Goal: Task Accomplishment & Management: Complete application form

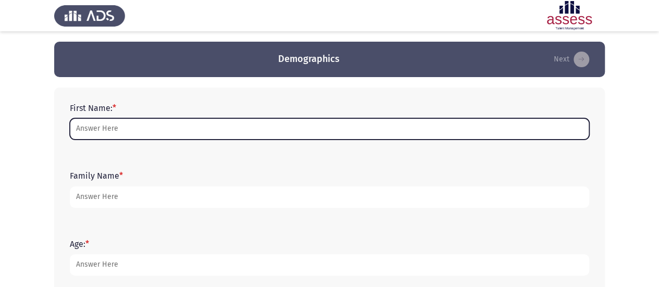
click at [267, 133] on input "First Name: *" at bounding box center [329, 128] width 519 height 21
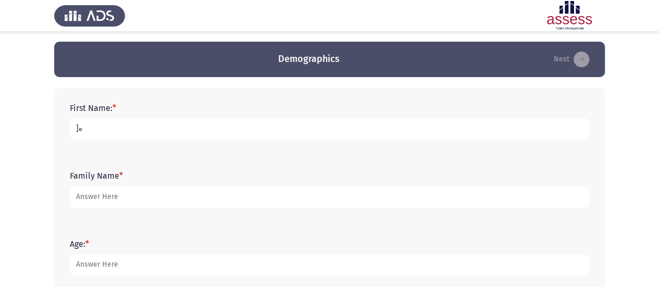
type input "]"
type input "[PERSON_NAME]"
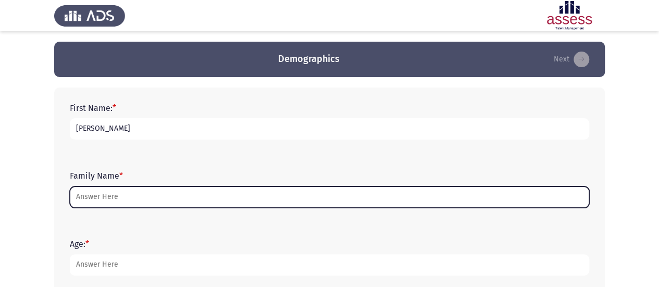
click at [193, 193] on input "Family Name *" at bounding box center [329, 196] width 519 height 21
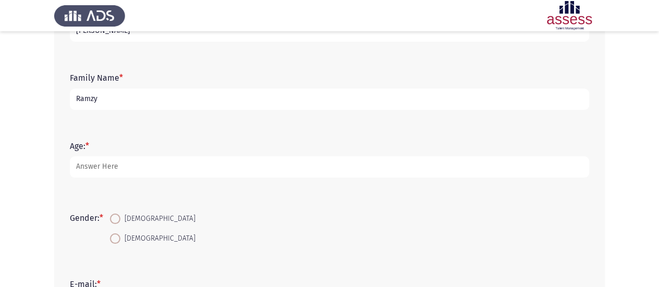
scroll to position [100, 0]
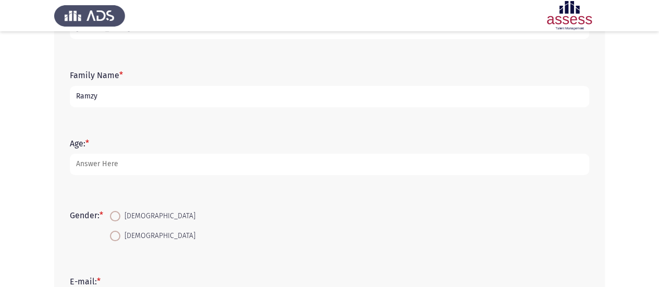
type input "Ramzy"
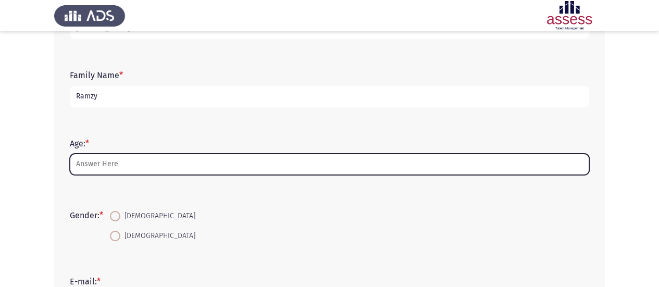
click at [190, 159] on input "Age: *" at bounding box center [329, 164] width 519 height 21
type input "4"
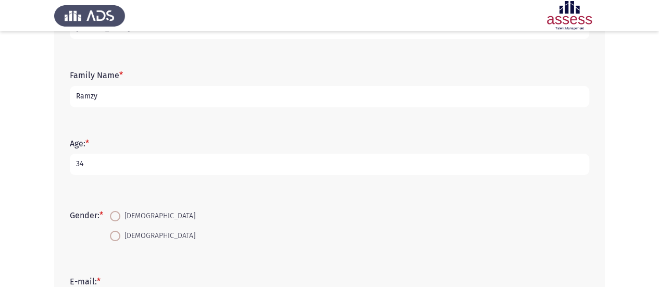
type input "34"
click at [117, 233] on span at bounding box center [115, 236] width 10 height 10
click at [117, 233] on input "Female" at bounding box center [115, 236] width 10 height 10
radio input "true"
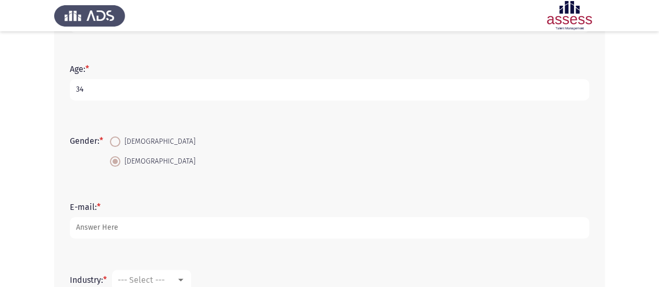
scroll to position [177, 0]
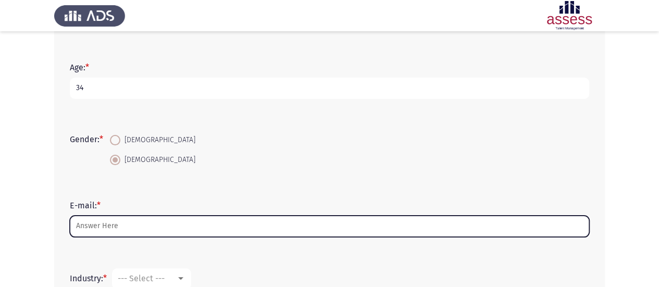
click at [116, 223] on input "E-mail: *" at bounding box center [329, 226] width 519 height 21
type input "D"
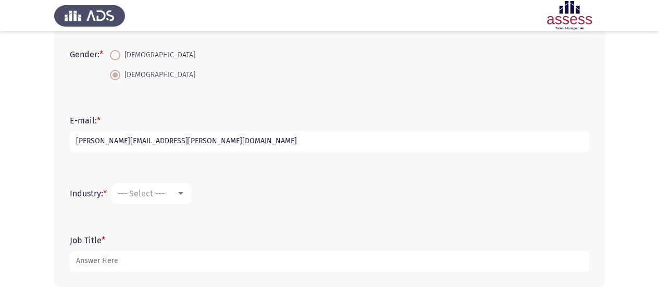
scroll to position [262, 0]
type input "[PERSON_NAME][EMAIL_ADDRESS][DOMAIN_NAME]"
click at [182, 192] on div at bounding box center [180, 193] width 5 height 3
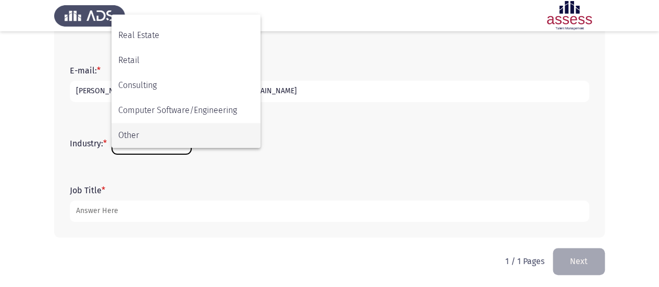
scroll to position [312, 0]
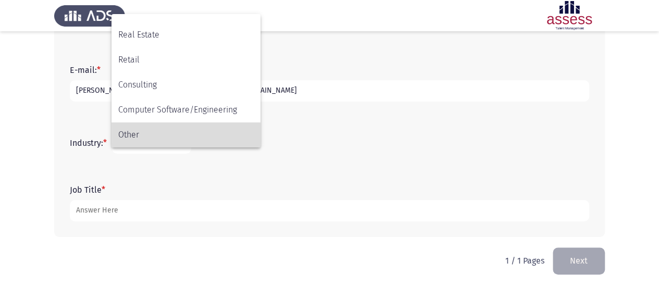
click at [177, 136] on span "Other" at bounding box center [185, 134] width 135 height 25
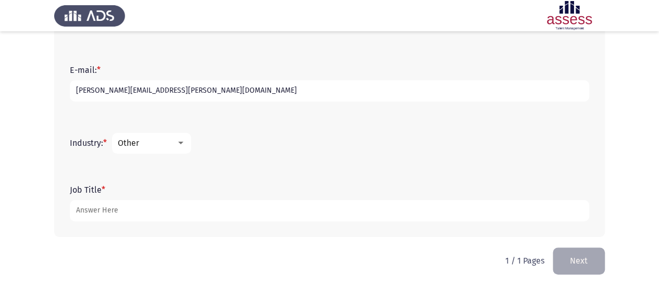
click at [166, 139] on div "Other" at bounding box center [147, 143] width 58 height 10
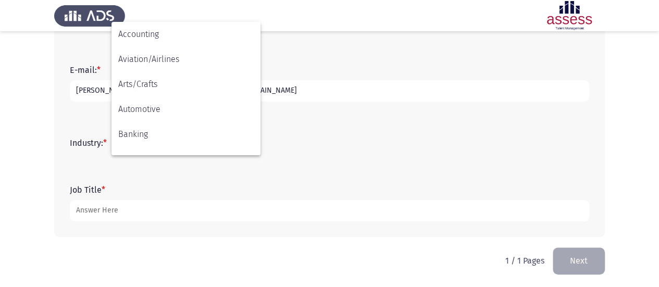
scroll to position [342, 0]
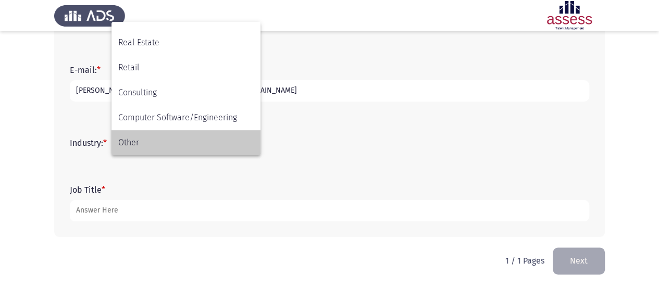
click at [166, 139] on span "Other" at bounding box center [185, 142] width 135 height 25
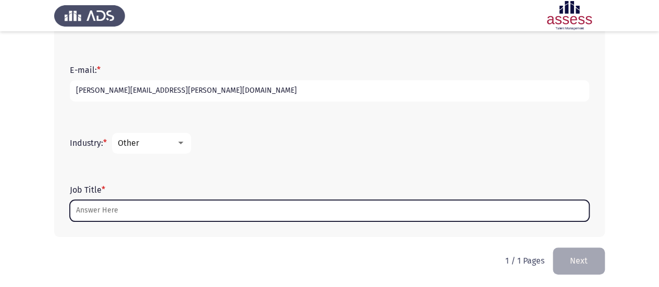
click at [144, 209] on input "Job Title *" at bounding box center [329, 210] width 519 height 21
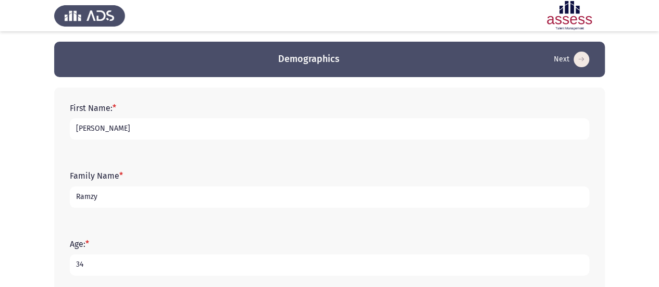
scroll to position [313, 0]
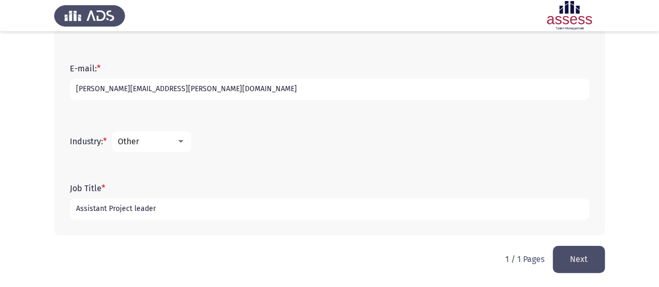
type input "Assistant Project leader"
click at [585, 259] on button "Next" at bounding box center [578, 259] width 52 height 27
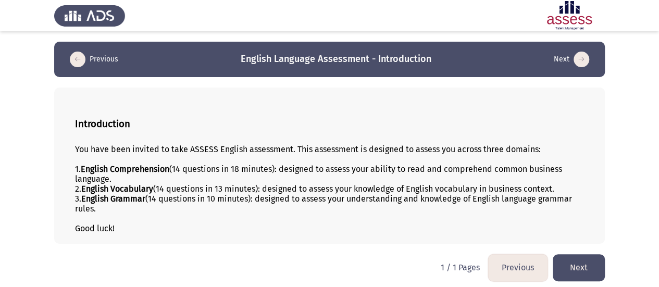
scroll to position [3, 0]
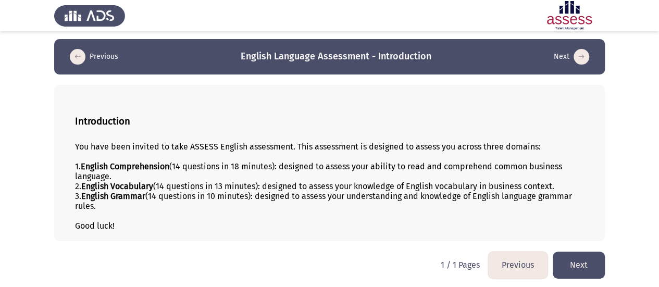
click at [569, 267] on button "Next" at bounding box center [578, 264] width 52 height 27
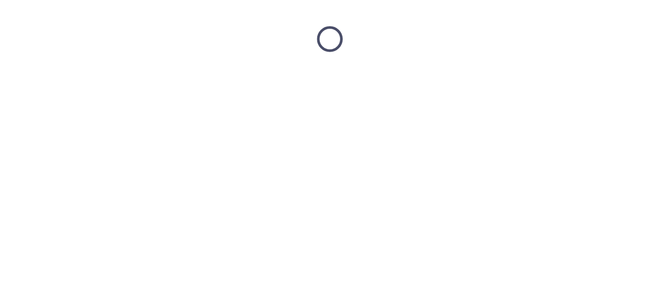
scroll to position [0, 0]
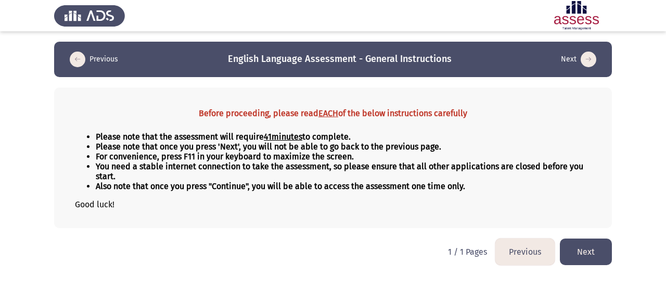
click at [514, 250] on button "Previous" at bounding box center [525, 251] width 59 height 27
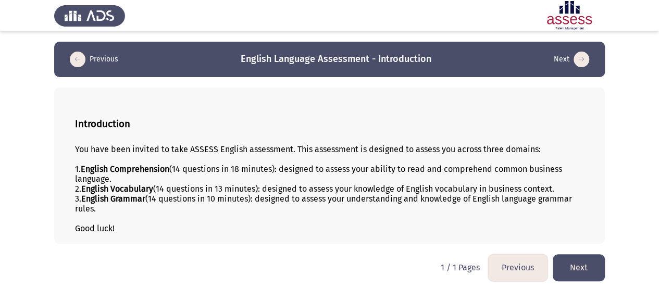
click at [461, 218] on div at bounding box center [329, 218] width 509 height 10
click at [253, 225] on div "Good luck!" at bounding box center [329, 228] width 509 height 10
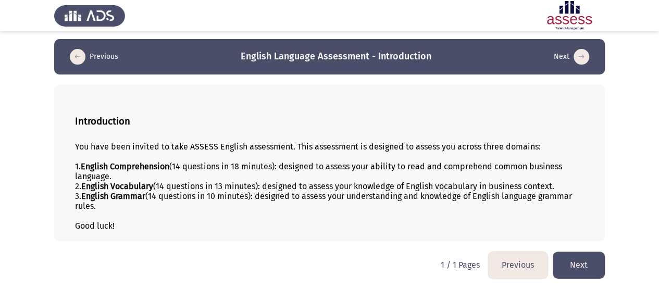
click at [572, 262] on button "Next" at bounding box center [578, 264] width 52 height 27
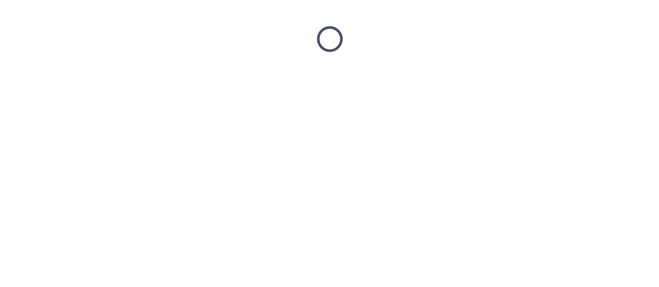
scroll to position [0, 0]
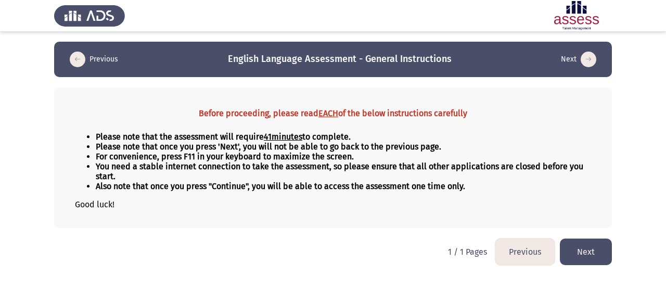
click at [74, 63] on icon "load previous page" at bounding box center [78, 60] width 16 height 16
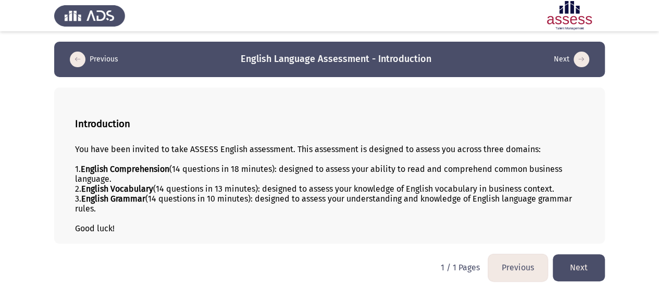
click at [590, 266] on button "Next" at bounding box center [578, 267] width 52 height 27
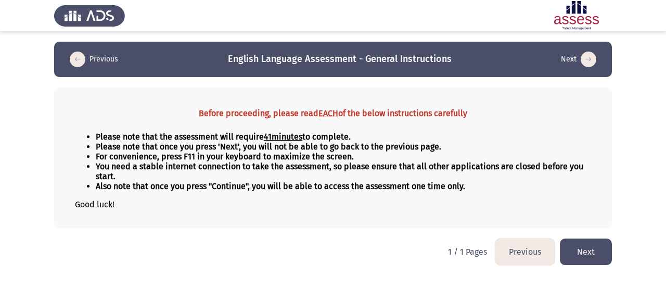
click at [590, 249] on button "Next" at bounding box center [586, 251] width 52 height 27
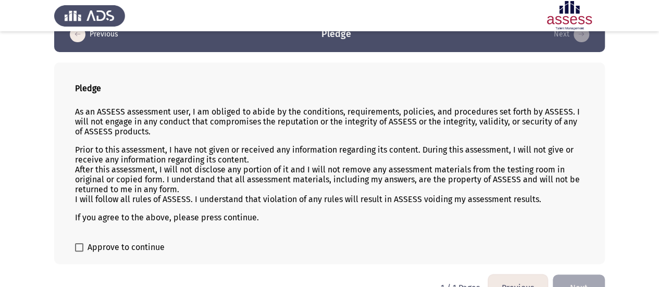
scroll to position [47, 0]
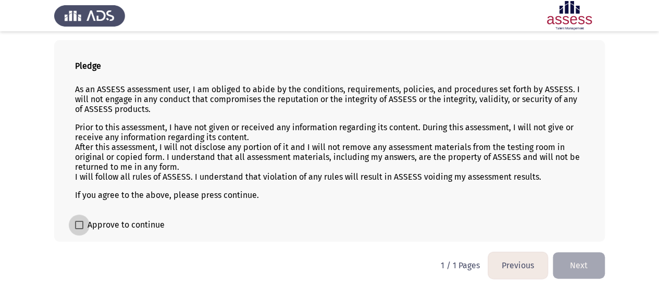
click at [78, 222] on span at bounding box center [79, 225] width 8 height 8
click at [79, 229] on input "Approve to continue" at bounding box center [79, 229] width 1 height 1
checkbox input "true"
click at [570, 264] on button "Next" at bounding box center [578, 265] width 52 height 27
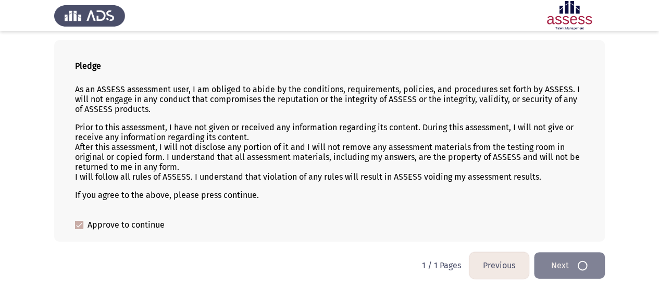
scroll to position [0, 0]
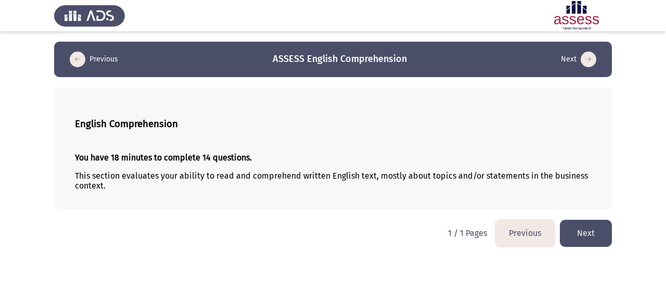
click at [594, 231] on button "Next" at bounding box center [586, 233] width 52 height 27
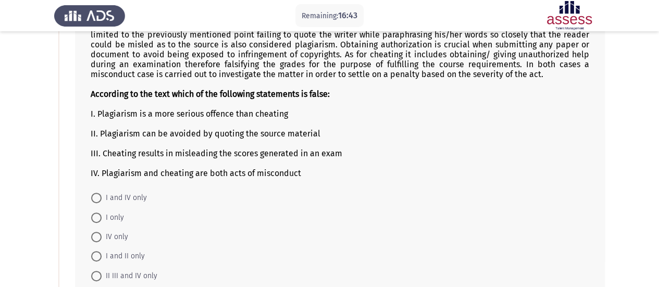
scroll to position [104, 0]
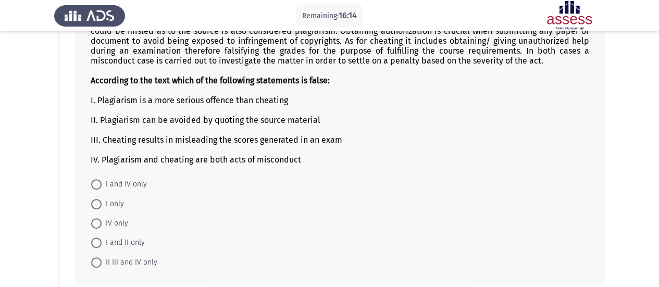
click at [113, 179] on span "I and IV only" at bounding box center [124, 184] width 45 height 12
click at [102, 179] on input "I and IV only" at bounding box center [96, 184] width 10 height 10
radio input "true"
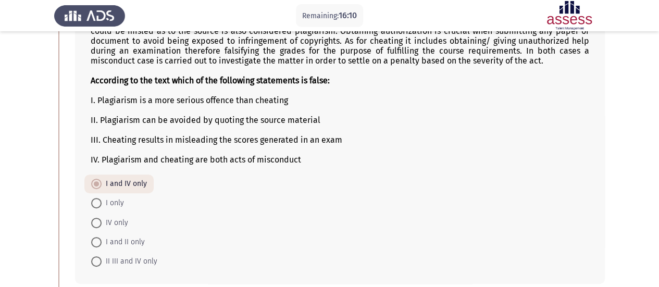
click at [97, 257] on span at bounding box center [96, 261] width 10 height 10
click at [97, 257] on input "II III and IV only" at bounding box center [96, 261] width 10 height 10
radio input "true"
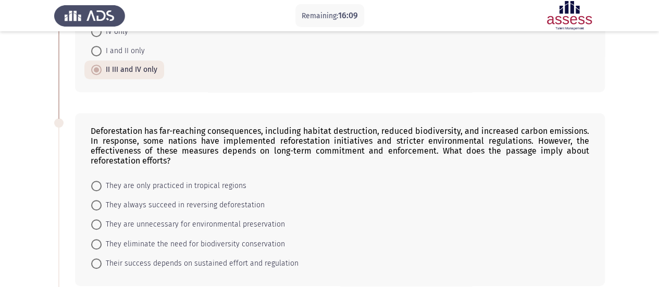
scroll to position [312, 0]
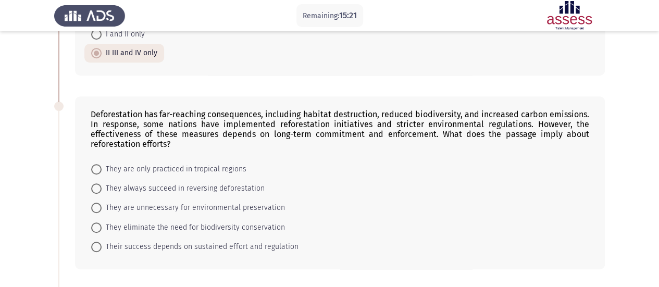
click at [96, 223] on span at bounding box center [96, 227] width 10 height 10
click at [96, 223] on input "They eliminate the need for biodiversity conservation" at bounding box center [96, 227] width 10 height 10
radio input "true"
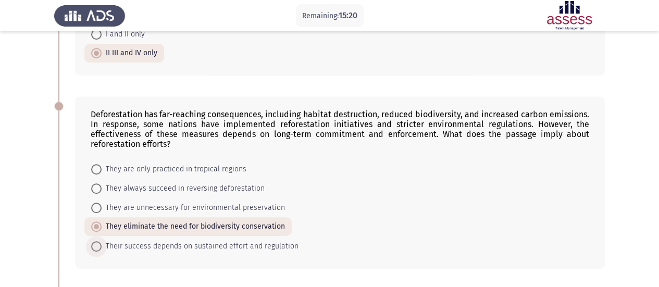
click at [98, 241] on span at bounding box center [96, 246] width 10 height 10
click at [98, 241] on input "Their success depends on sustained effort and regulation" at bounding box center [96, 246] width 10 height 10
radio input "true"
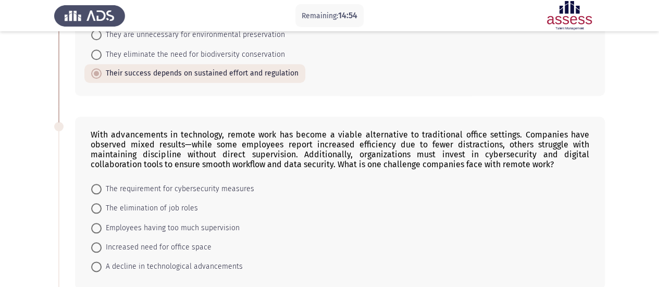
scroll to position [483, 0]
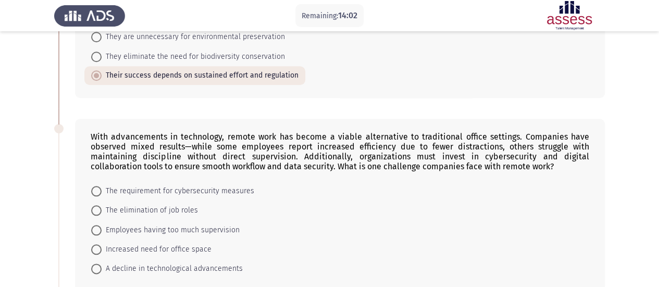
click at [97, 187] on span at bounding box center [96, 191] width 10 height 10
click at [97, 187] on input "The requirement for cybersecurity measures" at bounding box center [96, 191] width 10 height 10
radio input "true"
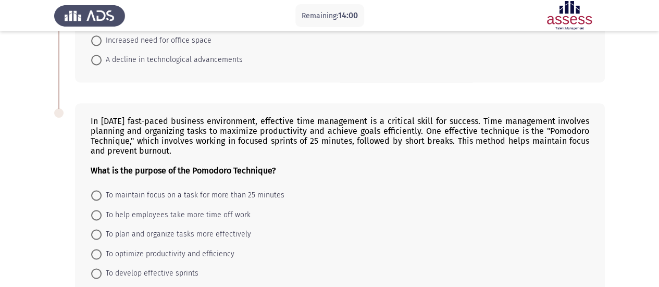
scroll to position [744, 0]
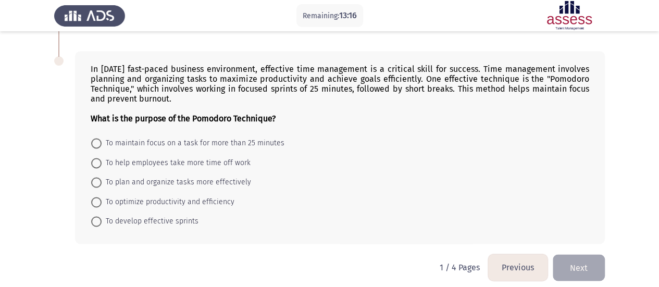
click at [96, 216] on span at bounding box center [96, 221] width 10 height 10
click at [96, 216] on input "To develop effective sprints" at bounding box center [96, 221] width 10 height 10
radio input "true"
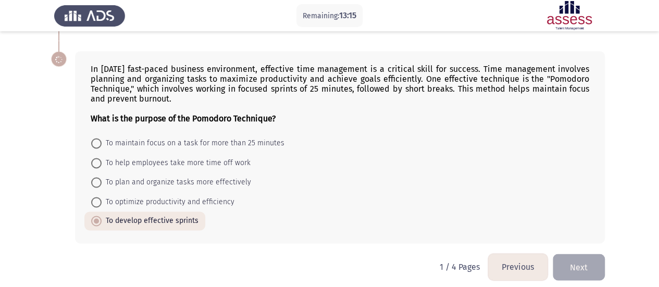
scroll to position [743, 0]
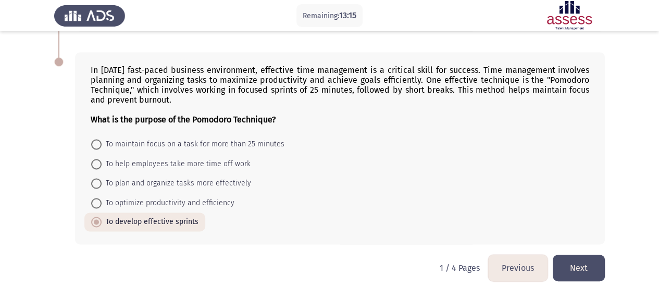
click at [97, 198] on span at bounding box center [96, 203] width 10 height 10
click at [97, 198] on input "To optimize productivity and efficiency" at bounding box center [96, 203] width 10 height 10
radio input "true"
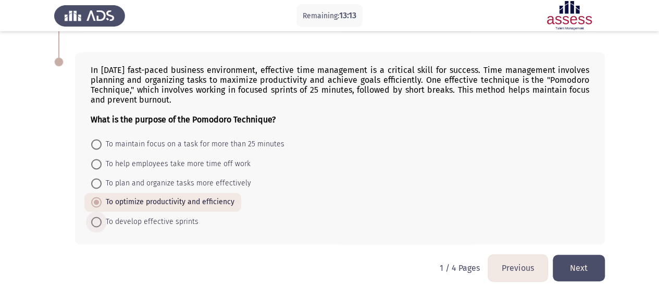
click at [99, 217] on span at bounding box center [96, 222] width 10 height 10
click at [99, 217] on input "To develop effective sprints" at bounding box center [96, 222] width 10 height 10
radio input "true"
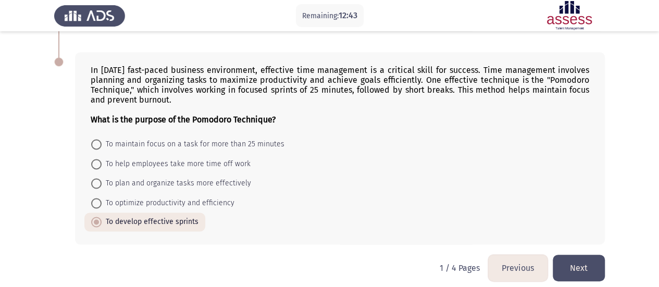
click at [99, 140] on span at bounding box center [96, 144] width 10 height 10
click at [99, 140] on input "To maintain focus on a task for more than 25 minutes" at bounding box center [96, 144] width 10 height 10
radio input "true"
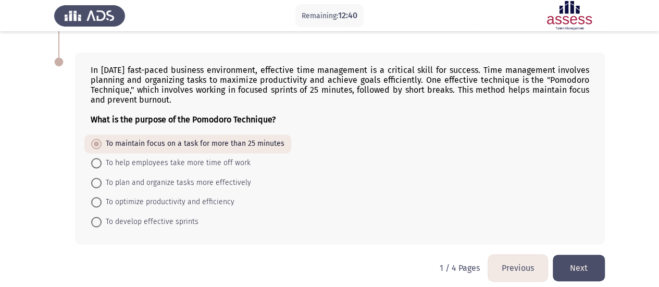
click at [584, 256] on button "Next" at bounding box center [578, 268] width 52 height 27
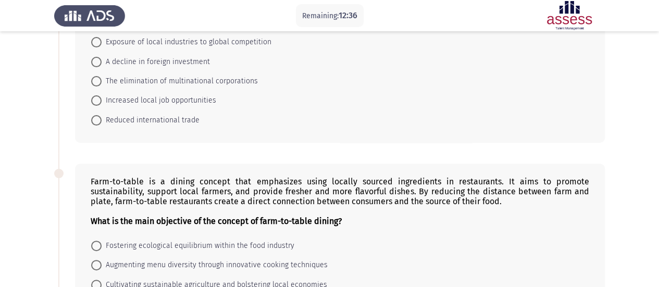
scroll to position [0, 0]
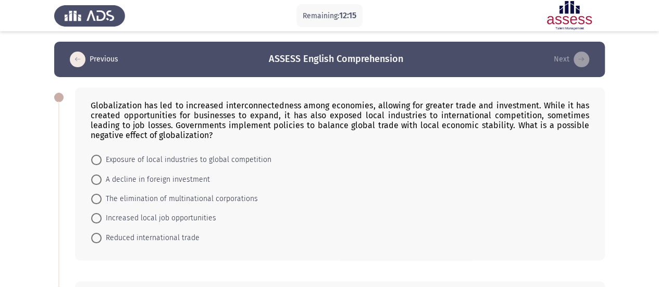
drag, startPoint x: 81, startPoint y: 106, endPoint x: 101, endPoint y: 113, distance: 21.1
click at [110, 122] on div "Globalization has led to increased interconnectedness among economies, allowing…" at bounding box center [340, 173] width 530 height 173
drag, startPoint x: 98, startPoint y: 105, endPoint x: 141, endPoint y: 120, distance: 45.5
click at [141, 120] on div "Globalization has led to increased interconnectedness among economies, allowing…" at bounding box center [340, 120] width 498 height 40
drag, startPoint x: 96, startPoint y: 160, endPoint x: 111, endPoint y: 163, distance: 15.4
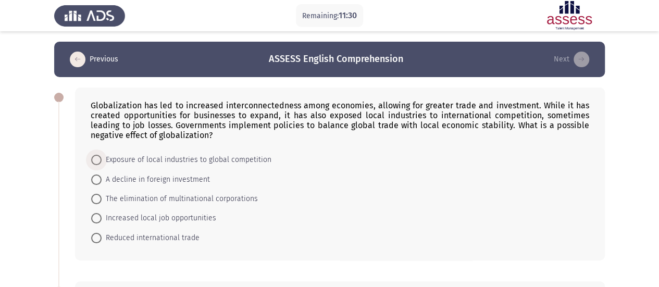
click at [96, 160] on span at bounding box center [96, 160] width 10 height 10
click at [96, 160] on input "Exposure of local industries to global competition" at bounding box center [96, 160] width 10 height 10
radio input "true"
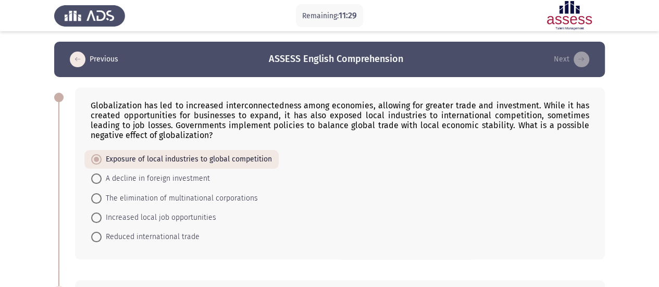
click at [152, 177] on span "A decline in foreign investment" at bounding box center [156, 178] width 108 height 12
click at [102, 177] on input "A decline in foreign investment" at bounding box center [96, 178] width 10 height 10
radio input "true"
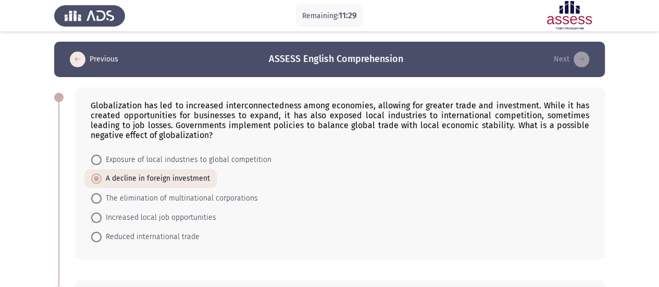
click at [134, 156] on span "Exposure of local industries to global competition" at bounding box center [187, 160] width 170 height 12
click at [102, 156] on input "Exposure of local industries to global competition" at bounding box center [96, 160] width 10 height 10
radio input "true"
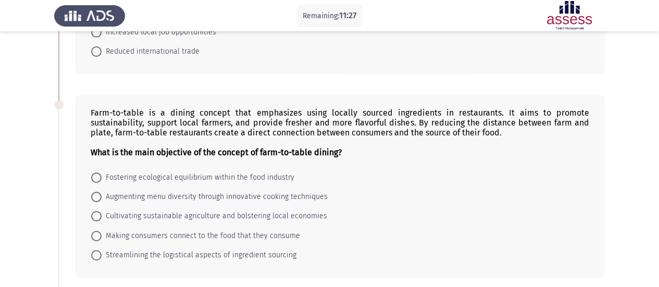
scroll to position [208, 0]
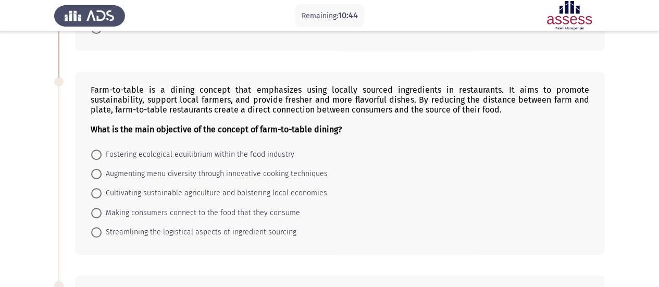
click at [100, 191] on span at bounding box center [96, 193] width 10 height 10
click at [100, 191] on input "Cultivating sustainable agriculture and bolstering local economies" at bounding box center [96, 193] width 10 height 10
radio input "true"
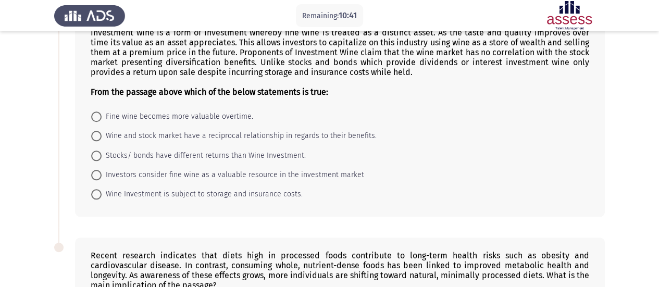
scroll to position [417, 0]
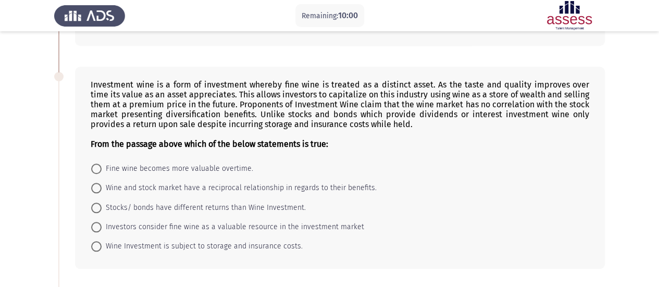
click at [99, 163] on span at bounding box center [96, 168] width 10 height 10
click at [99, 163] on input "Fine wine becomes more valuable overtime." at bounding box center [96, 168] width 10 height 10
radio input "true"
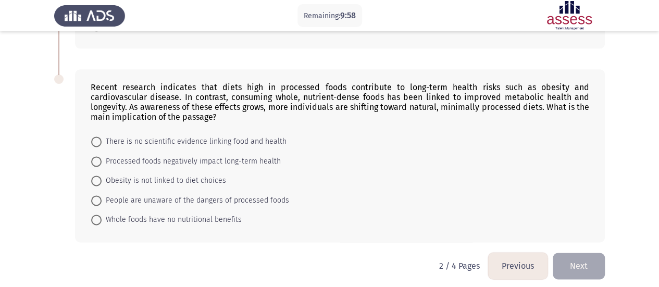
scroll to position [636, 0]
click at [99, 156] on span at bounding box center [96, 161] width 10 height 10
click at [99, 156] on input "Processed foods negatively impact long-term health" at bounding box center [96, 161] width 10 height 10
radio input "true"
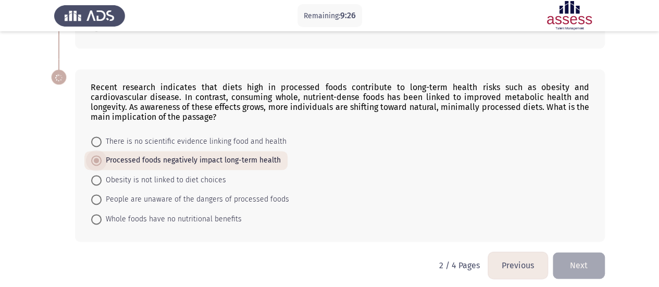
scroll to position [636, 0]
click at [593, 258] on button "Next" at bounding box center [578, 266] width 52 height 27
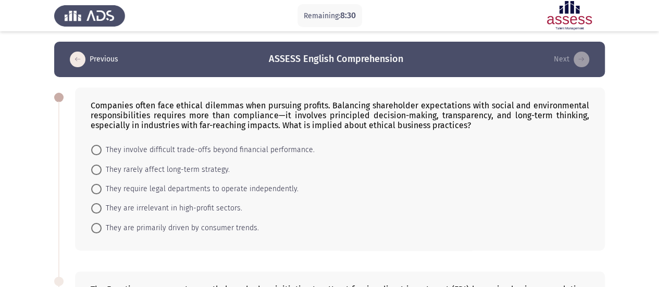
click at [99, 148] on span at bounding box center [96, 150] width 10 height 10
click at [99, 148] on input "They involve difficult trade-offs beyond financial performance." at bounding box center [96, 150] width 10 height 10
radio input "true"
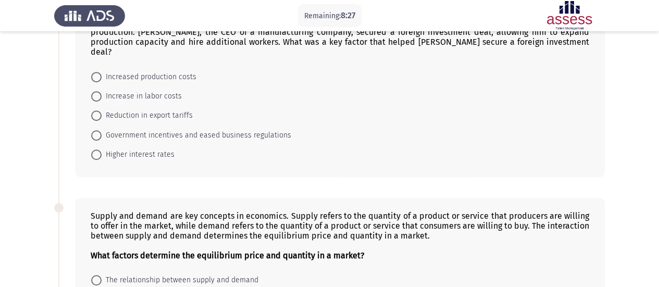
scroll to position [208, 0]
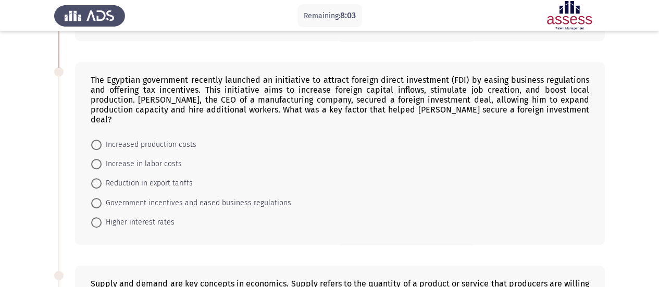
click at [96, 198] on span at bounding box center [96, 203] width 10 height 10
click at [96, 198] on input "Government incentives and eased business regulations" at bounding box center [96, 203] width 10 height 10
radio input "true"
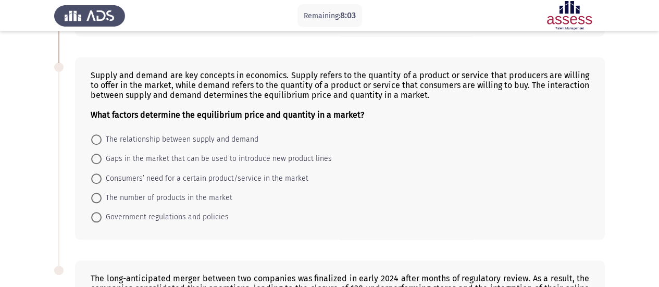
scroll to position [417, 0]
click at [97, 133] on label "The relationship between supply and demand" at bounding box center [174, 139] width 167 height 12
click at [97, 134] on input "The relationship between supply and demand" at bounding box center [96, 139] width 10 height 10
radio input "true"
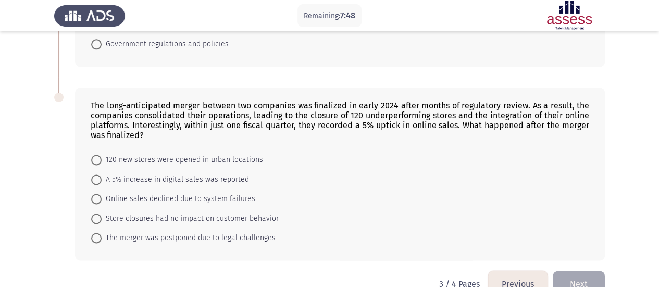
scroll to position [598, 0]
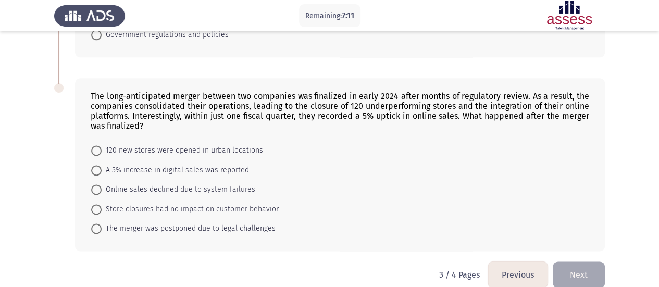
click at [97, 165] on span at bounding box center [96, 170] width 10 height 10
click at [97, 165] on input "A 5% increase in digital sales was reported" at bounding box center [96, 170] width 10 height 10
radio input "true"
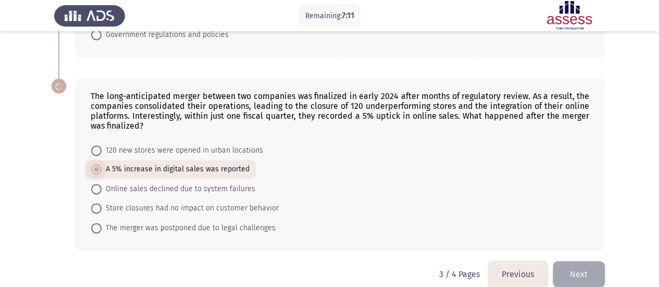
scroll to position [597, 0]
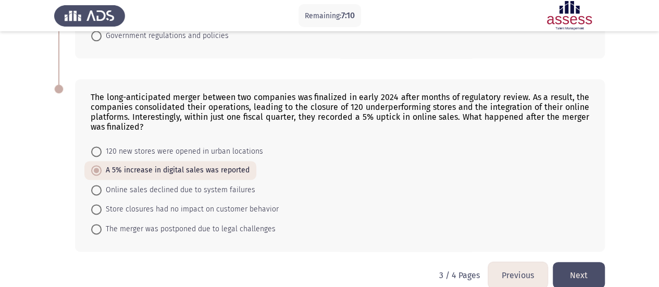
click at [591, 262] on button "Next" at bounding box center [578, 275] width 52 height 27
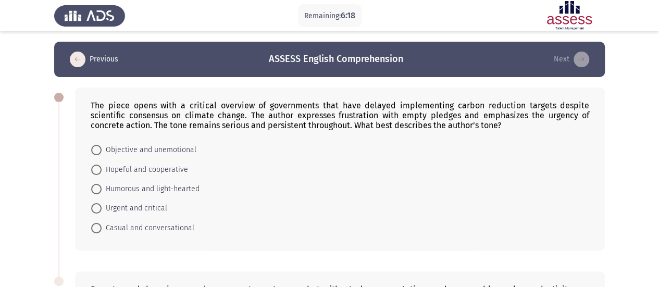
click at [100, 210] on span at bounding box center [96, 208] width 10 height 10
click at [100, 210] on input "Urgent and critical" at bounding box center [96, 208] width 10 height 10
radio input "true"
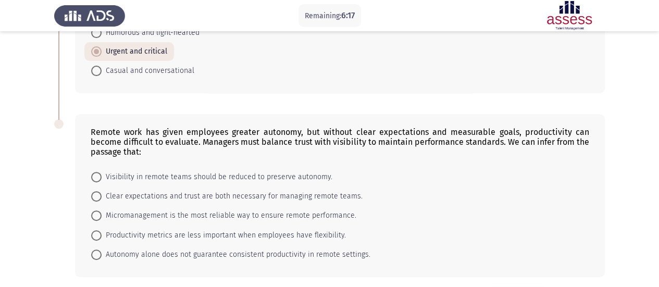
scroll to position [195, 0]
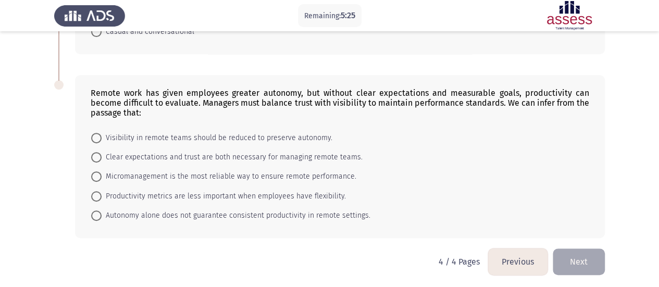
click at [97, 155] on span at bounding box center [96, 157] width 10 height 10
click at [97, 155] on input "Clear expectations and trust are both necessary for managing remote teams." at bounding box center [96, 157] width 10 height 10
radio input "true"
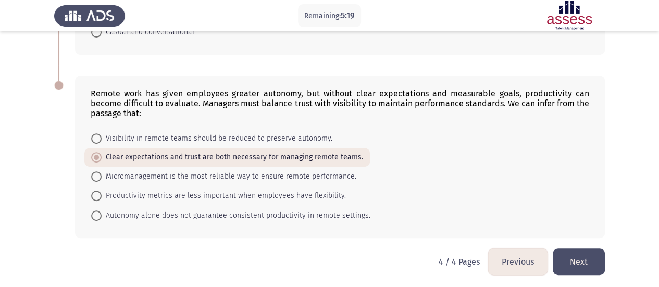
click at [572, 257] on button "Next" at bounding box center [578, 261] width 52 height 27
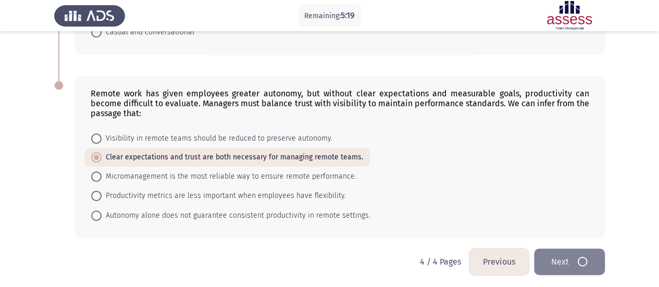
scroll to position [0, 0]
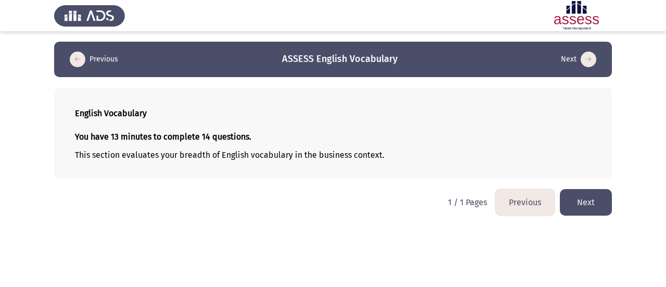
click at [584, 199] on button "Next" at bounding box center [586, 202] width 52 height 27
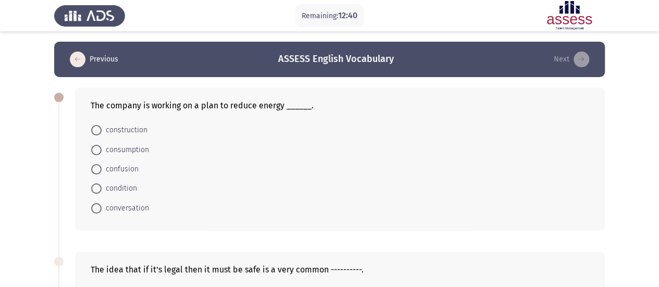
click at [96, 148] on span at bounding box center [96, 150] width 10 height 10
click at [96, 148] on input "consumption" at bounding box center [96, 150] width 10 height 10
radio input "true"
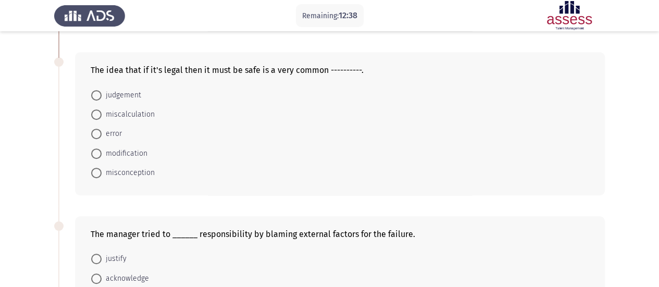
scroll to position [208, 0]
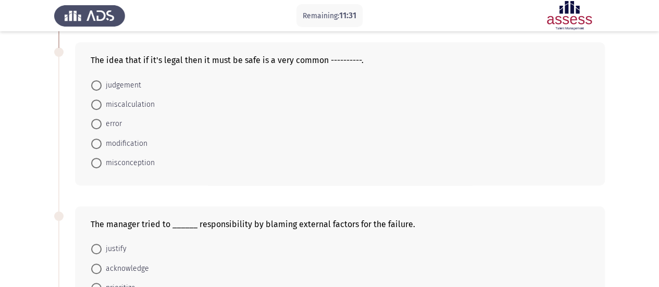
click at [98, 82] on span at bounding box center [96, 85] width 10 height 10
click at [98, 82] on input "judgement" at bounding box center [96, 85] width 10 height 10
radio input "true"
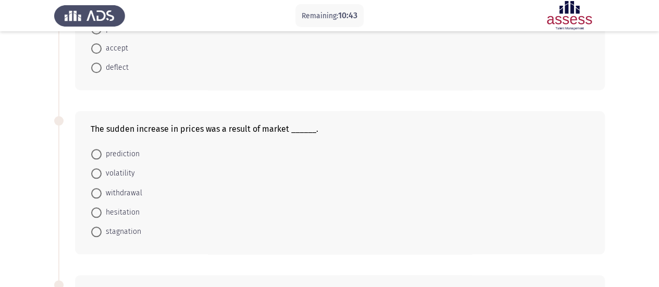
scroll to position [521, 0]
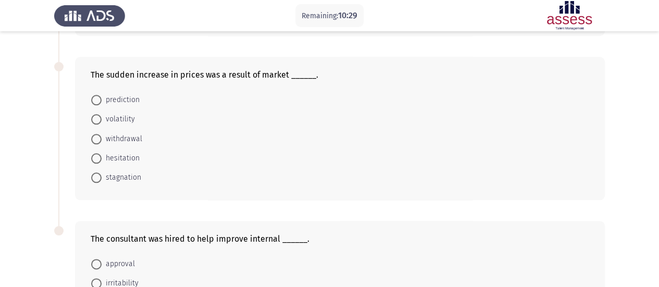
click at [95, 175] on span at bounding box center [96, 177] width 10 height 10
click at [95, 175] on input "stagnation" at bounding box center [96, 177] width 10 height 10
radio input "true"
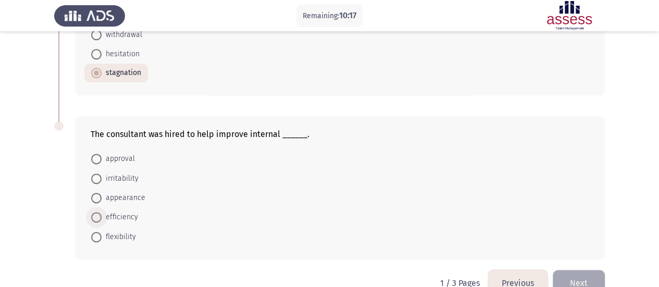
click at [97, 213] on span at bounding box center [96, 217] width 10 height 10
click at [97, 213] on input "efficiency" at bounding box center [96, 217] width 10 height 10
radio input "true"
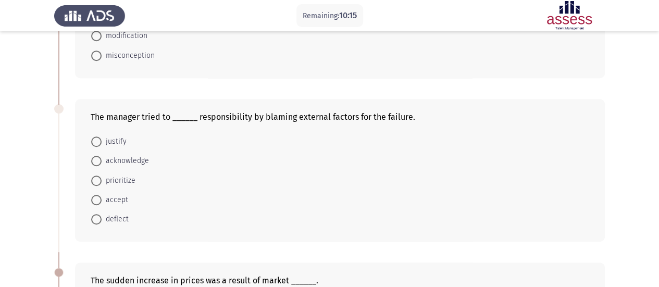
scroll to position [312, 0]
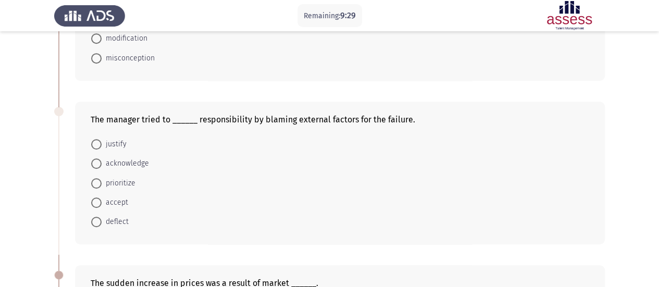
click at [100, 142] on span at bounding box center [96, 144] width 10 height 10
click at [100, 142] on input "justify" at bounding box center [96, 144] width 10 height 10
radio input "true"
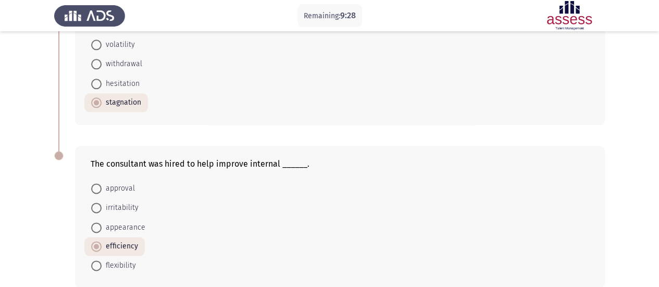
scroll to position [643, 0]
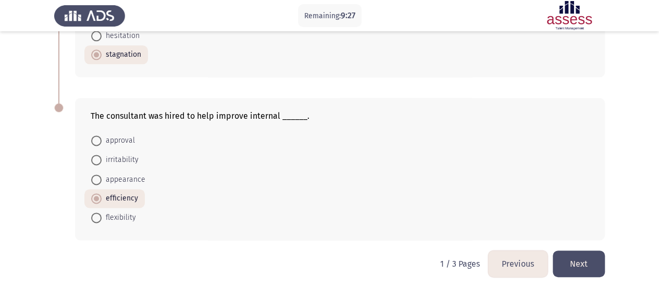
click at [585, 265] on button "Next" at bounding box center [578, 263] width 52 height 27
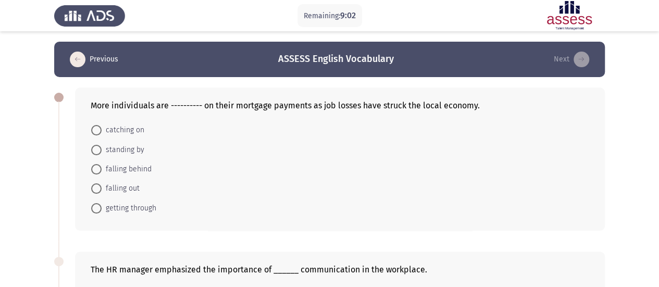
click at [96, 165] on span at bounding box center [96, 169] width 10 height 10
click at [96, 165] on input "falling behind" at bounding box center [96, 169] width 10 height 10
radio input "true"
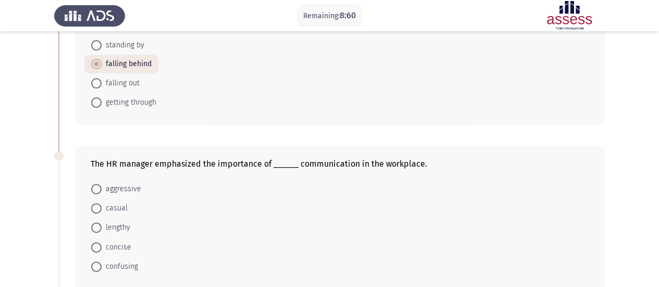
scroll to position [156, 0]
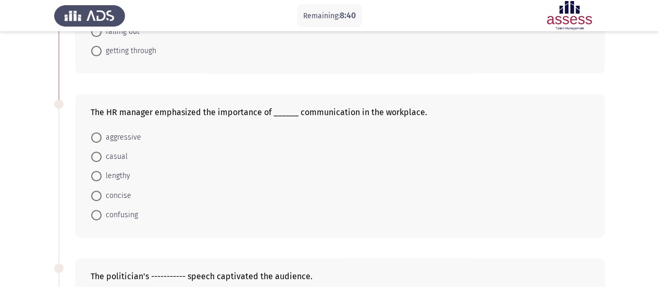
click at [95, 155] on span at bounding box center [96, 157] width 10 height 10
click at [95, 155] on input "casual" at bounding box center [96, 157] width 10 height 10
radio input "true"
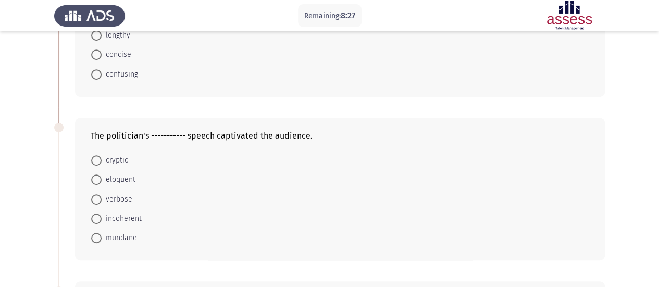
scroll to position [312, 0]
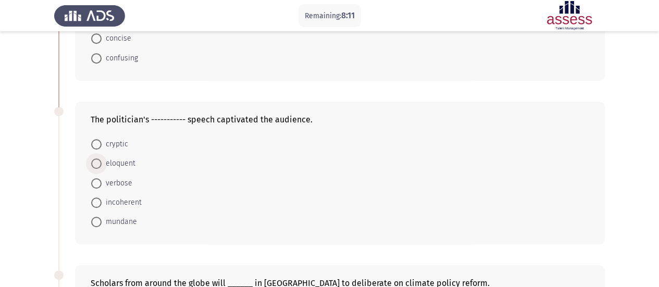
click at [98, 160] on span at bounding box center [96, 163] width 10 height 10
click at [98, 160] on input "eloquent" at bounding box center [96, 163] width 10 height 10
radio input "true"
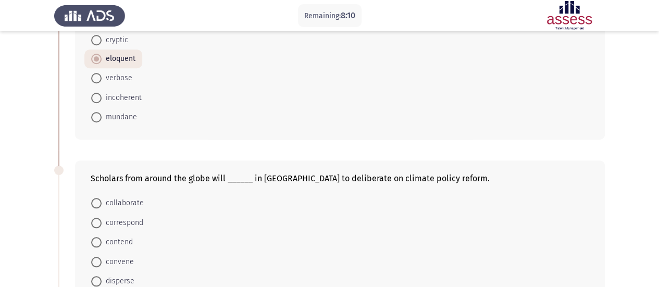
scroll to position [469, 0]
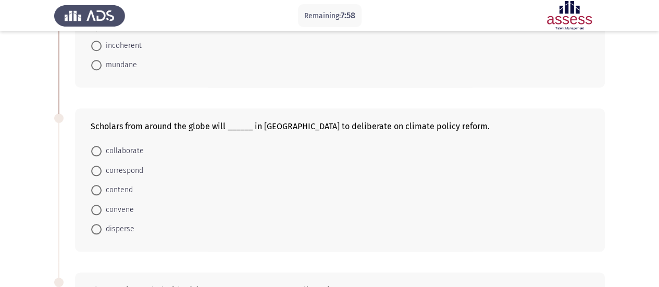
click at [96, 146] on span at bounding box center [96, 151] width 10 height 10
click at [96, 146] on input "collaborate" at bounding box center [96, 151] width 10 height 10
radio input "true"
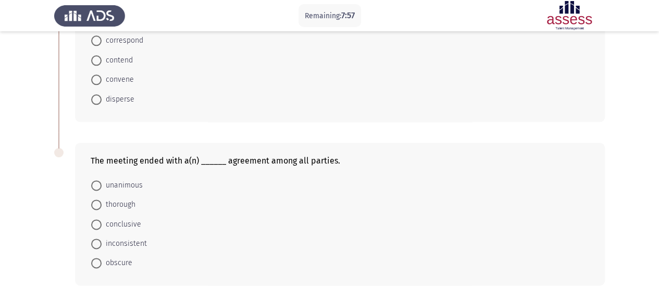
scroll to position [625, 0]
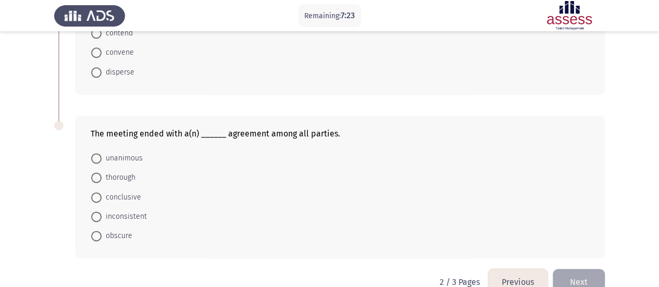
click at [97, 172] on span at bounding box center [96, 177] width 10 height 10
click at [97, 172] on input "thorough" at bounding box center [96, 177] width 10 height 10
radio input "true"
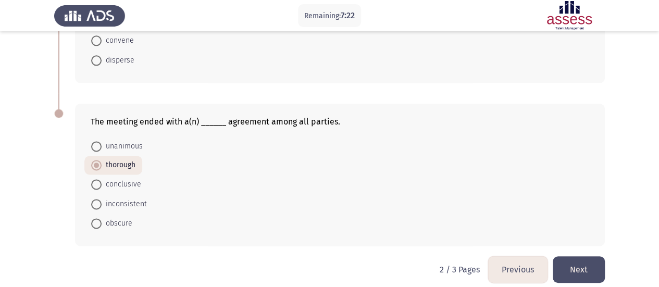
scroll to position [643, 0]
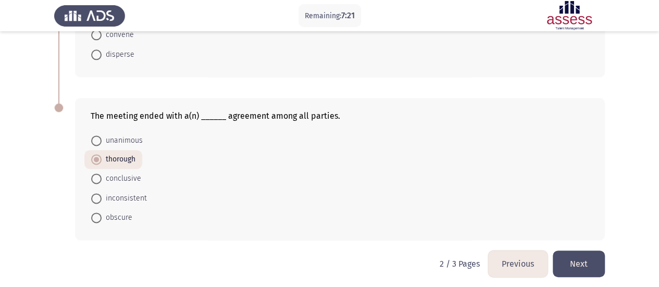
click at [582, 258] on button "Next" at bounding box center [578, 263] width 52 height 27
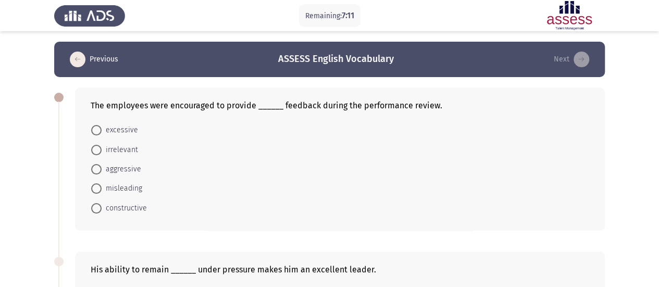
click at [96, 206] on span at bounding box center [96, 208] width 10 height 10
click at [96, 206] on input "constructive" at bounding box center [96, 208] width 10 height 10
radio input "true"
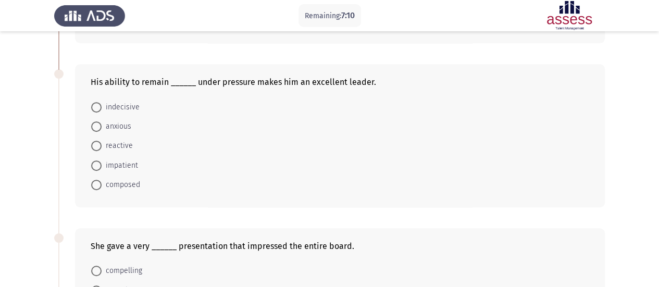
scroll to position [208, 0]
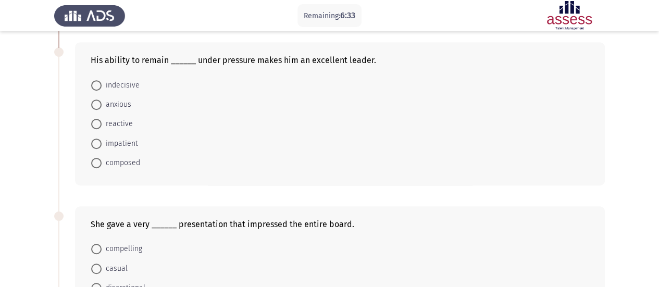
click at [97, 121] on span at bounding box center [96, 124] width 10 height 10
click at [97, 121] on input "reactive" at bounding box center [96, 124] width 10 height 10
radio input "true"
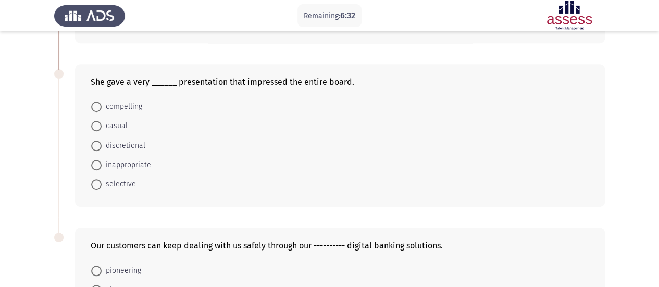
scroll to position [364, 0]
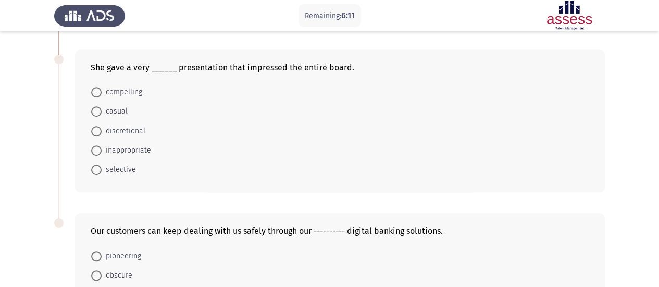
click at [97, 89] on span at bounding box center [96, 92] width 10 height 10
click at [97, 89] on input "compelling" at bounding box center [96, 92] width 10 height 10
radio input "true"
click at [97, 167] on span at bounding box center [96, 169] width 10 height 10
click at [97, 167] on input "selective" at bounding box center [96, 169] width 10 height 10
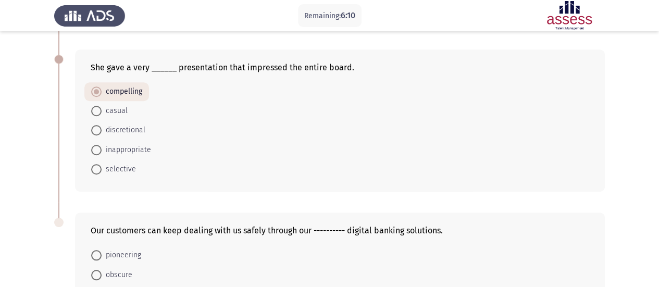
radio input "true"
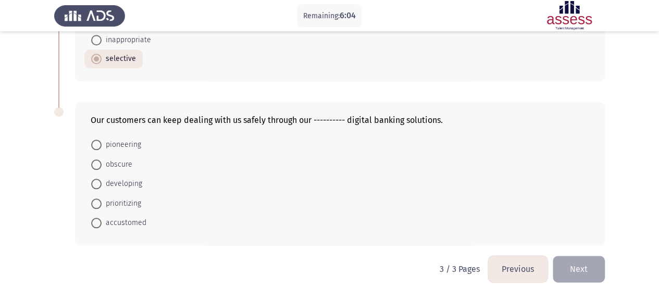
scroll to position [481, 0]
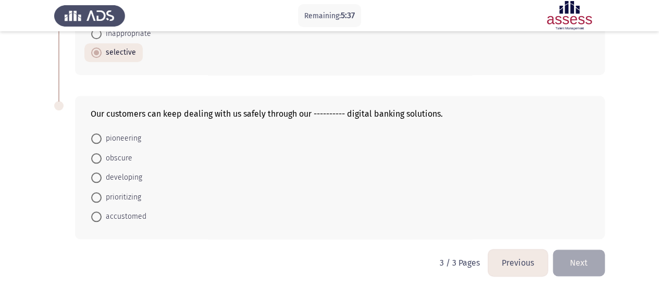
click at [96, 174] on span at bounding box center [96, 177] width 10 height 10
click at [96, 174] on input "developing" at bounding box center [96, 177] width 10 height 10
radio input "true"
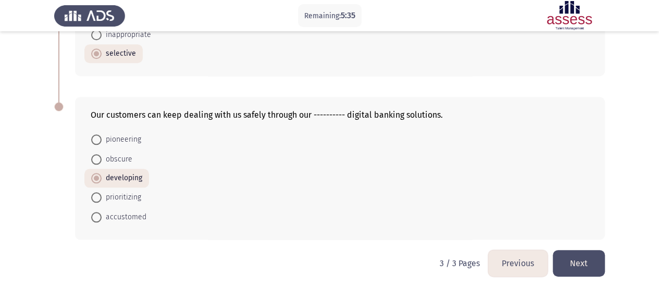
click at [572, 259] on button "Next" at bounding box center [578, 263] width 52 height 27
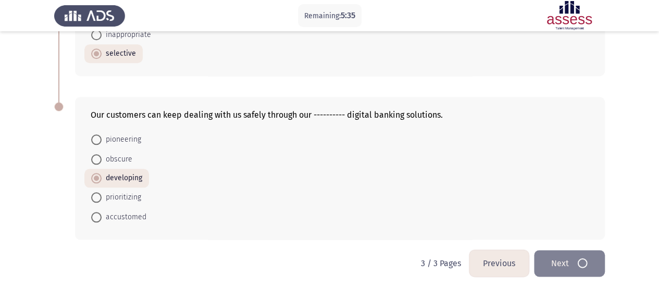
scroll to position [0, 0]
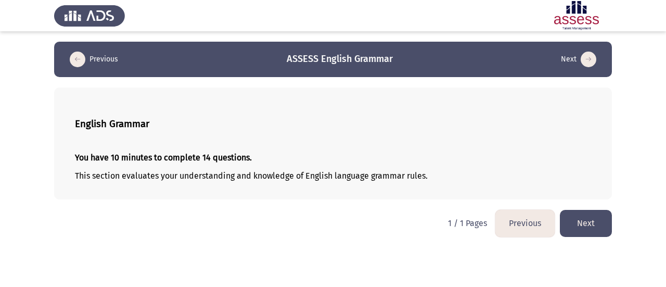
click at [570, 225] on button "Next" at bounding box center [586, 223] width 52 height 27
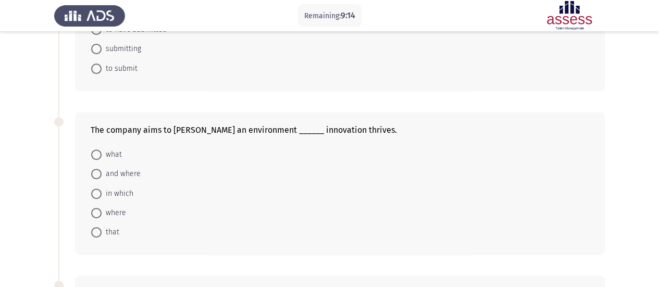
scroll to position [156, 0]
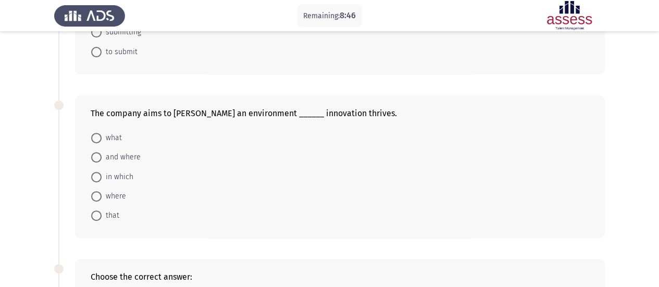
click at [97, 193] on span at bounding box center [96, 196] width 10 height 10
click at [97, 193] on input "where" at bounding box center [96, 196] width 10 height 10
radio input "true"
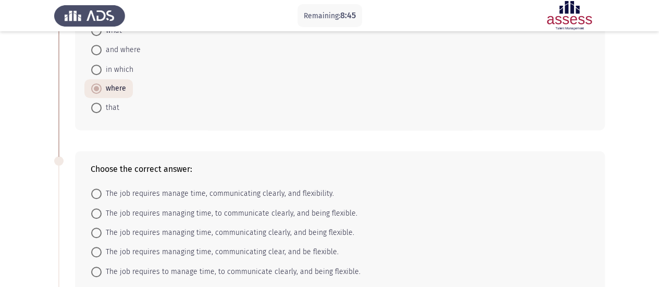
scroll to position [312, 0]
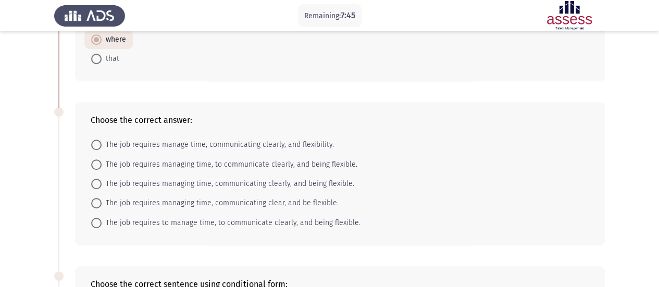
click at [97, 199] on span at bounding box center [96, 203] width 10 height 10
click at [97, 199] on input "The job requires managing time, communicating clear, and be flexible." at bounding box center [96, 203] width 10 height 10
radio input "true"
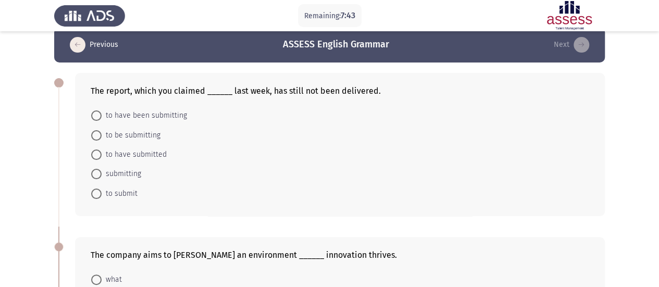
scroll to position [0, 0]
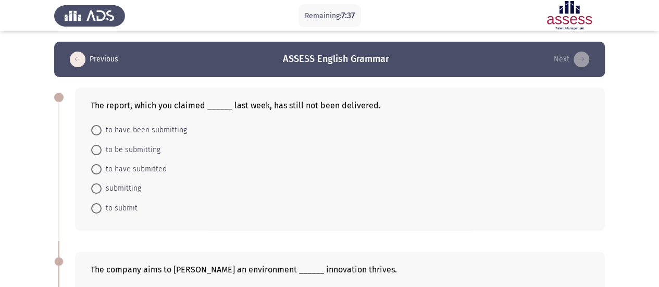
click at [96, 148] on span at bounding box center [96, 150] width 10 height 10
click at [96, 148] on input "to be submitting" at bounding box center [96, 150] width 10 height 10
radio input "true"
click at [97, 152] on span at bounding box center [96, 149] width 10 height 10
click at [97, 152] on input "to be submitting" at bounding box center [96, 149] width 10 height 10
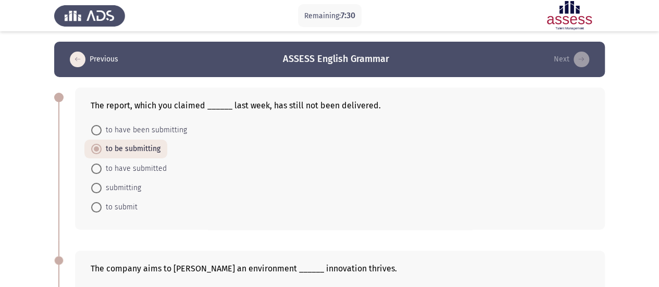
click at [100, 147] on span at bounding box center [96, 149] width 10 height 10
click at [100, 147] on input "to be submitting" at bounding box center [96, 149] width 10 height 10
click at [92, 153] on span at bounding box center [96, 149] width 10 height 10
click at [92, 153] on input "to be submitting" at bounding box center [96, 149] width 10 height 10
click at [94, 204] on span at bounding box center [96, 207] width 10 height 10
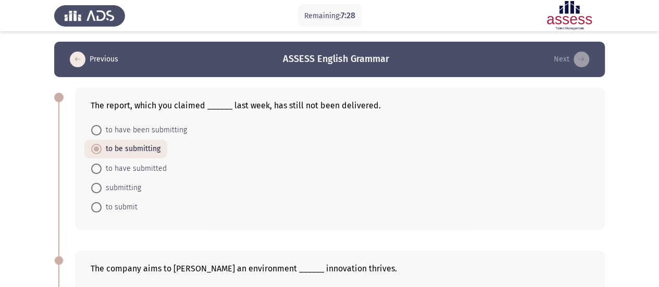
click at [94, 204] on input "to submit" at bounding box center [96, 207] width 10 height 10
radio input "true"
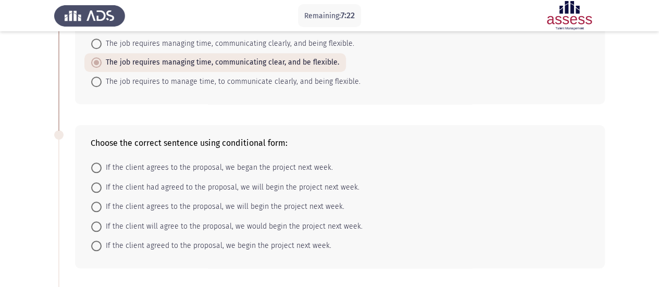
scroll to position [469, 0]
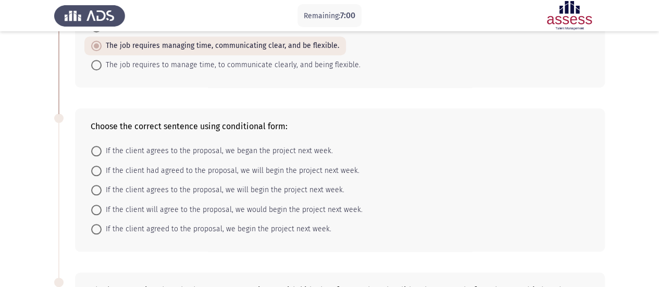
click at [95, 185] on span at bounding box center [96, 190] width 10 height 10
click at [95, 185] on input "If the client agrees to the proposal, we will begin the project next week." at bounding box center [96, 190] width 10 height 10
radio input "true"
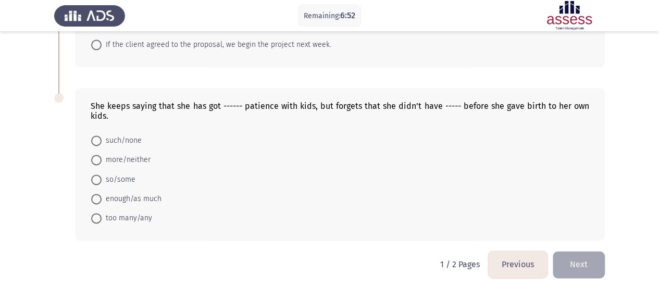
scroll to position [653, 0]
click at [97, 213] on span at bounding box center [96, 217] width 10 height 10
click at [97, 213] on input "too many/any" at bounding box center [96, 217] width 10 height 10
radio input "true"
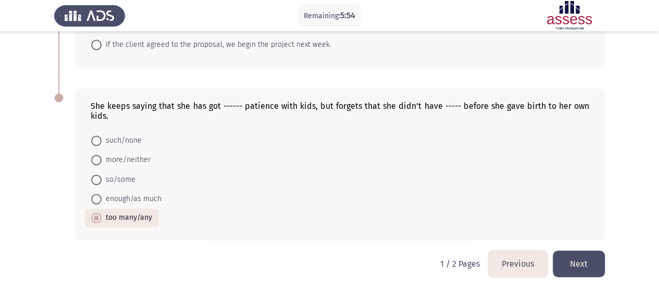
click at [564, 254] on button "Next" at bounding box center [578, 263] width 52 height 27
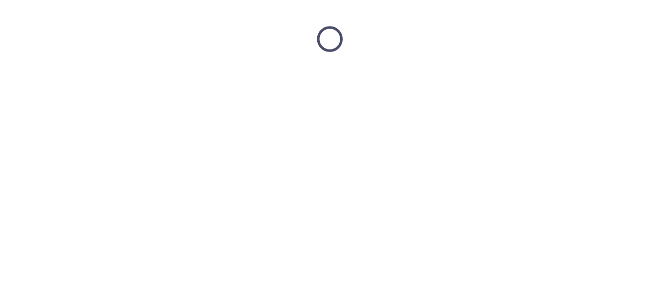
scroll to position [0, 0]
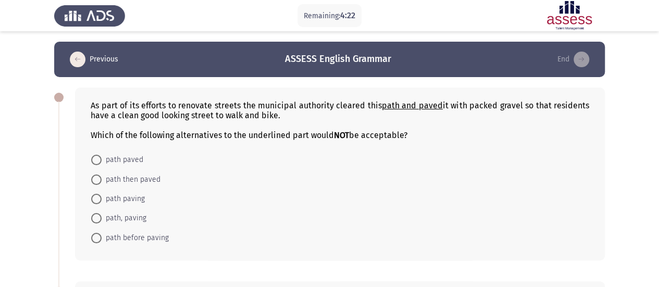
click at [99, 158] on span at bounding box center [96, 160] width 10 height 10
click at [99, 158] on input "path paved" at bounding box center [96, 160] width 10 height 10
radio input "true"
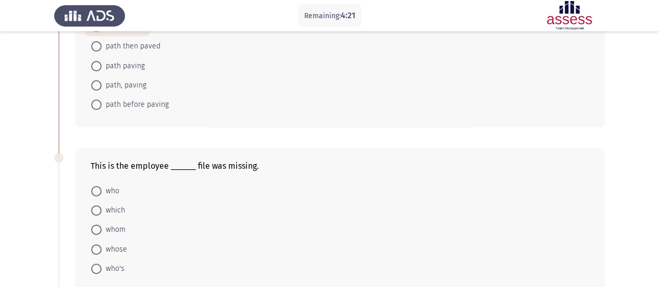
scroll to position [156, 0]
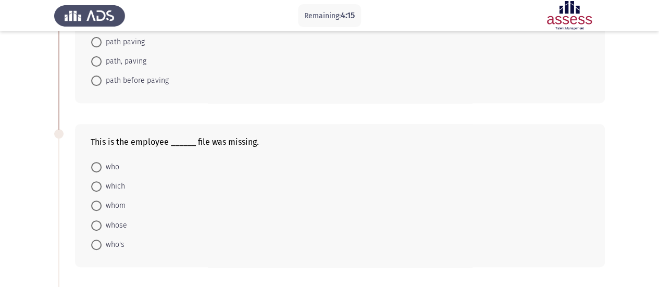
click at [98, 166] on span at bounding box center [96, 167] width 10 height 10
click at [98, 166] on input "who" at bounding box center [96, 167] width 10 height 10
radio input "true"
click at [94, 204] on span at bounding box center [96, 205] width 10 height 10
click at [94, 204] on input "whom" at bounding box center [96, 205] width 10 height 10
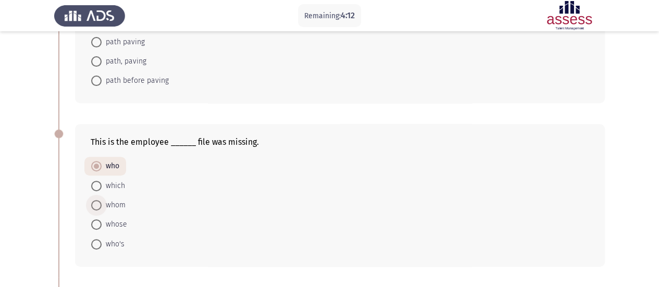
radio input "true"
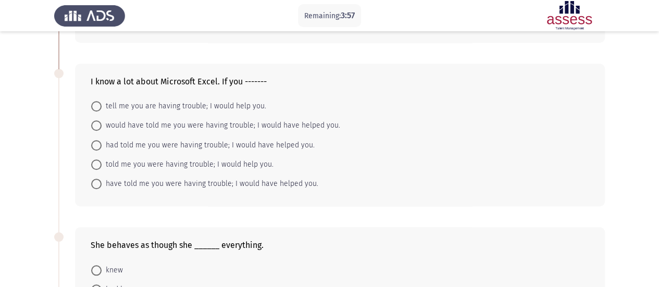
scroll to position [364, 0]
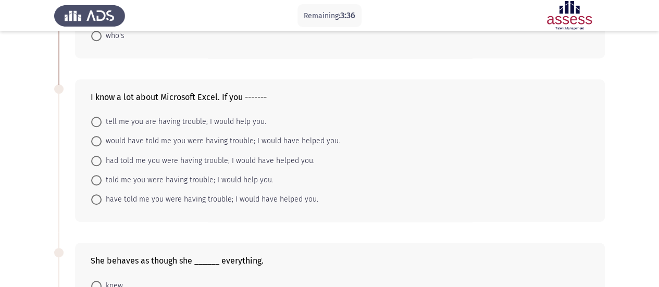
drag, startPoint x: 94, startPoint y: 155, endPoint x: 145, endPoint y: 86, distance: 85.5
click at [94, 156] on span at bounding box center [96, 161] width 10 height 10
click at [94, 156] on input "had told me you were having trouble; I would have helped you." at bounding box center [96, 161] width 10 height 10
radio input "true"
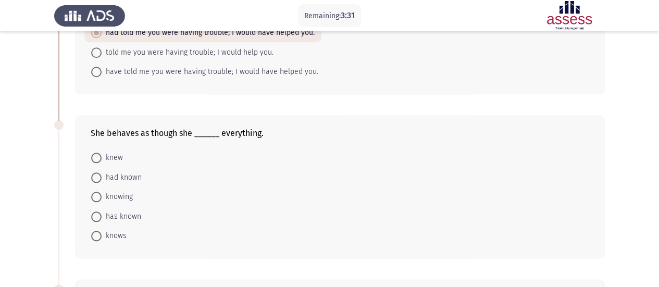
scroll to position [521, 0]
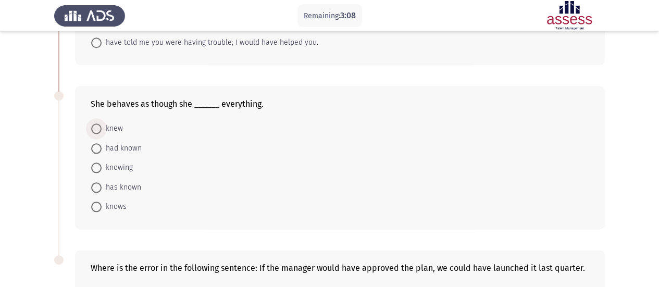
click at [94, 123] on span at bounding box center [96, 128] width 10 height 10
click at [94, 123] on input "knew" at bounding box center [96, 128] width 10 height 10
radio input "true"
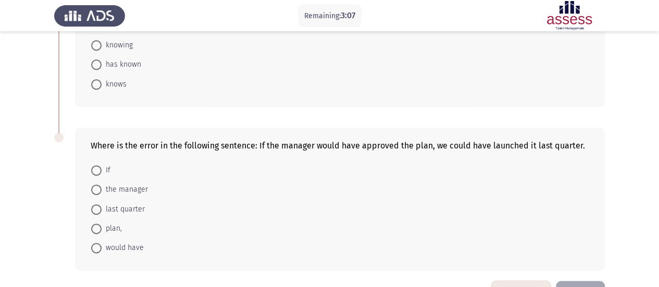
scroll to position [672, 0]
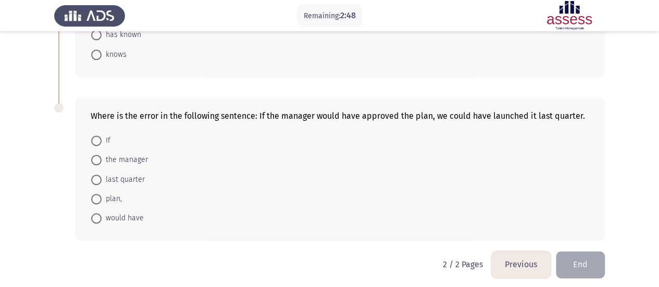
click at [96, 213] on span at bounding box center [96, 218] width 10 height 10
click at [96, 213] on input "would have" at bounding box center [96, 218] width 10 height 10
radio input "true"
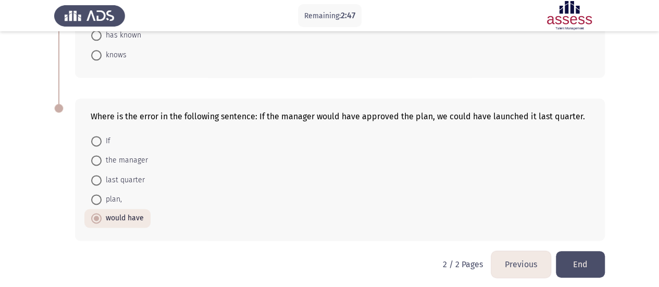
click at [579, 252] on button "End" at bounding box center [580, 264] width 49 height 27
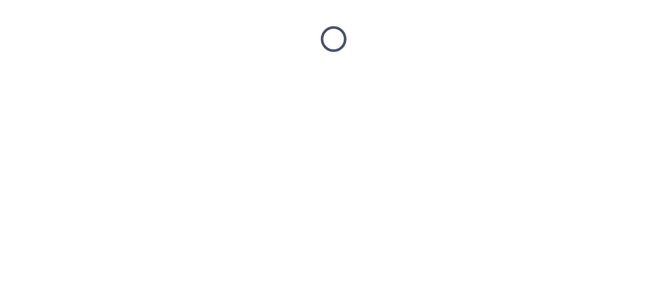
scroll to position [0, 0]
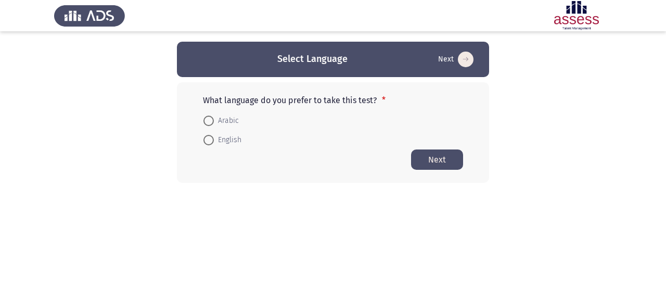
click at [208, 120] on span at bounding box center [209, 121] width 10 height 10
click at [208, 120] on input "Arabic" at bounding box center [209, 121] width 10 height 10
radio input "true"
click at [427, 160] on button "Next" at bounding box center [437, 159] width 52 height 20
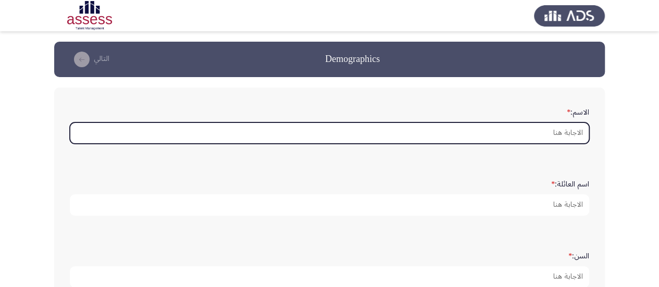
click at [564, 132] on input "الاسم: *" at bounding box center [329, 132] width 519 height 21
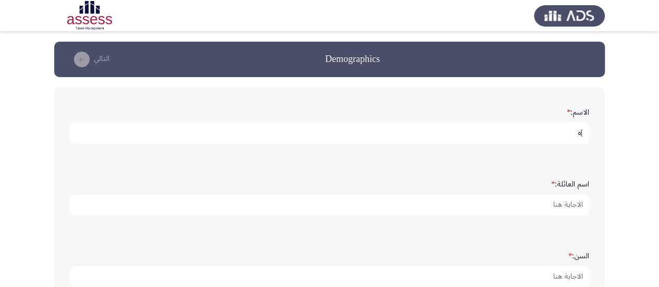
type input "]"
type input "[PERSON_NAME]"
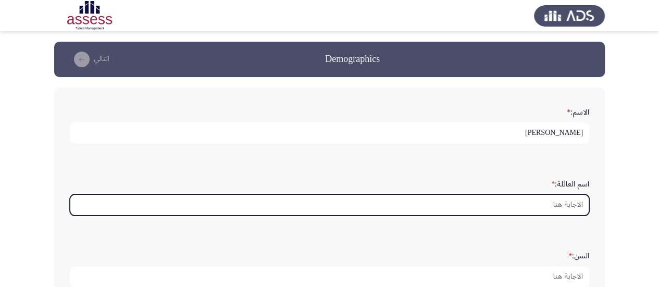
click at [560, 204] on input "اسم العائلة: *" at bounding box center [329, 204] width 519 height 21
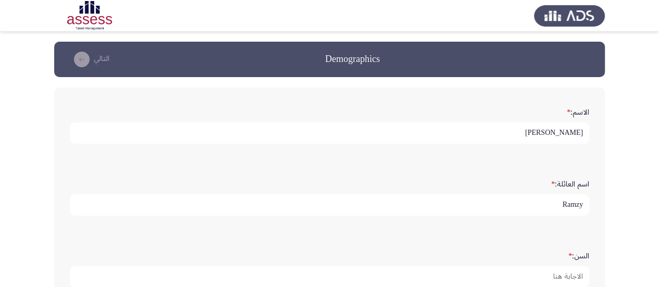
type input "Ramzy"
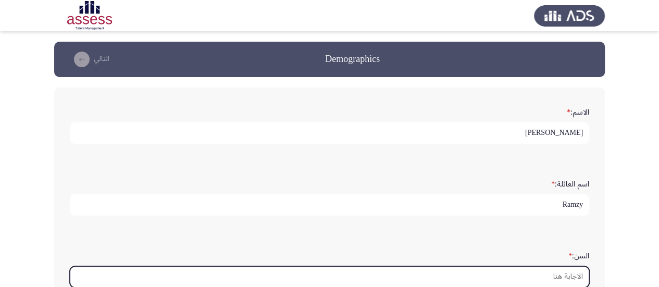
click at [564, 269] on input "السن: *" at bounding box center [329, 276] width 519 height 21
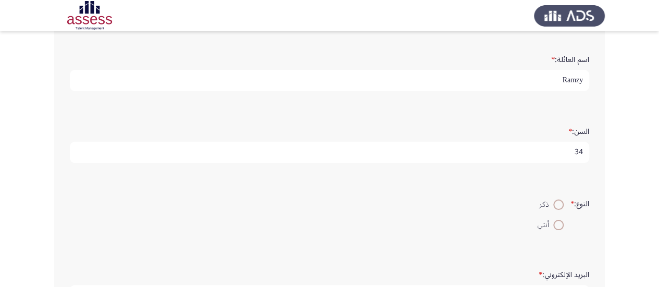
scroll to position [127, 0]
type input "34"
click at [557, 222] on span at bounding box center [558, 222] width 10 height 10
click at [557, 222] on input "أنثي" at bounding box center [558, 222] width 10 height 10
radio input "true"
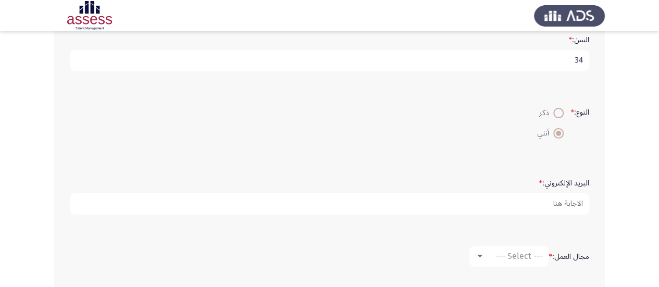
scroll to position [217, 0]
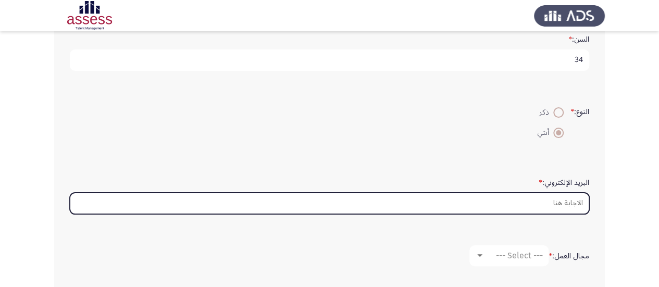
click at [555, 199] on input "البريد الإلكتروني: *" at bounding box center [329, 203] width 519 height 21
type input "D"
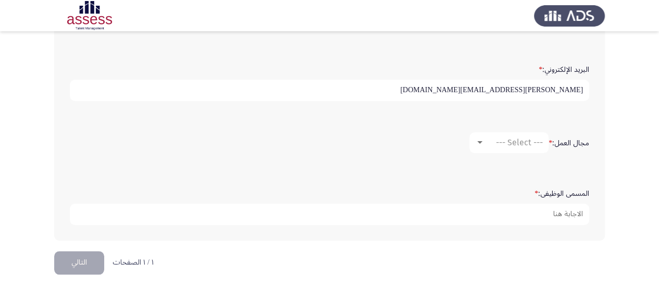
scroll to position [333, 0]
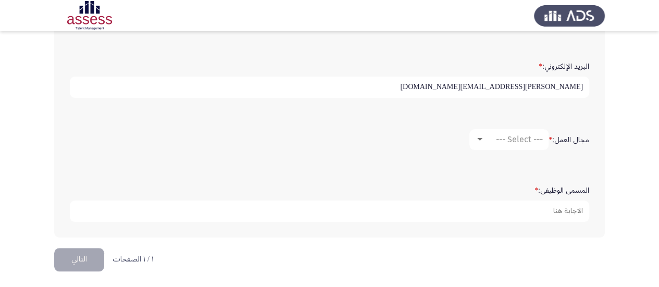
type input "[PERSON_NAME][EMAIL_ADDRESS][DOMAIN_NAME]"
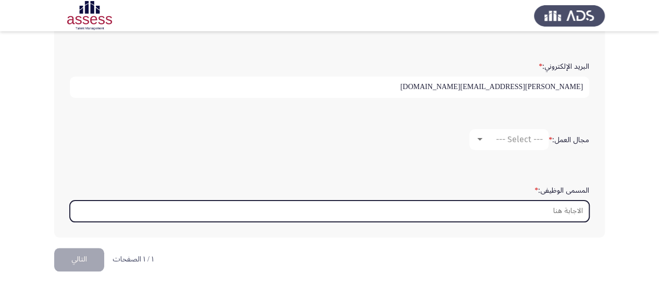
click at [531, 207] on input "المسمى الوظيفى: *" at bounding box center [329, 210] width 519 height 21
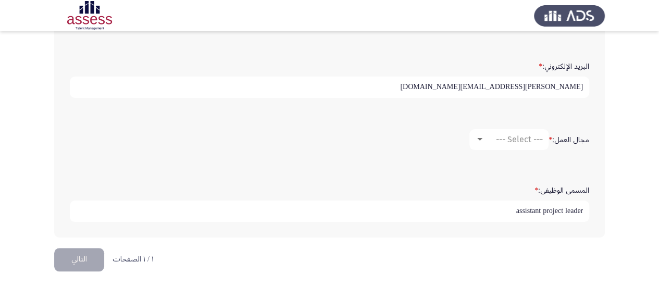
type input "assistant project leader"
click at [499, 131] on mat-select "--- Select ---" at bounding box center [508, 139] width 79 height 21
click at [512, 135] on span "--- Select ---" at bounding box center [519, 139] width 47 height 10
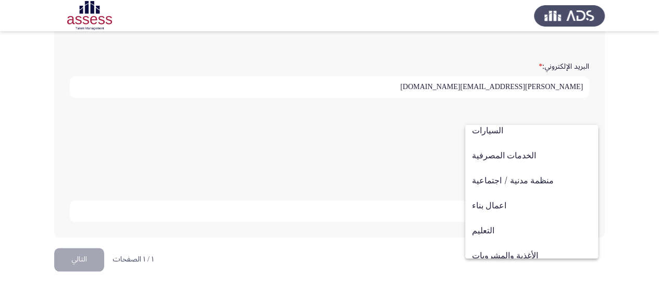
scroll to position [52, 0]
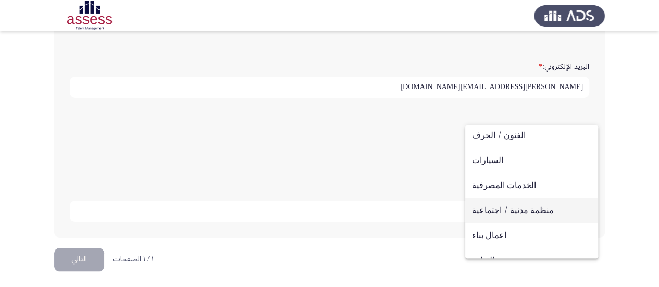
click at [502, 212] on span "منظمة مدنية / اجتماعية" at bounding box center [531, 210] width 119 height 25
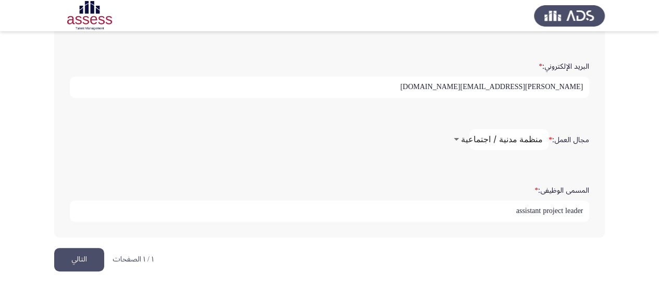
click at [77, 260] on button "التالي" at bounding box center [79, 259] width 50 height 23
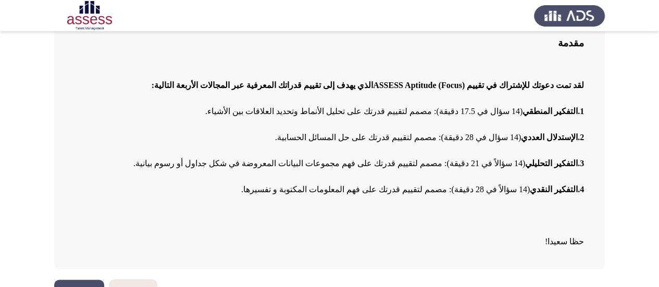
scroll to position [112, 0]
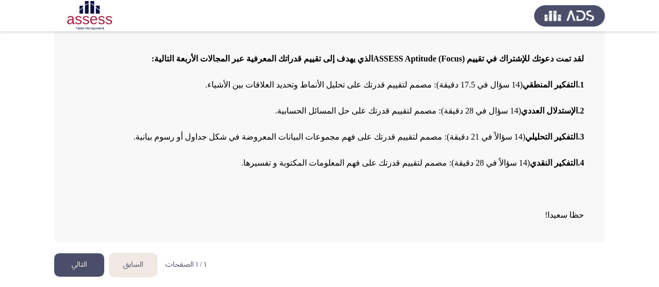
click at [81, 272] on button "التالي" at bounding box center [79, 264] width 50 height 23
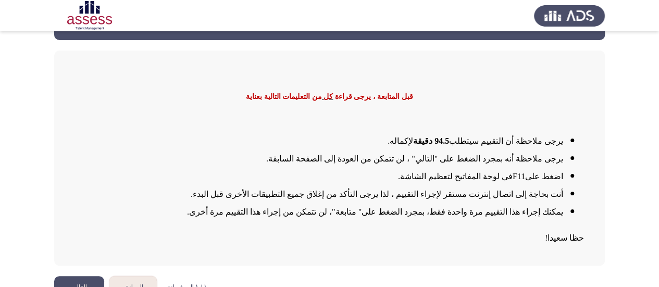
scroll to position [59, 0]
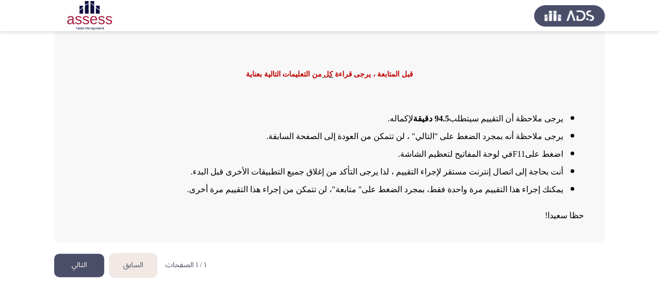
click at [70, 267] on button "التالي" at bounding box center [79, 265] width 50 height 23
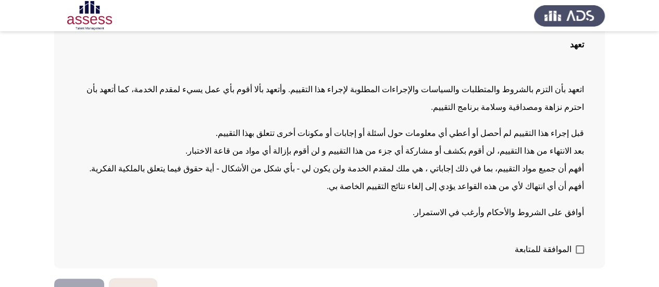
scroll to position [104, 0]
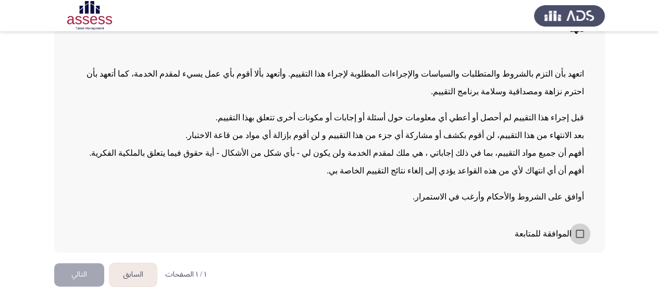
click at [578, 234] on span at bounding box center [579, 234] width 8 height 8
click at [579, 238] on input "الموافقة للمتابعة" at bounding box center [579, 238] width 1 height 1
checkbox input "true"
click at [73, 272] on button "التالي" at bounding box center [79, 274] width 50 height 23
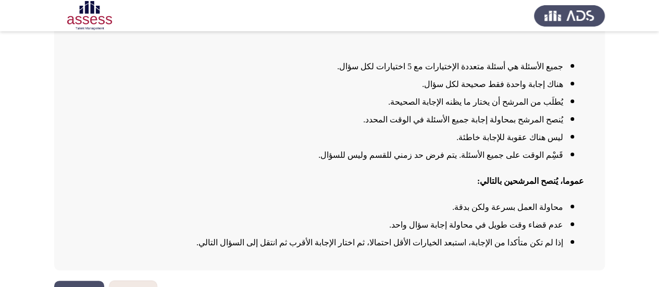
scroll to position [132, 0]
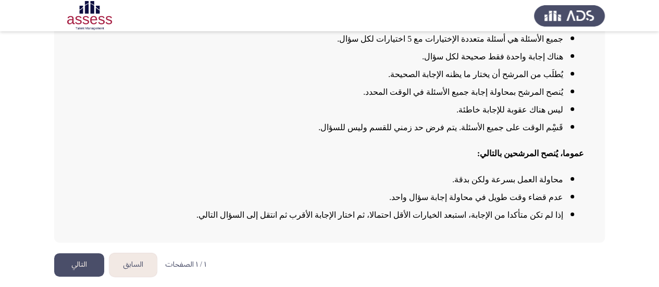
click at [66, 262] on button "التالي" at bounding box center [79, 264] width 50 height 23
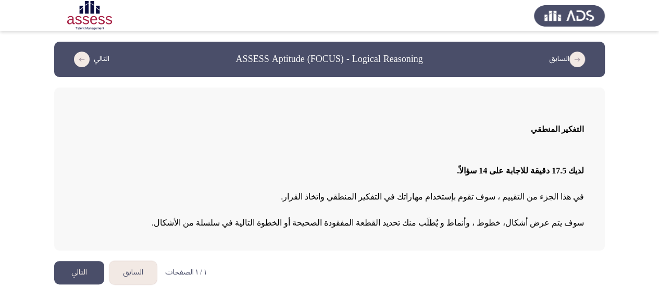
scroll to position [8, 0]
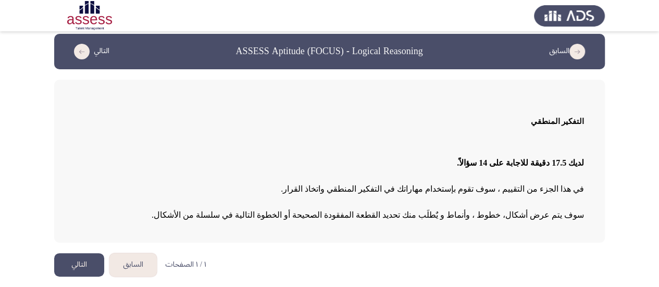
click at [72, 265] on button "التالي" at bounding box center [79, 264] width 50 height 23
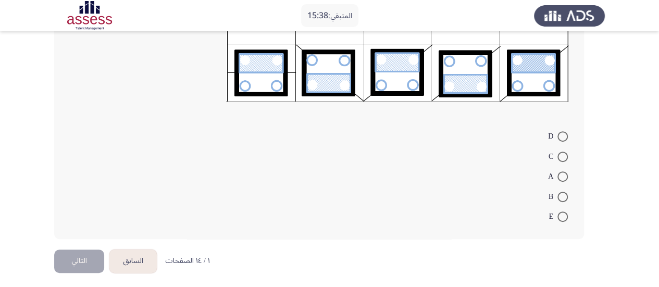
scroll to position [177, 0]
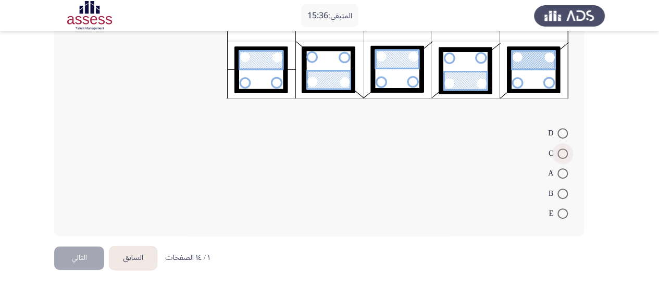
click at [562, 150] on span at bounding box center [562, 153] width 10 height 10
click at [562, 150] on input "C" at bounding box center [562, 153] width 10 height 10
radio input "true"
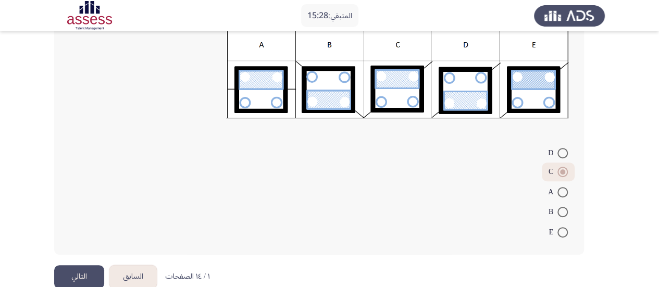
scroll to position [176, 0]
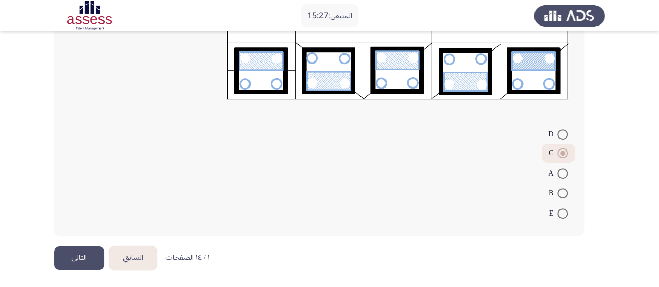
click at [90, 255] on button "التالي" at bounding box center [79, 257] width 50 height 23
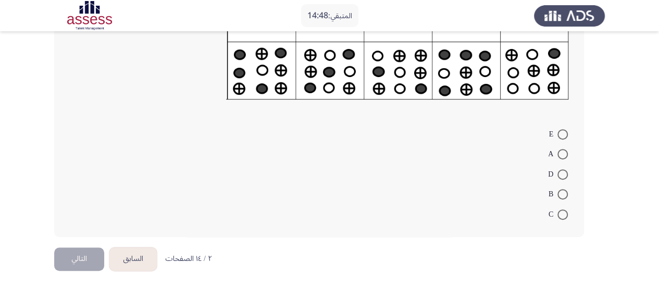
scroll to position [177, 0]
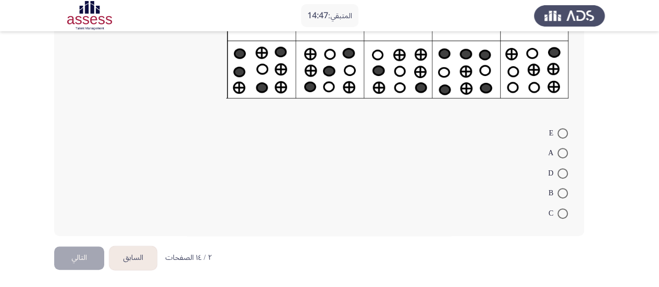
click at [560, 130] on span at bounding box center [562, 133] width 10 height 10
click at [560, 130] on input "E" at bounding box center [562, 133] width 10 height 10
radio input "true"
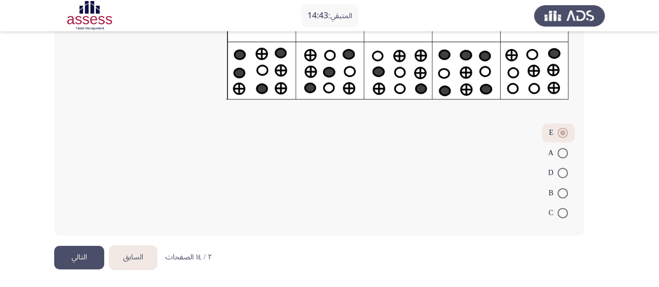
click at [70, 251] on button "التالي" at bounding box center [79, 257] width 50 height 23
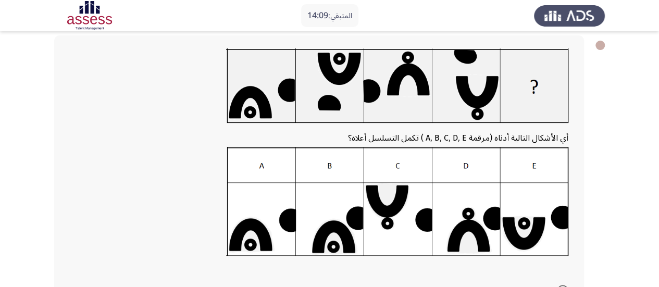
scroll to position [104, 0]
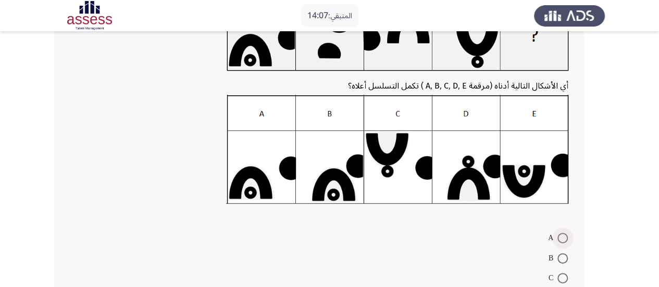
click at [563, 239] on span at bounding box center [562, 238] width 10 height 10
click at [563, 239] on input "A" at bounding box center [562, 238] width 10 height 10
radio input "true"
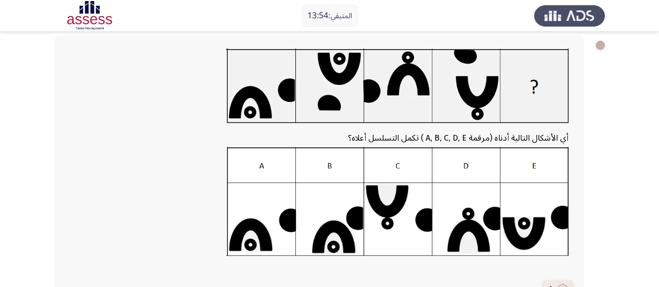
scroll to position [208, 0]
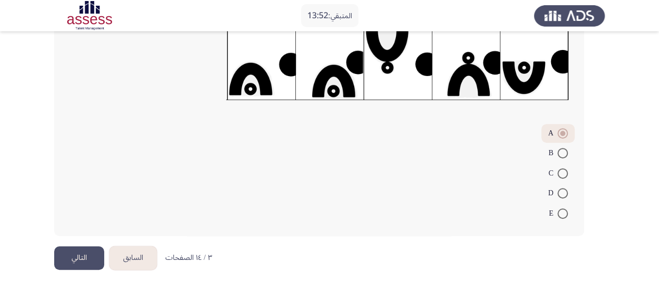
click at [94, 259] on button "التالي" at bounding box center [79, 257] width 50 height 23
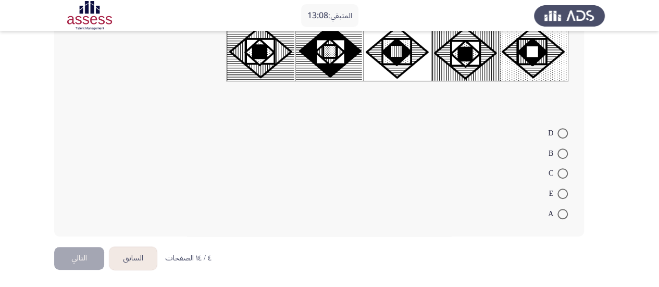
scroll to position [145, 0]
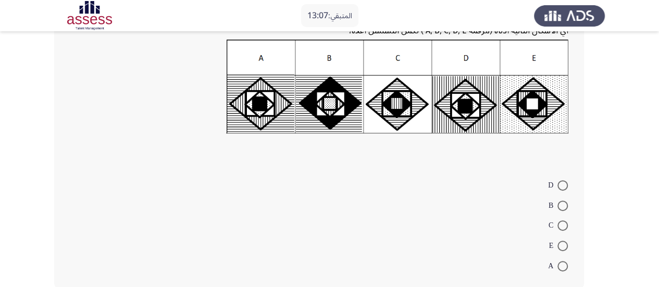
click at [559, 265] on span at bounding box center [562, 266] width 10 height 10
click at [559, 265] on input "A" at bounding box center [562, 266] width 10 height 10
radio input "true"
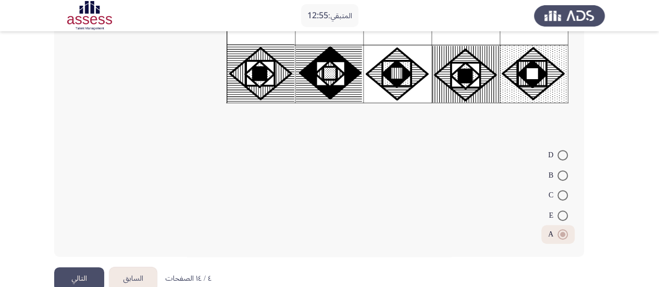
scroll to position [196, 0]
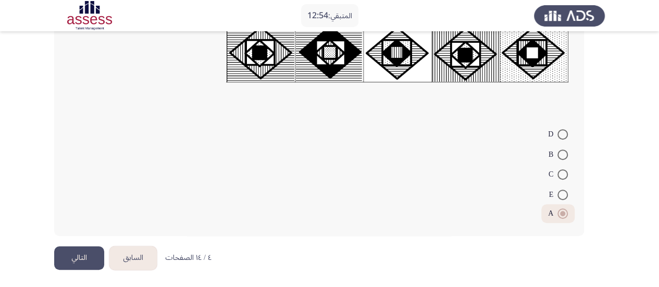
click at [79, 259] on button "التالي" at bounding box center [79, 257] width 50 height 23
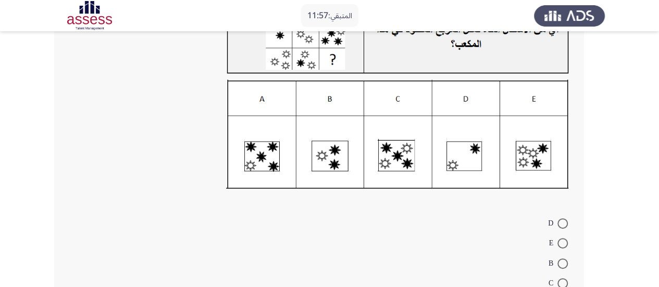
scroll to position [156, 0]
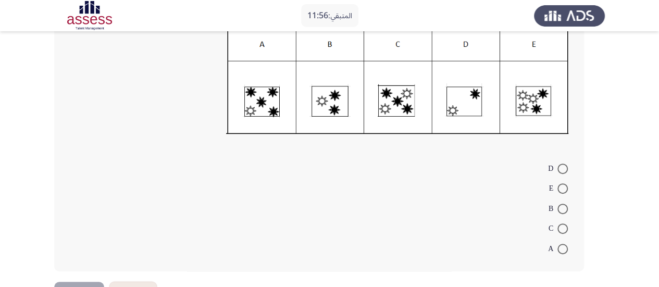
click at [563, 223] on span at bounding box center [562, 228] width 10 height 10
click at [563, 223] on input "C" at bounding box center [562, 228] width 10 height 10
radio input "true"
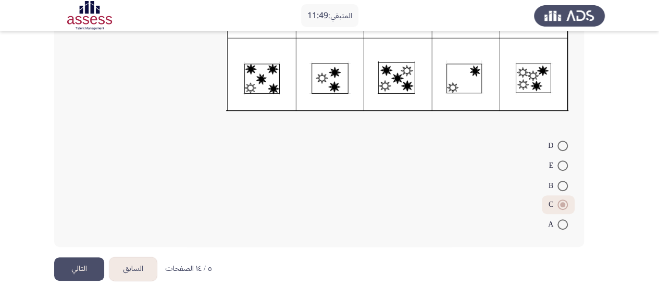
scroll to position [191, 0]
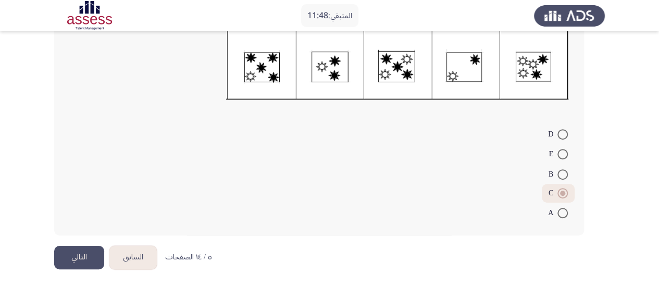
click at [83, 261] on button "التالي" at bounding box center [79, 257] width 50 height 23
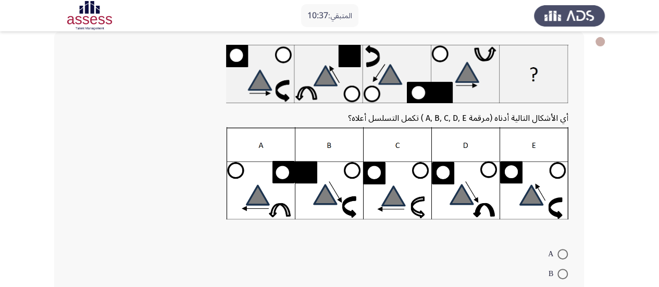
scroll to position [72, 0]
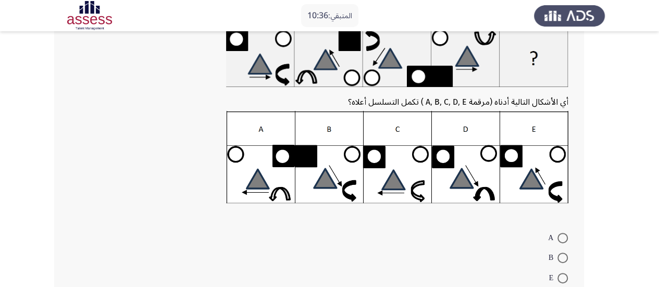
click at [561, 278] on span at bounding box center [562, 278] width 10 height 10
click at [561, 278] on input "E" at bounding box center [562, 278] width 10 height 10
radio input "true"
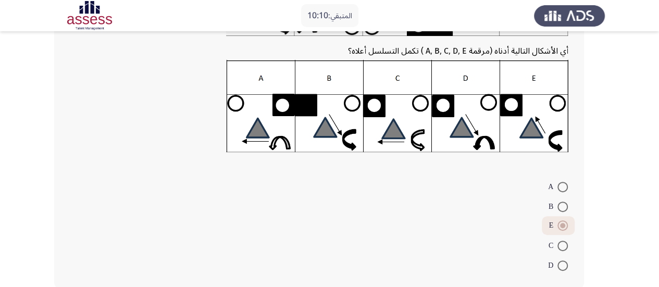
scroll to position [175, 0]
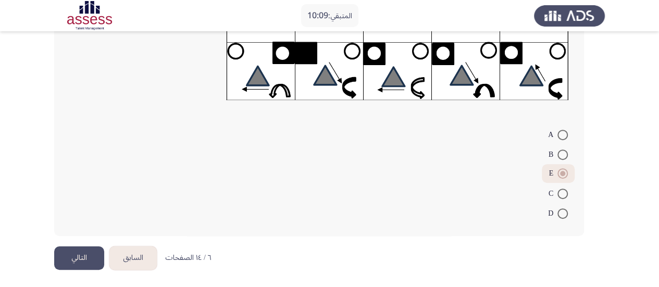
click at [91, 259] on button "التالي" at bounding box center [79, 257] width 50 height 23
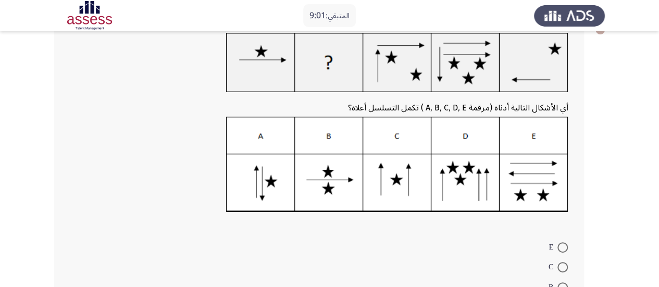
scroll to position [52, 0]
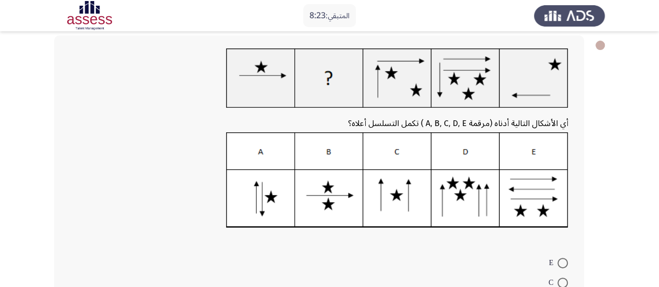
click at [563, 263] on span at bounding box center [562, 263] width 10 height 10
click at [563, 263] on input "E" at bounding box center [562, 263] width 10 height 10
radio input "true"
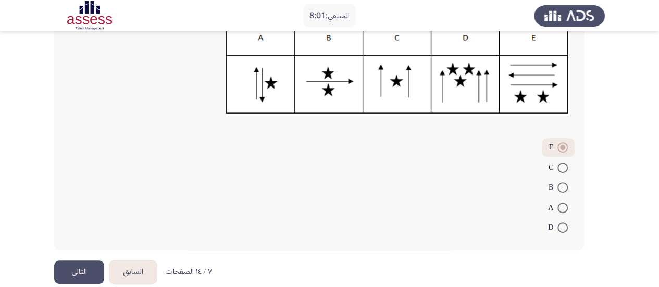
scroll to position [180, 0]
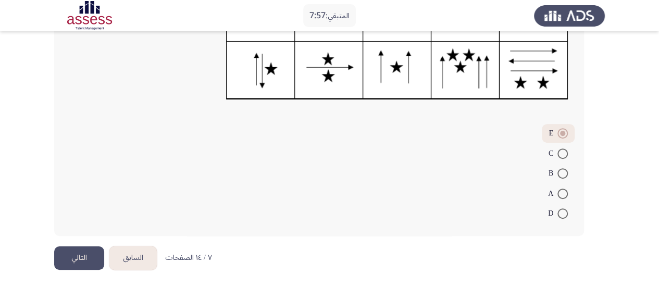
click at [84, 251] on button "التالي" at bounding box center [79, 257] width 50 height 23
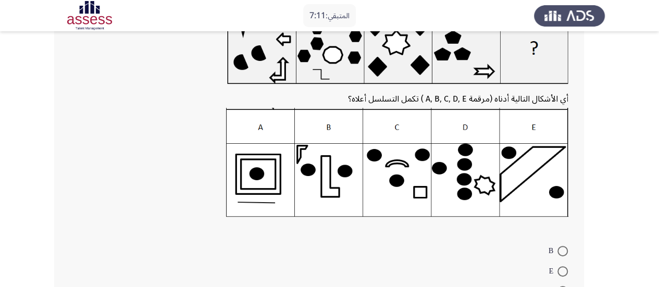
scroll to position [208, 0]
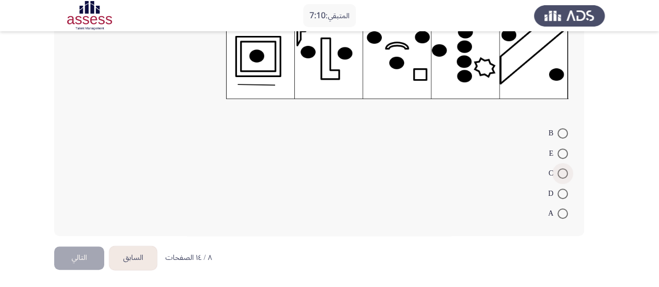
click at [561, 174] on span at bounding box center [562, 173] width 10 height 10
click at [561, 174] on input "C" at bounding box center [562, 173] width 10 height 10
radio input "true"
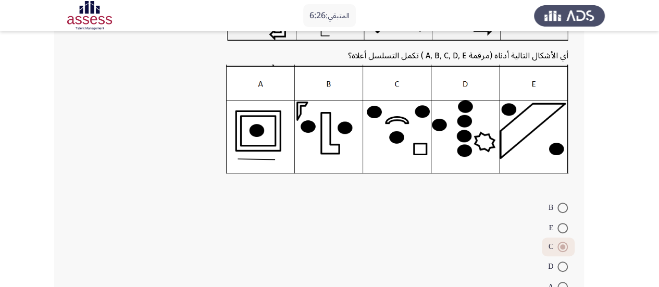
scroll to position [155, 0]
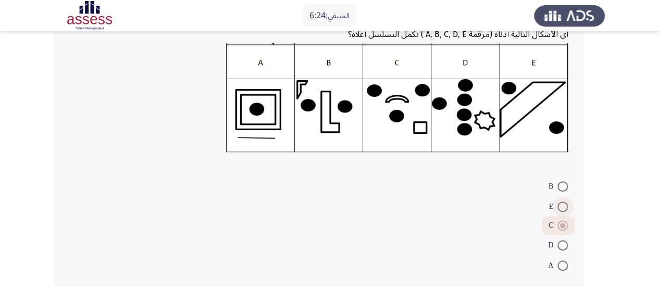
click at [562, 208] on span at bounding box center [562, 207] width 10 height 10
click at [562, 208] on input "E" at bounding box center [562, 207] width 10 height 10
radio input "true"
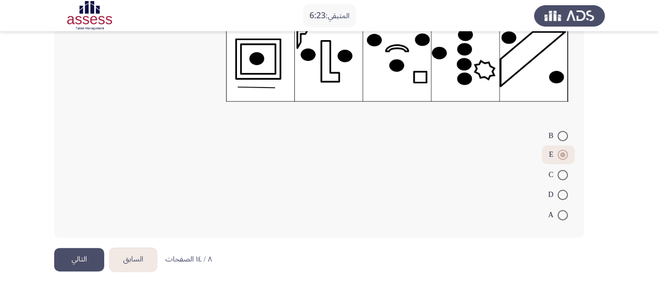
scroll to position [207, 0]
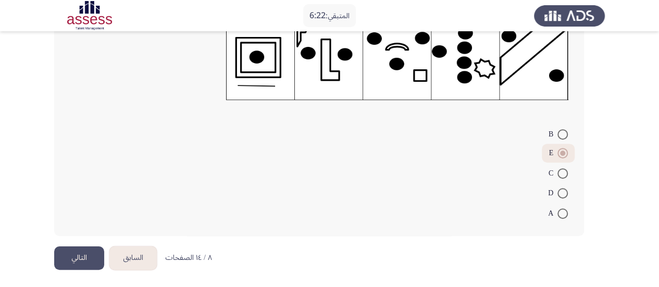
click at [59, 261] on button "التالي" at bounding box center [79, 257] width 50 height 23
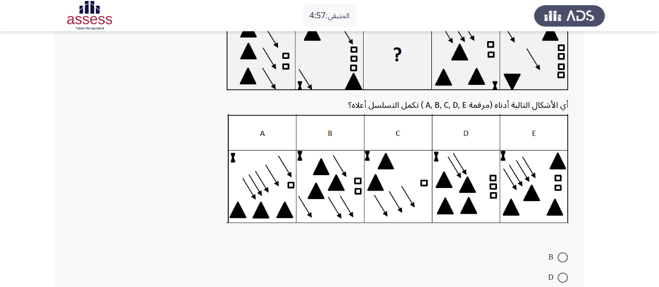
scroll to position [156, 0]
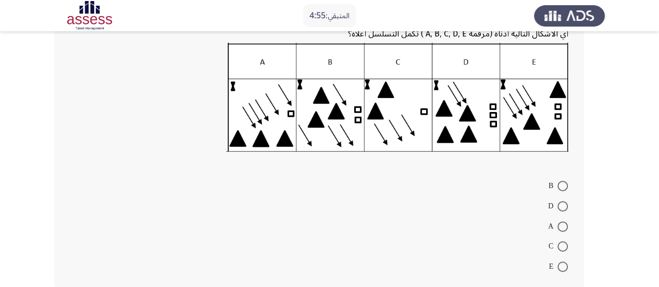
click at [561, 248] on span at bounding box center [562, 246] width 10 height 10
click at [561, 248] on input "C" at bounding box center [562, 246] width 10 height 10
radio input "true"
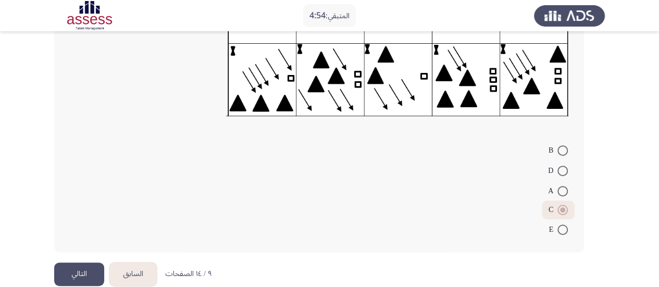
scroll to position [208, 0]
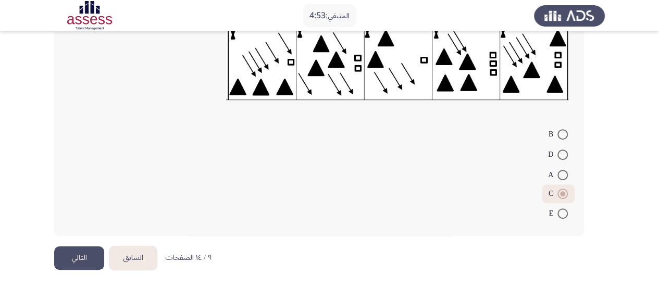
click at [75, 253] on button "التالي" at bounding box center [79, 257] width 50 height 23
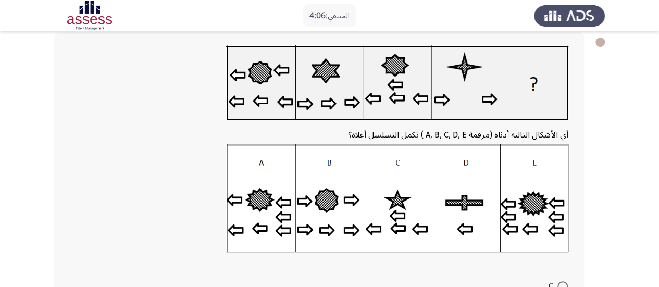
scroll to position [156, 0]
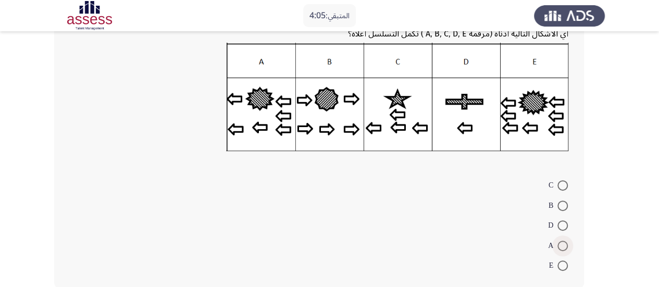
click at [562, 246] on span at bounding box center [562, 246] width 10 height 10
click at [562, 246] on input "A" at bounding box center [562, 246] width 10 height 10
radio input "true"
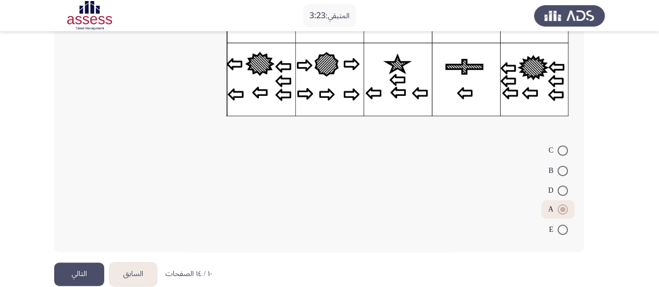
scroll to position [207, 0]
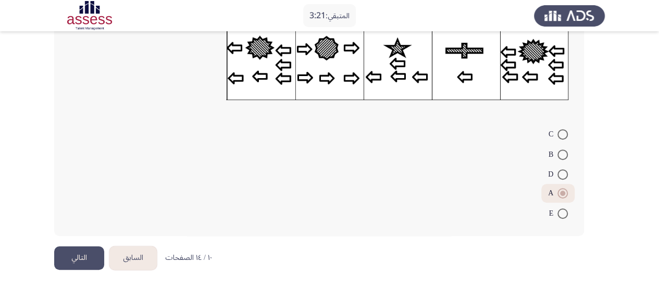
click at [96, 250] on button "التالي" at bounding box center [79, 257] width 50 height 23
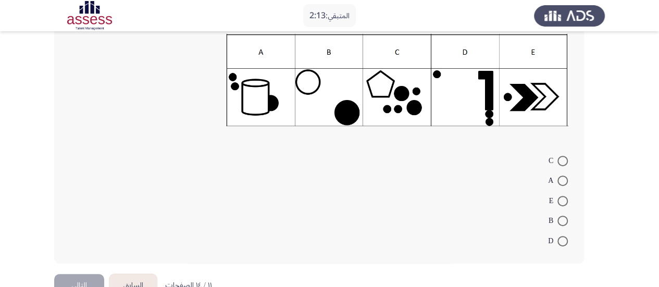
scroll to position [156, 0]
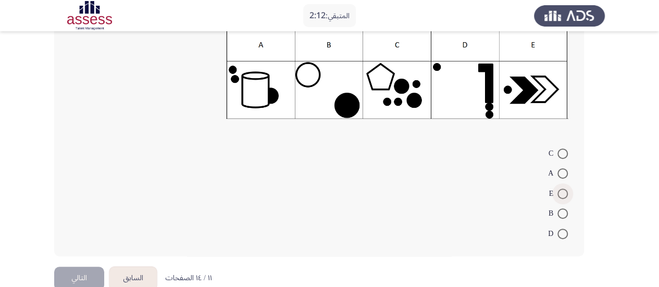
click at [560, 192] on span at bounding box center [562, 193] width 10 height 10
click at [560, 192] on input "E" at bounding box center [562, 193] width 10 height 10
radio input "true"
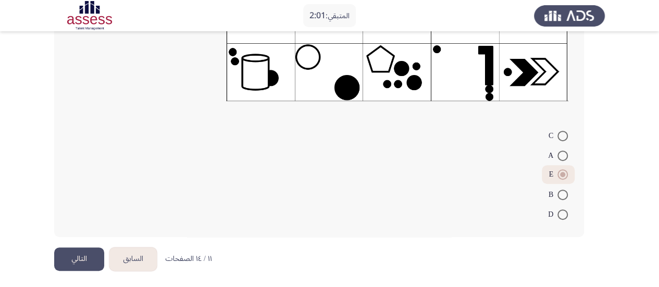
scroll to position [175, 0]
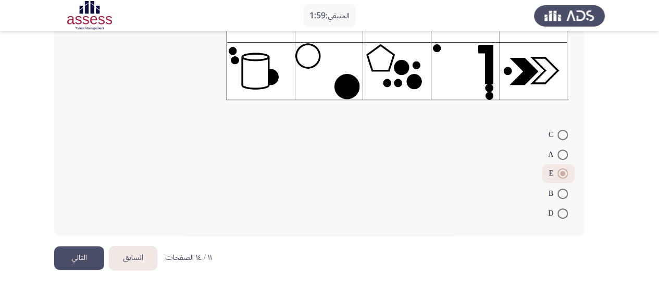
click at [562, 195] on span at bounding box center [562, 193] width 10 height 10
click at [562, 195] on input "B" at bounding box center [562, 193] width 10 height 10
radio input "true"
click at [62, 259] on button "التالي" at bounding box center [79, 257] width 50 height 23
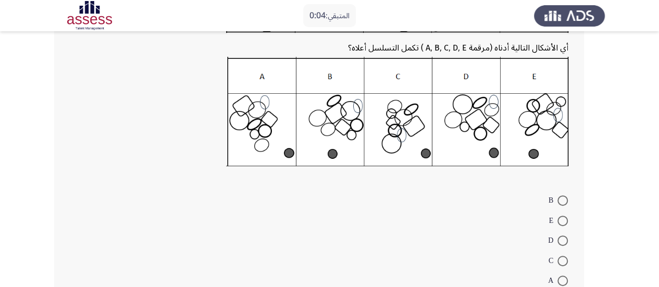
scroll to position [208, 0]
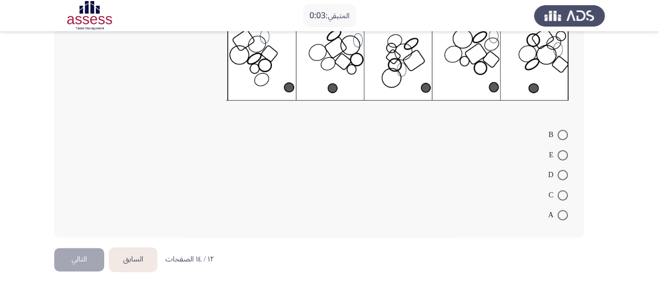
click at [560, 215] on span at bounding box center [562, 215] width 10 height 10
click at [560, 215] on input "A" at bounding box center [562, 215] width 10 height 10
radio input "true"
click at [98, 258] on button "التالي" at bounding box center [79, 258] width 50 height 23
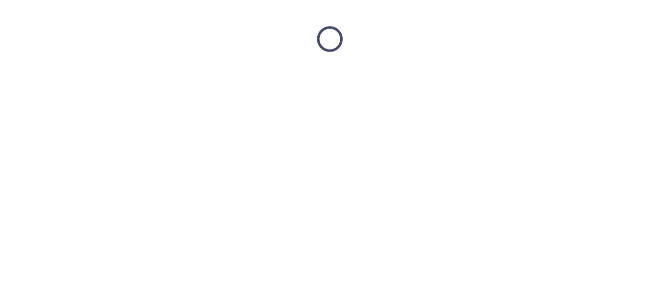
scroll to position [0, 0]
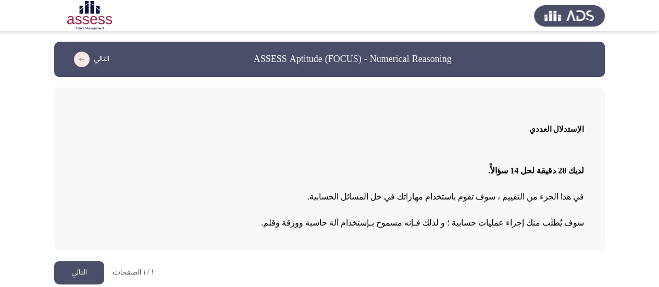
click at [65, 273] on button "التالي" at bounding box center [79, 272] width 50 height 23
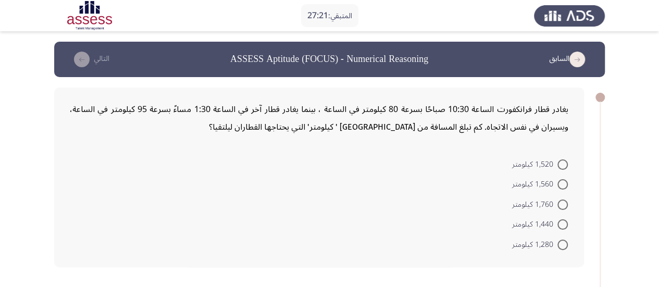
click at [562, 162] on span at bounding box center [562, 164] width 10 height 10
click at [562, 162] on input "1,520 كيلومتر" at bounding box center [562, 164] width 10 height 10
radio input "true"
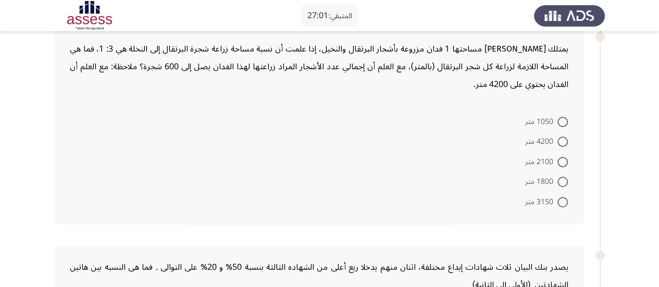
scroll to position [260, 0]
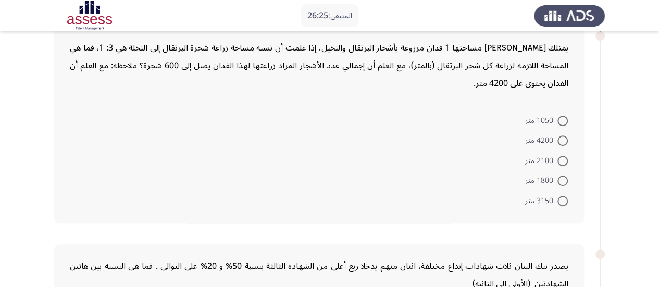
click at [561, 117] on span at bounding box center [562, 121] width 10 height 10
click at [561, 117] on input "1050 متر" at bounding box center [562, 121] width 10 height 10
radio input "true"
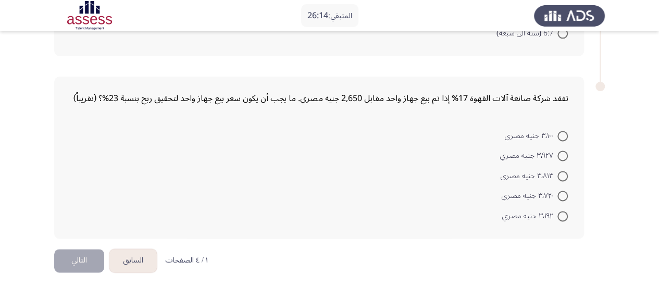
scroll to position [627, 0]
click at [561, 154] on span at bounding box center [562, 155] width 10 height 10
click at [561, 154] on input "٣٬٩٢٧ جنيه مصري" at bounding box center [562, 155] width 10 height 10
radio input "true"
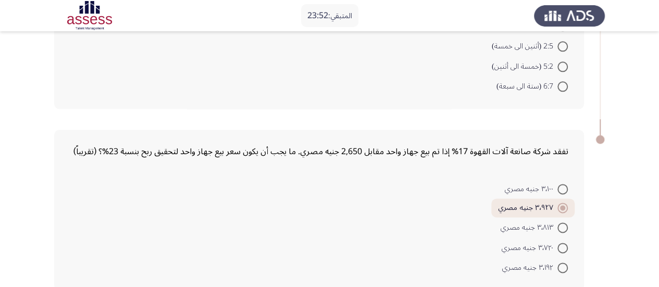
scroll to position [522, 0]
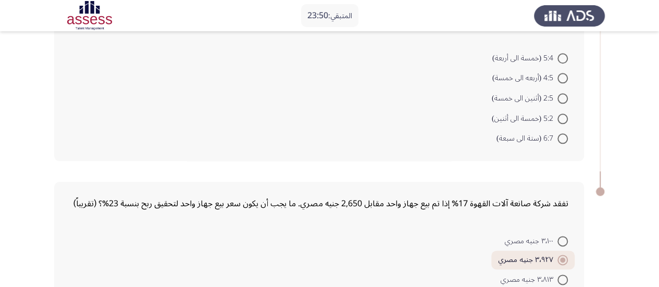
click at [563, 115] on span at bounding box center [562, 119] width 10 height 10
click at [563, 115] on input "5:2 (خمسة الى أثنين)" at bounding box center [562, 119] width 10 height 10
radio input "true"
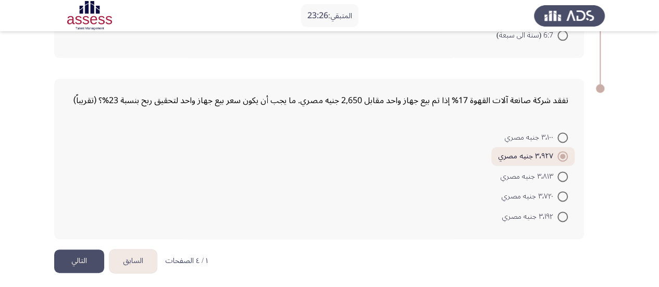
scroll to position [625, 0]
click at [79, 257] on button "التالي" at bounding box center [79, 259] width 50 height 23
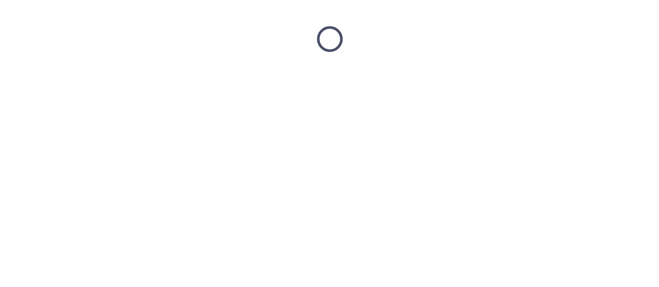
scroll to position [0, 0]
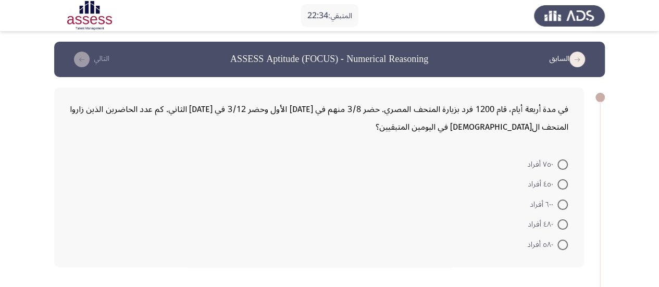
click at [564, 182] on span at bounding box center [562, 184] width 10 height 10
click at [564, 182] on input "٤٥٠ أفراد" at bounding box center [562, 184] width 10 height 10
radio input "true"
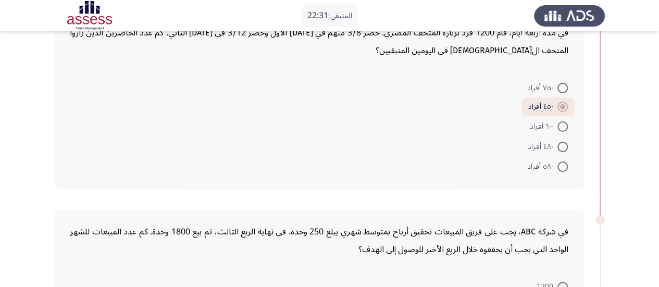
scroll to position [52, 0]
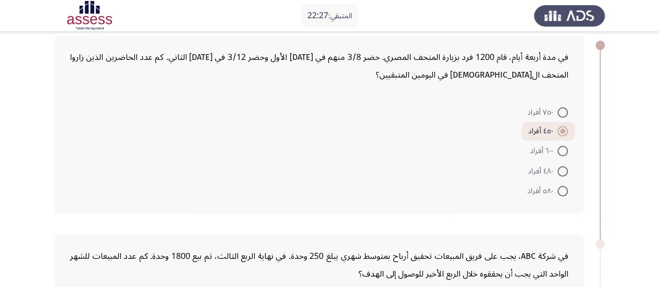
click at [557, 170] on span at bounding box center [562, 171] width 10 height 10
click at [557, 170] on input "٤٨٠ أفراد" at bounding box center [562, 171] width 10 height 10
radio input "true"
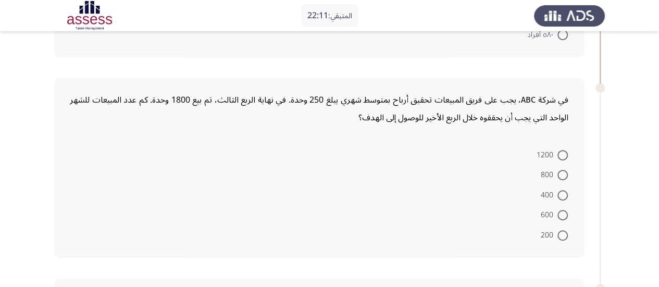
scroll to position [260, 0]
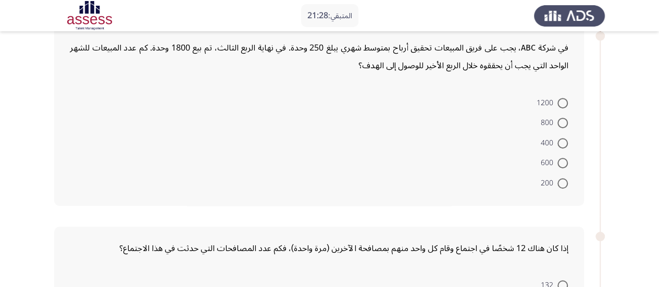
click at [407, 195] on div "في شركة ABC، يجب على فريق المبيعات تحقيق أرباح بمتوسط شهري يبلغ 250 وحدة. في نه…" at bounding box center [319, 116] width 530 height 180
click at [560, 139] on span at bounding box center [562, 143] width 10 height 10
click at [560, 139] on input "400" at bounding box center [562, 143] width 10 height 10
radio input "true"
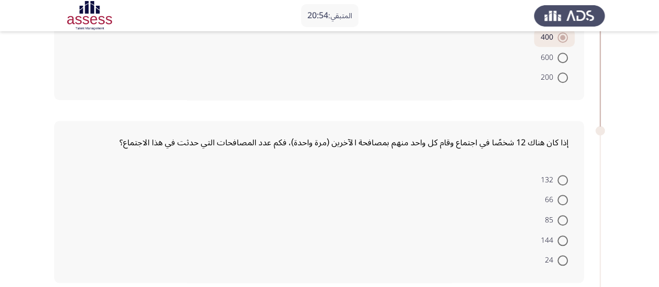
scroll to position [417, 0]
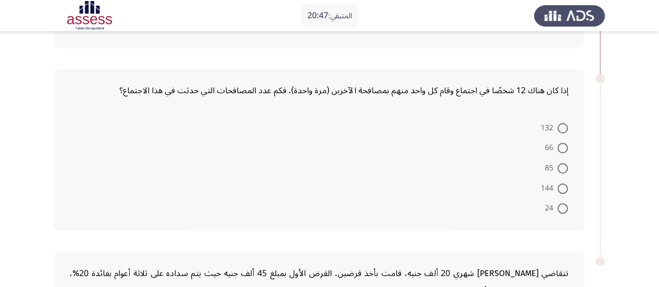
click at [564, 186] on span at bounding box center [562, 188] width 10 height 10
click at [564, 186] on input "144" at bounding box center [562, 188] width 10 height 10
radio input "true"
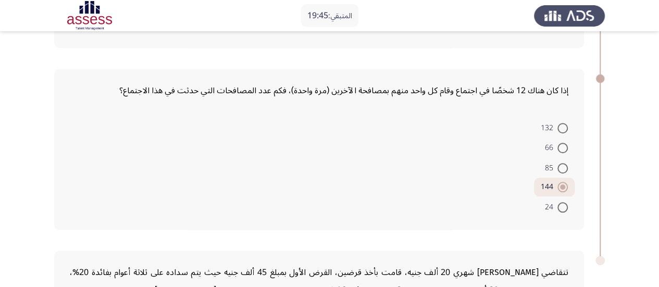
click at [385, 171] on form "132 66 85 144 24" at bounding box center [319, 166] width 498 height 99
click at [559, 146] on span at bounding box center [562, 148] width 10 height 10
click at [559, 146] on input "66" at bounding box center [562, 148] width 10 height 10
radio input "true"
click at [445, 180] on form "132 66 85 144 24" at bounding box center [319, 166] width 498 height 99
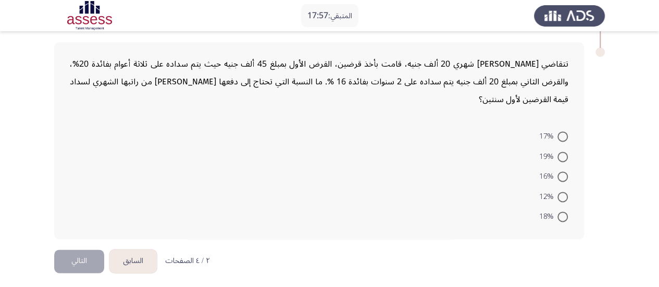
scroll to position [626, 0]
click at [560, 194] on span at bounding box center [562, 196] width 10 height 10
click at [560, 194] on input "12%" at bounding box center [562, 196] width 10 height 10
radio input "true"
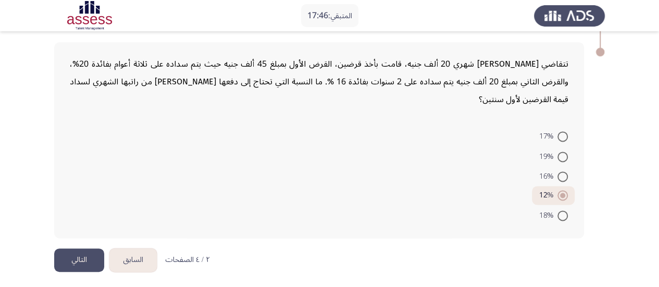
click at [79, 255] on button "التالي" at bounding box center [79, 259] width 50 height 23
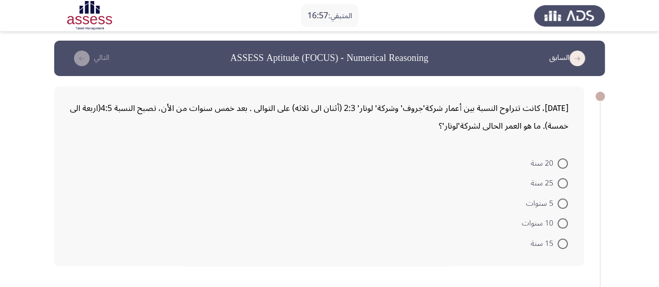
scroll to position [0, 0]
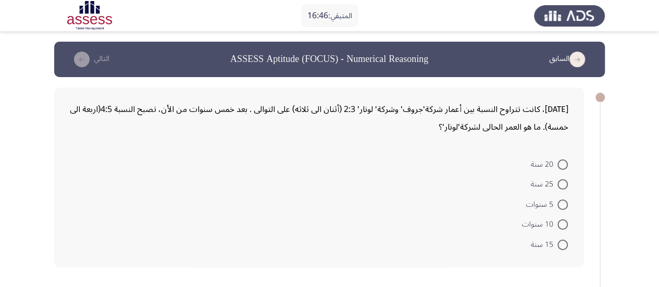
click at [559, 224] on span at bounding box center [562, 224] width 10 height 10
click at [559, 224] on input "10 سنوات" at bounding box center [562, 224] width 10 height 10
radio input "true"
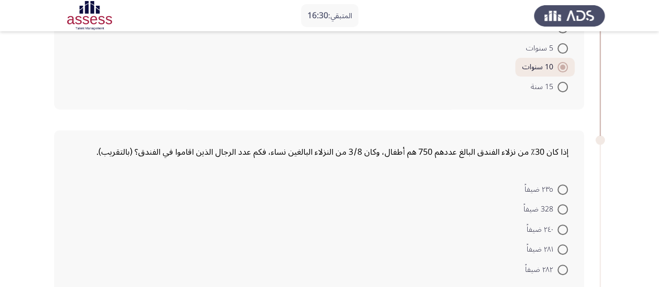
scroll to position [208, 0]
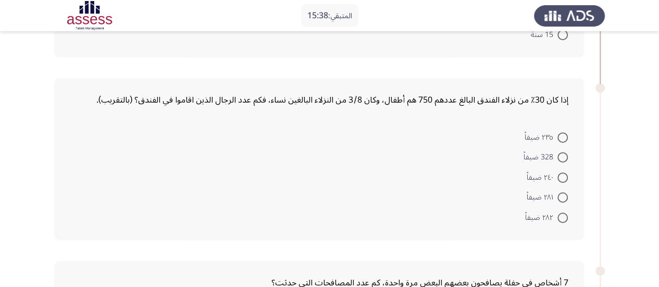
click at [408, 145] on form "٢٣٥ ضيفاً 328 ضيفاً ٢٤٠ ضيفاً ٢٨١ ضيفاً ٢٨٢ ضيفاً" at bounding box center [319, 177] width 498 height 100
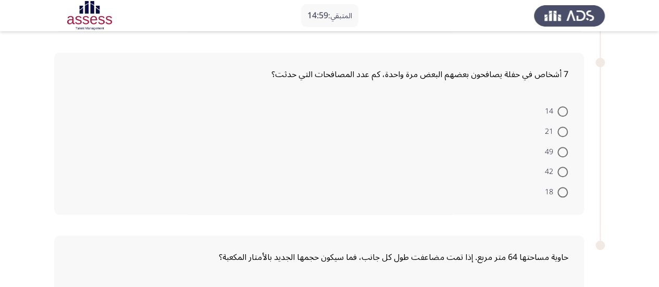
scroll to position [260, 0]
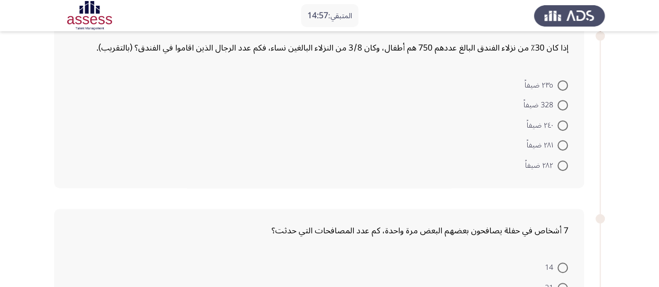
click at [559, 103] on span at bounding box center [562, 105] width 10 height 10
click at [559, 103] on input "328 ضيفاً" at bounding box center [562, 105] width 10 height 10
radio input "true"
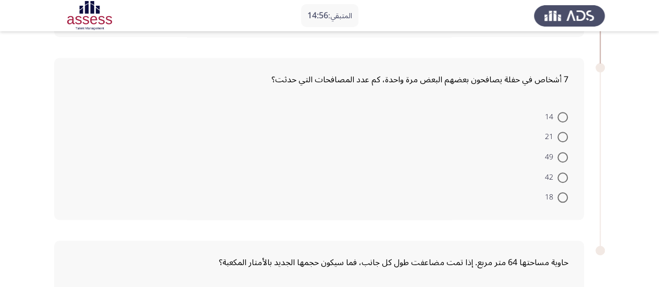
scroll to position [417, 0]
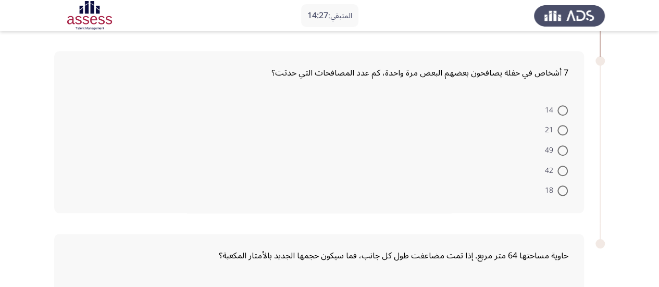
click at [560, 129] on span at bounding box center [562, 130] width 10 height 10
click at [560, 129] on input "21" at bounding box center [562, 130] width 10 height 10
radio input "true"
click at [562, 127] on span at bounding box center [562, 129] width 5 height 5
click at [562, 126] on input "21" at bounding box center [562, 129] width 10 height 10
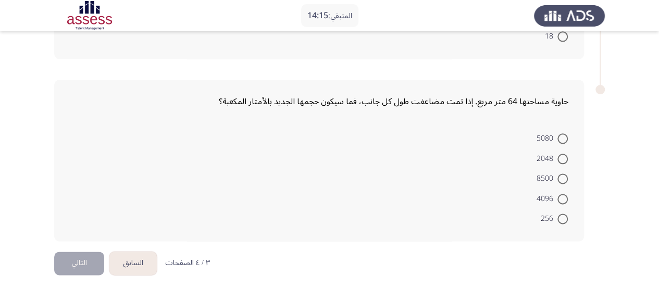
scroll to position [573, 0]
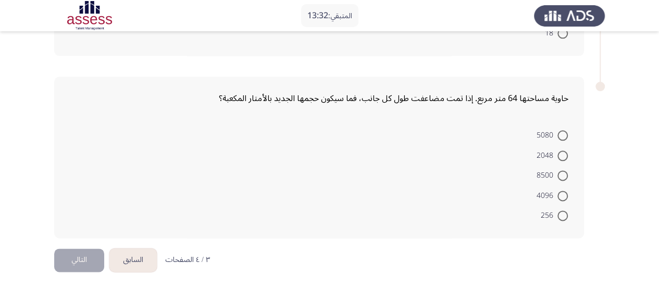
click at [564, 193] on span at bounding box center [562, 196] width 10 height 10
click at [564, 193] on input "4096" at bounding box center [562, 196] width 10 height 10
radio input "true"
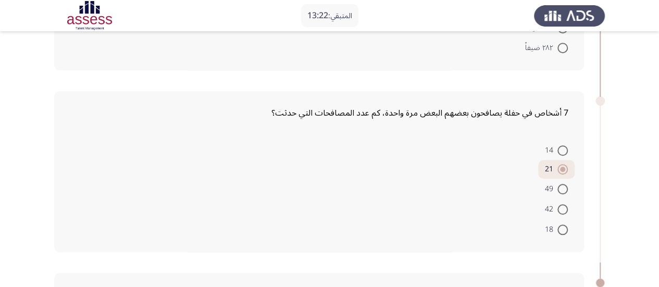
scroll to position [363, 0]
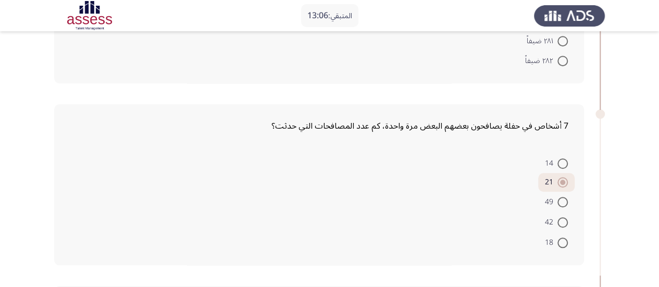
click at [315, 200] on form "14 21 49 42 18" at bounding box center [319, 202] width 498 height 99
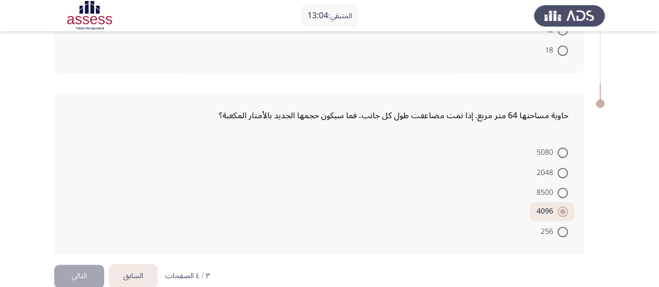
scroll to position [572, 0]
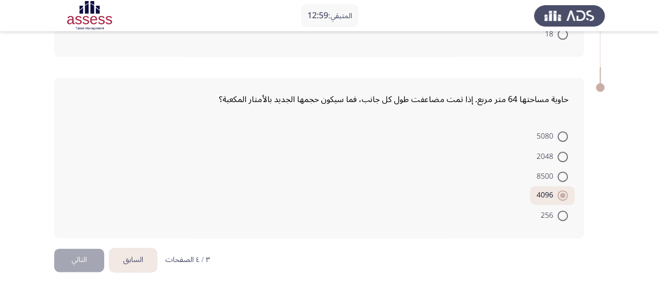
click at [79, 264] on button "التالي" at bounding box center [79, 259] width 50 height 23
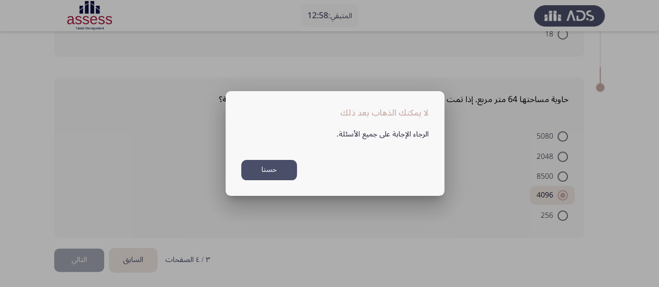
scroll to position [0, 0]
click at [181, 184] on div at bounding box center [329, 143] width 659 height 287
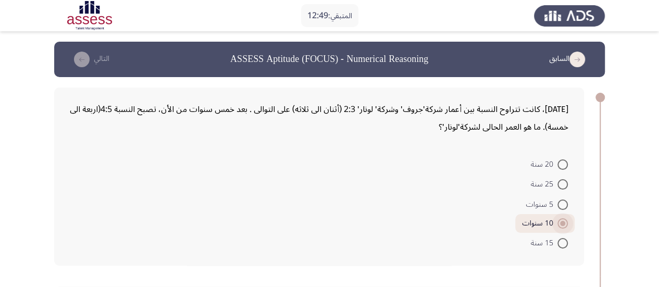
click at [563, 221] on span at bounding box center [562, 223] width 5 height 5
click at [563, 220] on input "10 سنوات" at bounding box center [562, 223] width 10 height 10
click at [562, 207] on span at bounding box center [562, 204] width 10 height 10
click at [562, 207] on input "5 سنوات" at bounding box center [562, 204] width 10 height 10
radio input "true"
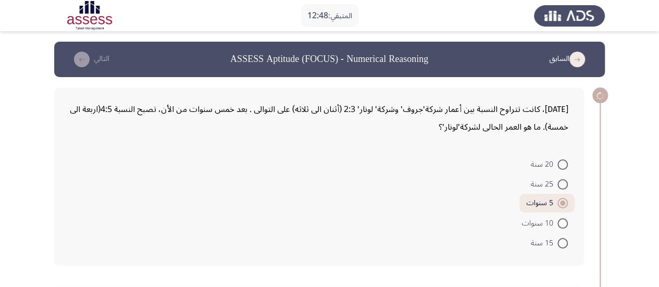
click at [562, 220] on span at bounding box center [562, 223] width 10 height 10
click at [562, 220] on input "10 سنوات" at bounding box center [562, 223] width 10 height 10
radio input "true"
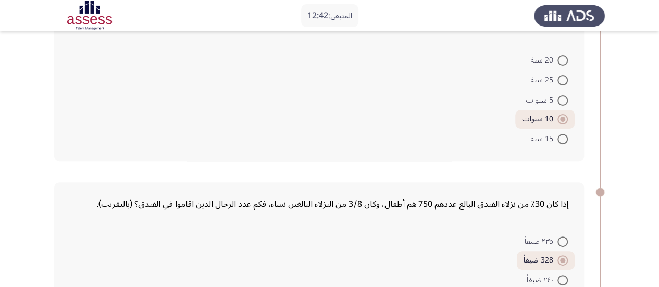
scroll to position [156, 0]
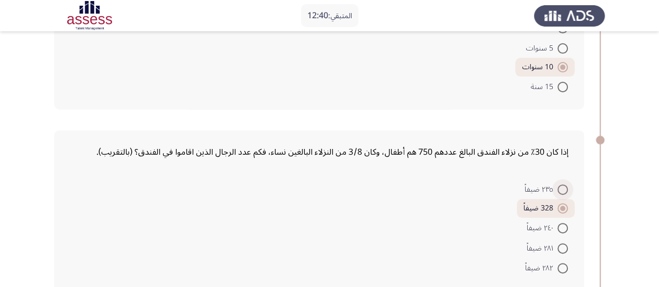
click at [557, 191] on span at bounding box center [562, 189] width 10 height 10
click at [557, 191] on input "٢٣٥ ضيفاً" at bounding box center [562, 189] width 10 height 10
radio input "true"
click at [558, 206] on span at bounding box center [562, 208] width 10 height 10
click at [558, 206] on input "328 ضيفاً" at bounding box center [562, 208] width 10 height 10
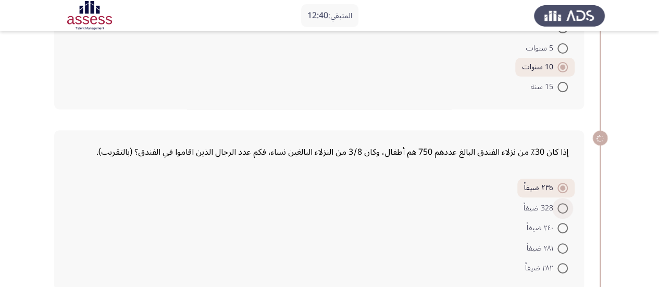
radio input "true"
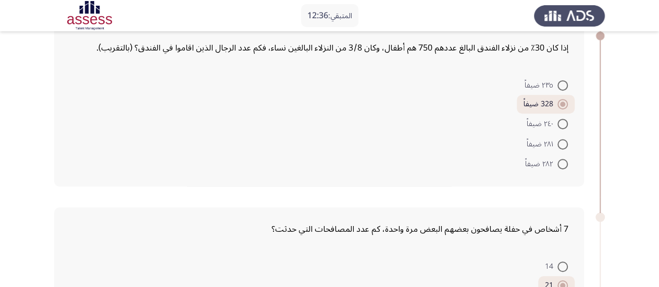
scroll to position [312, 0]
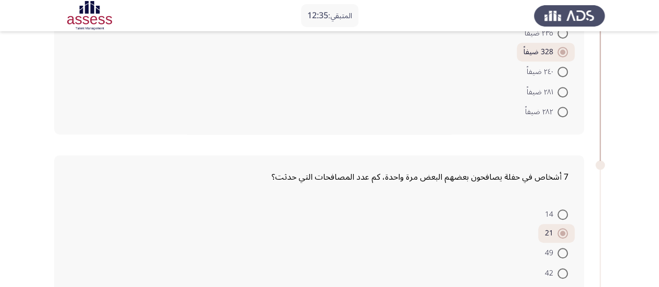
click at [564, 209] on span at bounding box center [562, 214] width 10 height 10
click at [564, 209] on input "14" at bounding box center [562, 214] width 10 height 10
radio input "true"
click at [560, 232] on span at bounding box center [562, 233] width 10 height 10
click at [560, 232] on input "21" at bounding box center [562, 233] width 10 height 10
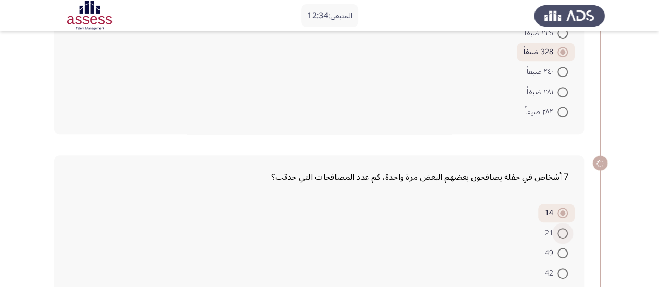
radio input "true"
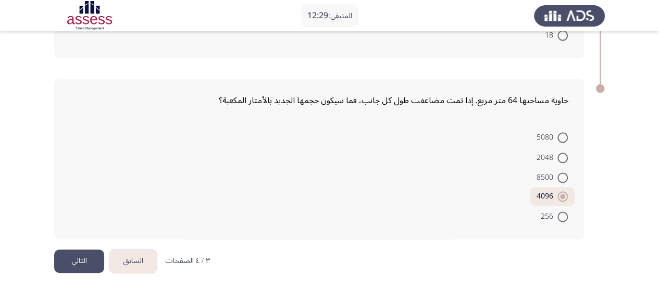
scroll to position [572, 0]
click at [68, 254] on button "التالي" at bounding box center [79, 259] width 50 height 23
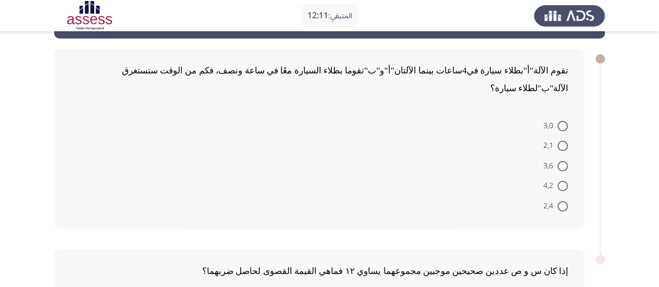
scroll to position [52, 0]
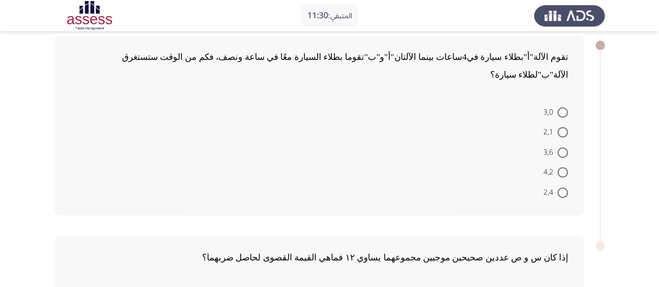
click at [559, 187] on span at bounding box center [562, 192] width 10 height 10
click at [559, 187] on input "2,4" at bounding box center [562, 192] width 10 height 10
radio input "true"
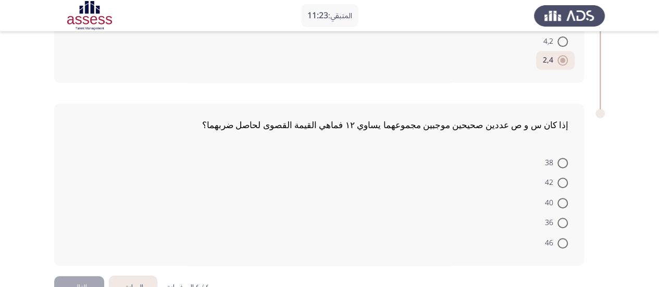
scroll to position [194, 0]
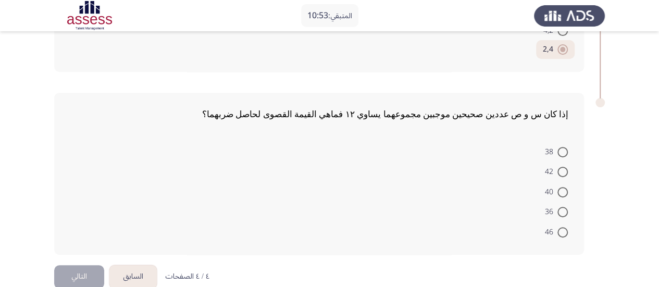
drag, startPoint x: 273, startPoint y: 191, endPoint x: 259, endPoint y: 202, distance: 17.1
click at [273, 191] on form "38 42 40 36 46" at bounding box center [319, 191] width 498 height 100
click at [561, 207] on span at bounding box center [562, 212] width 10 height 10
click at [561, 207] on input "36" at bounding box center [562, 212] width 10 height 10
radio input "true"
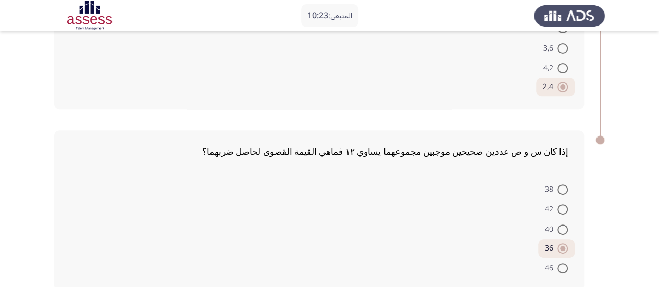
scroll to position [193, 0]
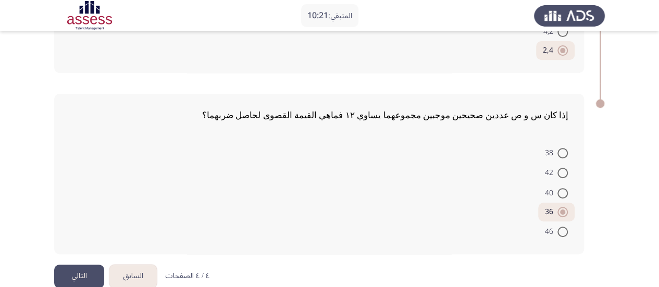
click at [90, 265] on button "التالي" at bounding box center [79, 276] width 50 height 23
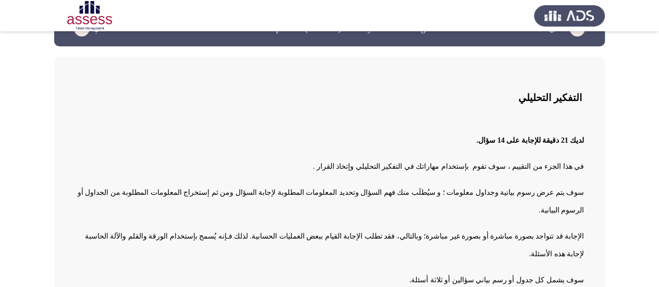
scroll to position [52, 0]
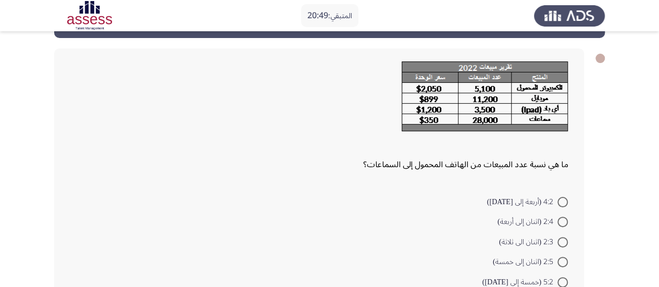
scroll to position [55, 0]
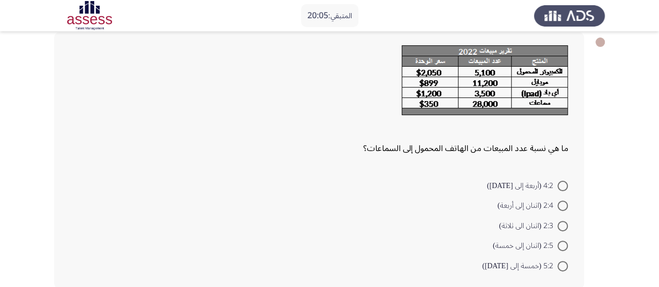
click at [562, 243] on span at bounding box center [562, 246] width 10 height 10
click at [562, 243] on input "2:5 (اثنان إلى خمسة)" at bounding box center [562, 246] width 10 height 10
radio input "true"
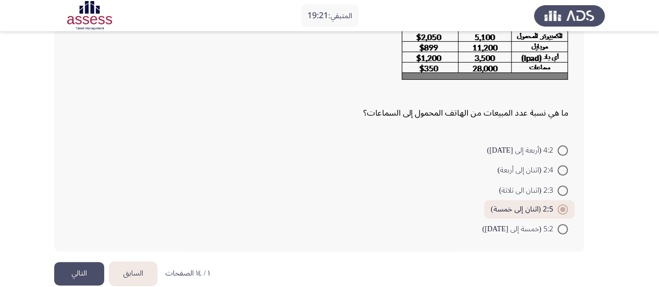
scroll to position [106, 0]
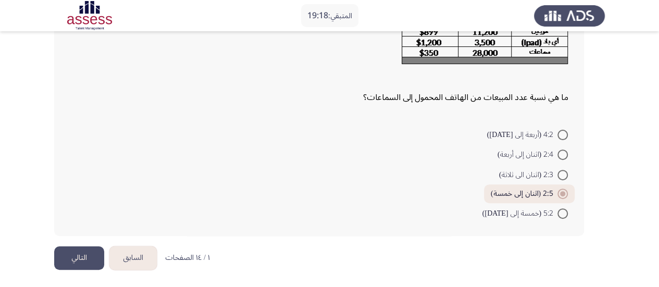
click at [82, 261] on button "التالي" at bounding box center [79, 257] width 50 height 23
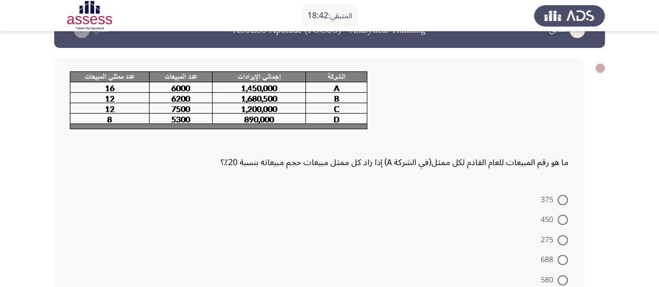
scroll to position [0, 0]
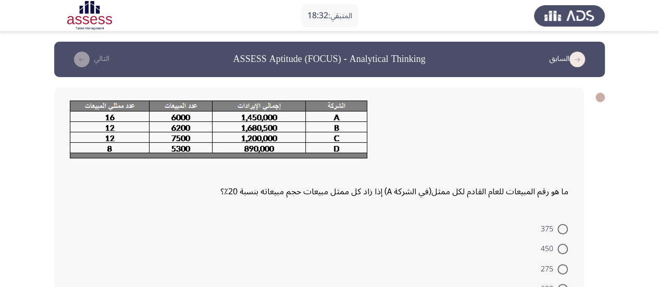
click at [560, 247] on span at bounding box center [562, 249] width 10 height 10
click at [560, 247] on input "450" at bounding box center [562, 249] width 10 height 10
radio input "true"
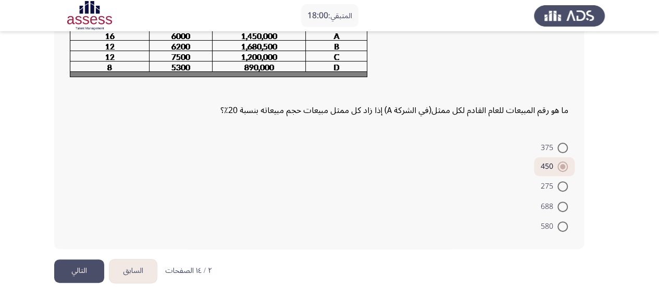
scroll to position [94, 0]
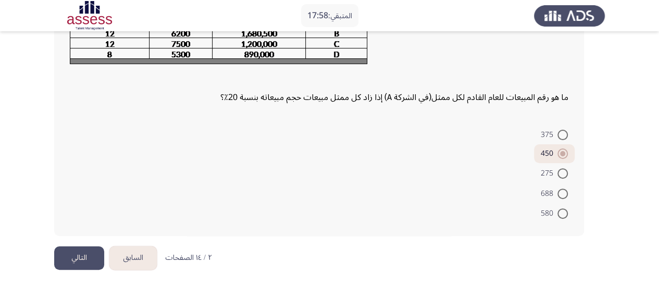
click at [69, 251] on button "التالي" at bounding box center [79, 257] width 50 height 23
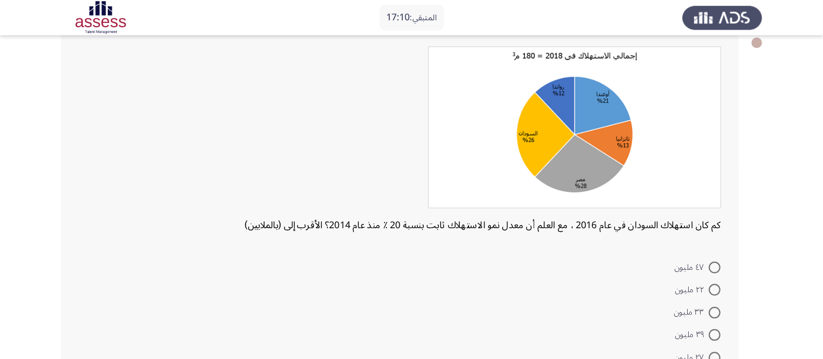
scroll to position [59, 0]
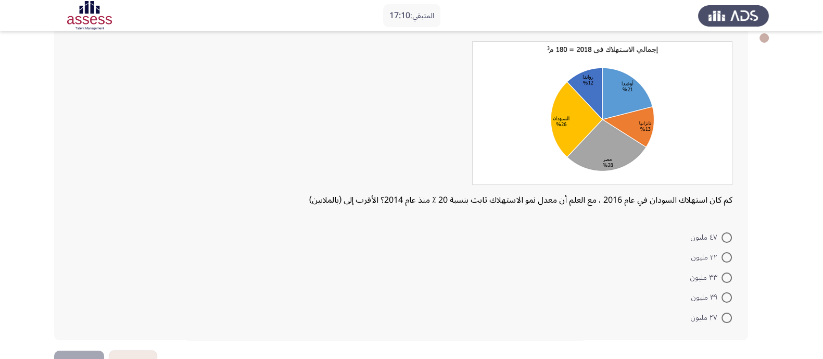
drag, startPoint x: 502, startPoint y: 9, endPoint x: 472, endPoint y: 269, distance: 261.6
click at [472, 269] on form "٤٧ مليون ٢٢ مليون ٣٣ مليون ٣٩ مليون ٢٧ مليون" at bounding box center [401, 277] width 663 height 100
click at [666, 286] on span at bounding box center [727, 297] width 10 height 10
click at [666, 286] on input "٣٩ مليون" at bounding box center [727, 297] width 10 height 10
radio input "true"
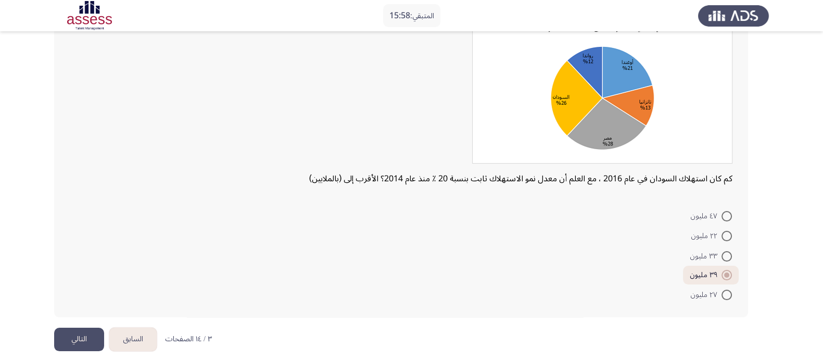
scroll to position [89, 0]
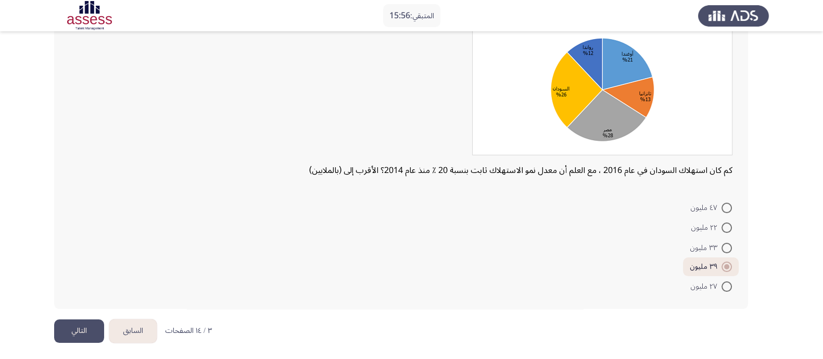
click at [60, 286] on button "التالي" at bounding box center [79, 330] width 50 height 23
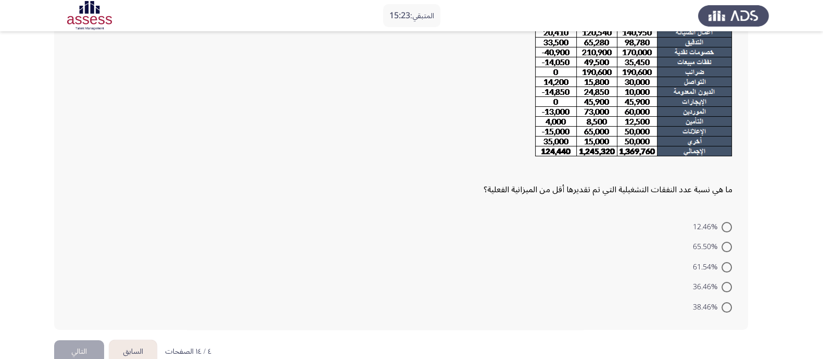
scroll to position [133, 0]
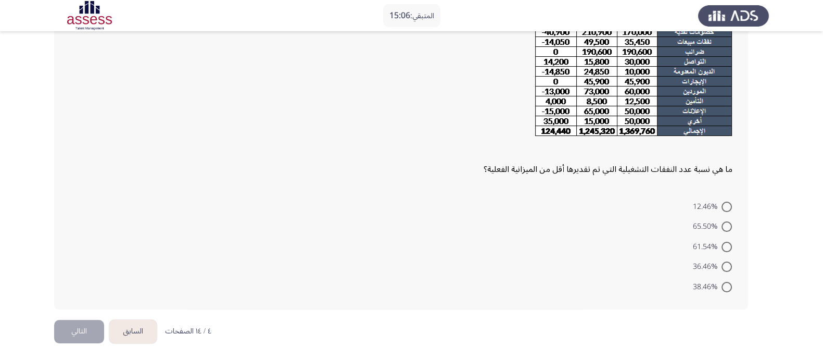
click at [666, 260] on label "36.46%" at bounding box center [712, 266] width 39 height 12
click at [666, 261] on input "36.46%" at bounding box center [727, 266] width 10 height 10
radio input "true"
click at [81, 286] on button "التالي" at bounding box center [79, 330] width 50 height 23
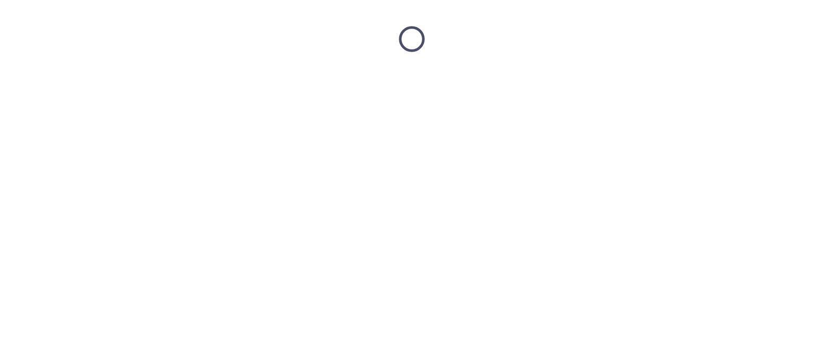
scroll to position [0, 0]
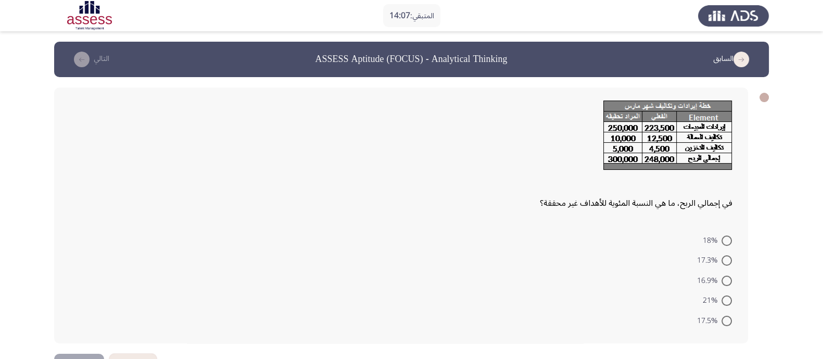
click at [666, 260] on span at bounding box center [727, 260] width 10 height 10
click at [666, 260] on input "17.3%" at bounding box center [727, 260] width 10 height 10
radio input "true"
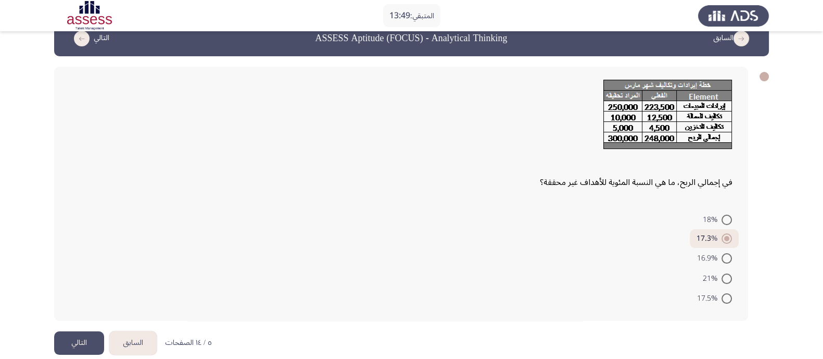
scroll to position [33, 0]
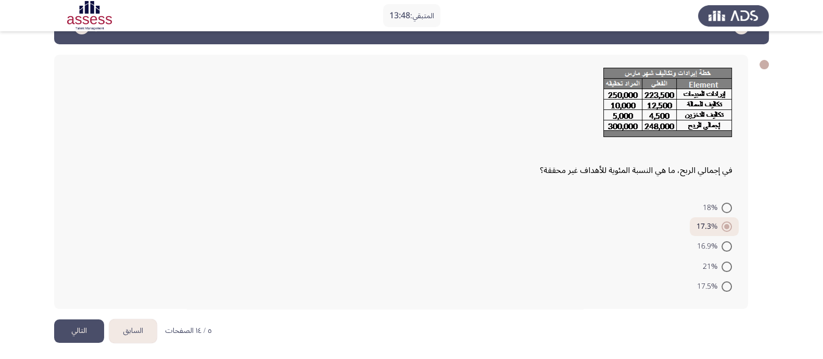
click at [86, 286] on button "التالي" at bounding box center [79, 330] width 50 height 23
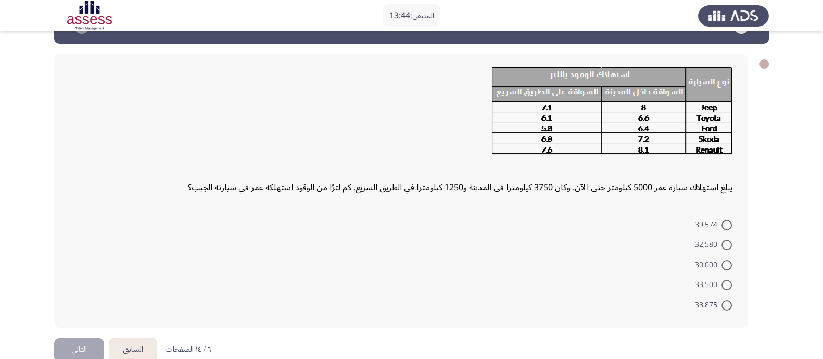
scroll to position [52, 0]
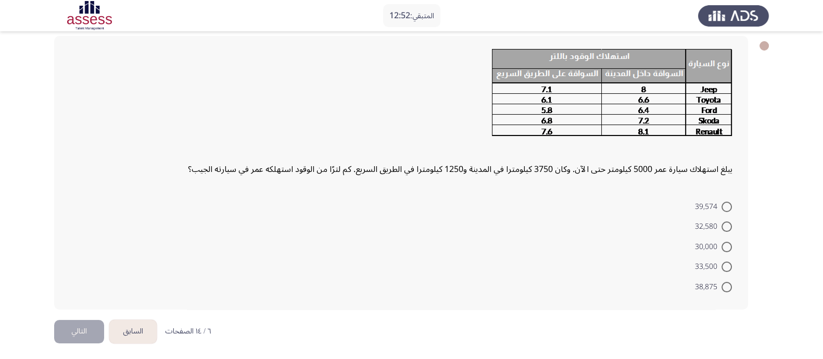
click at [666, 282] on span at bounding box center [727, 287] width 10 height 10
click at [666, 282] on input "38,875" at bounding box center [727, 287] width 10 height 10
radio input "true"
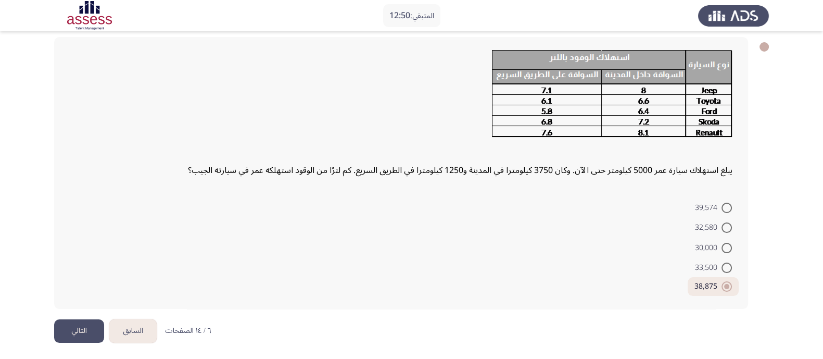
click at [64, 286] on button "التالي" at bounding box center [79, 330] width 50 height 23
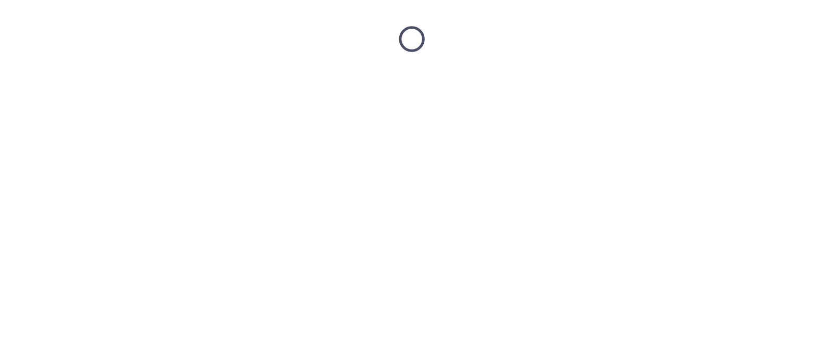
scroll to position [0, 0]
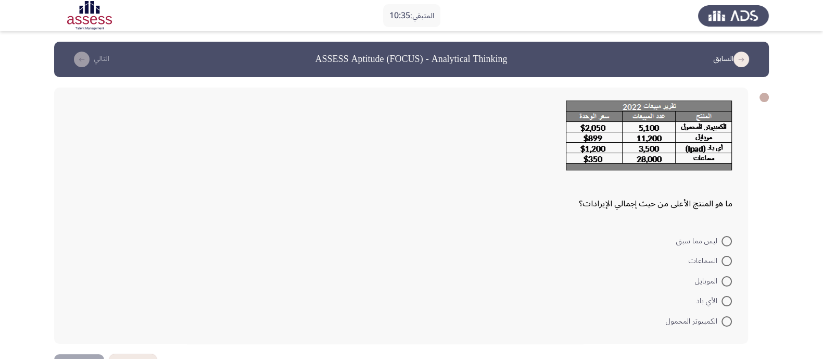
click at [666, 286] on span at bounding box center [727, 321] width 10 height 10
click at [666, 286] on input "الكمبيوتر المحمول" at bounding box center [727, 321] width 10 height 10
radio input "true"
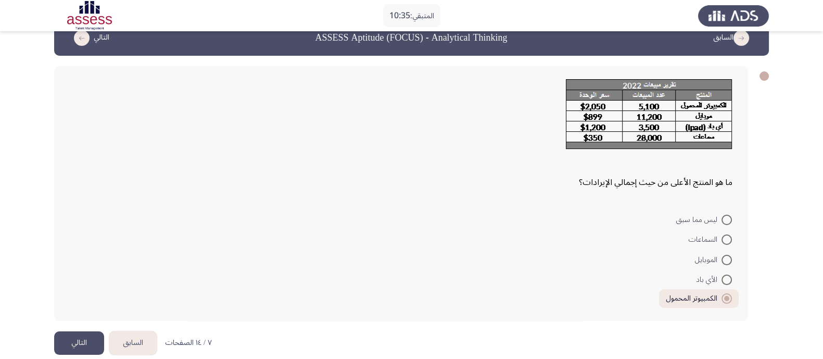
scroll to position [33, 0]
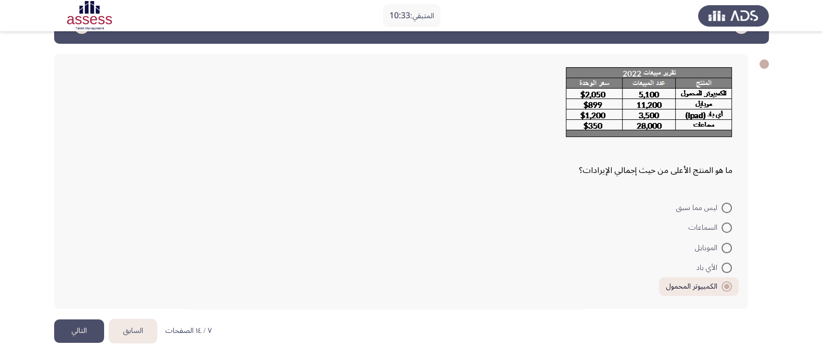
click at [80, 286] on button "التالي" at bounding box center [79, 330] width 50 height 23
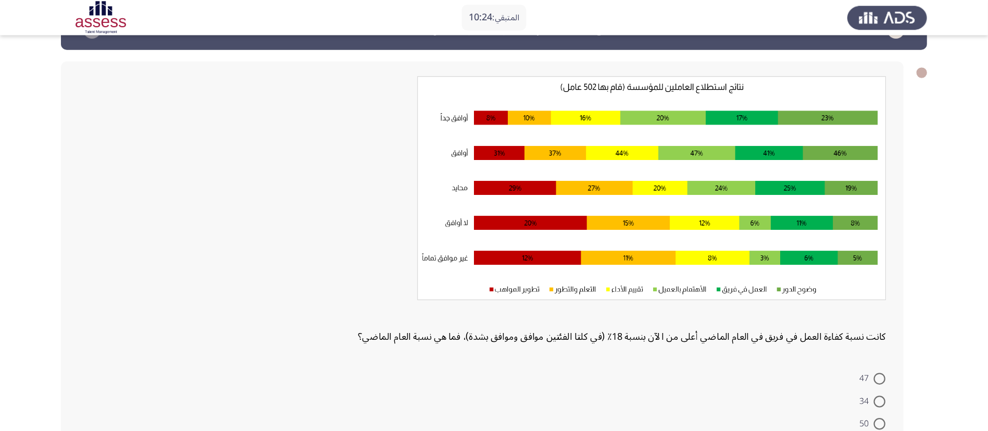
scroll to position [33, 0]
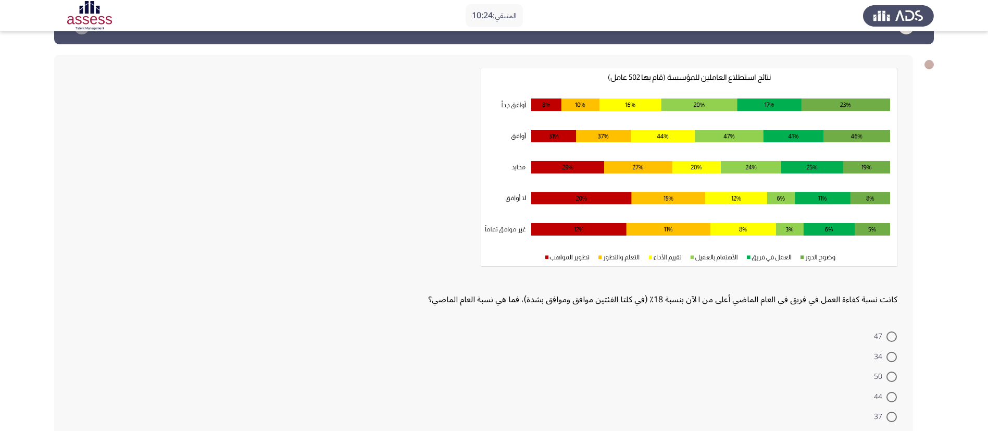
drag, startPoint x: 748, startPoint y: 0, endPoint x: 388, endPoint y: 295, distance: 465.4
click at [388, 286] on div "كانت نسبة كفاءة العمل في فريق في العام الماضي أعلى من الآن بنسبة 18٪ (في كلتا ا…" at bounding box center [483, 188] width 827 height 241
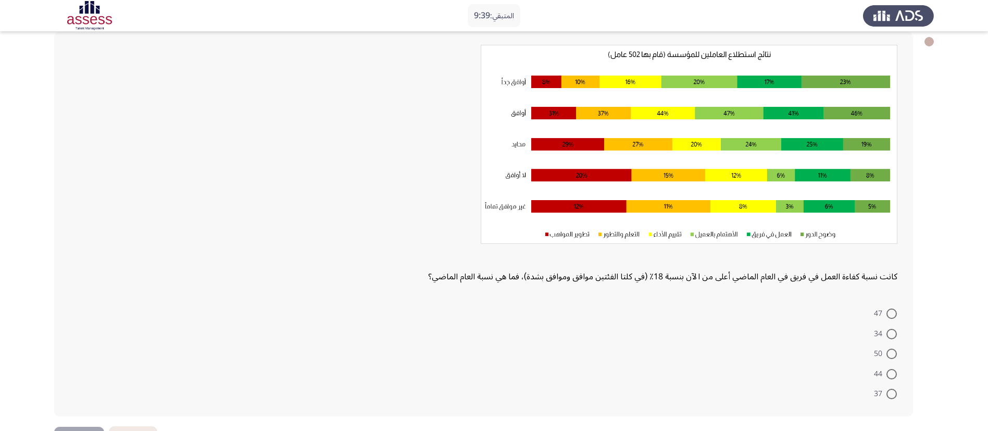
scroll to position [93, 0]
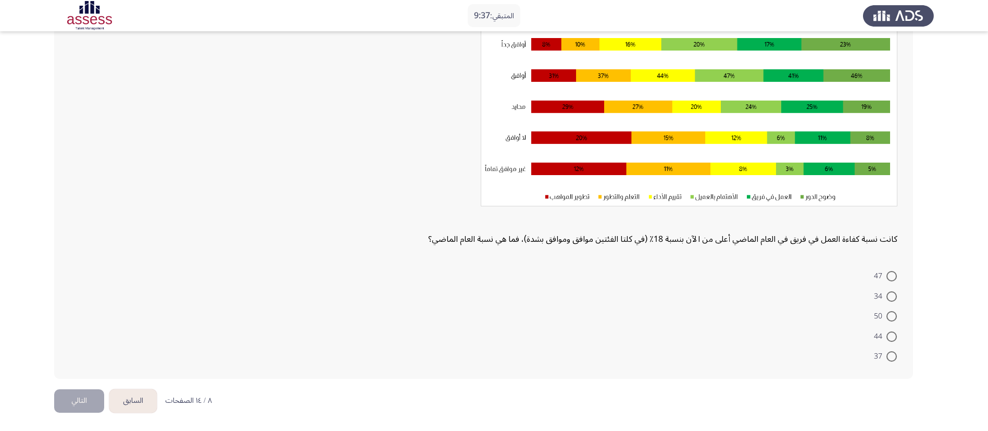
click at [666, 277] on span at bounding box center [891, 276] width 10 height 10
click at [666, 277] on input "47" at bounding box center [891, 276] width 10 height 10
radio input "true"
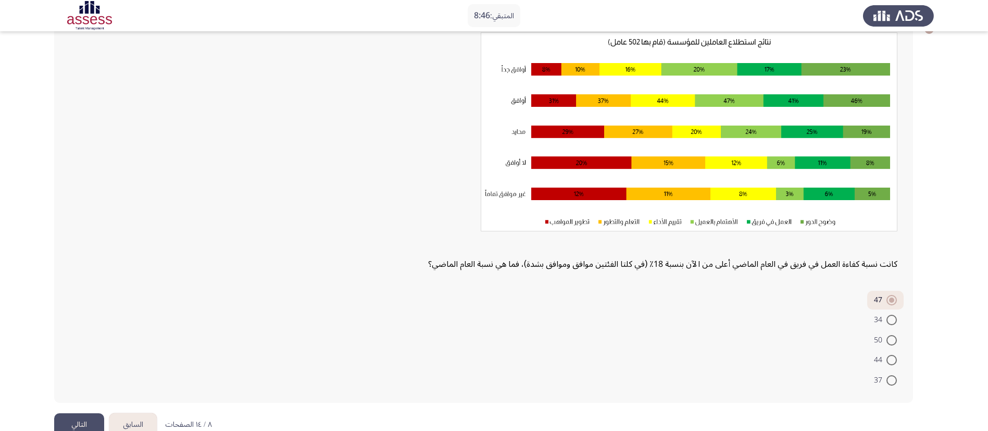
scroll to position [92, 0]
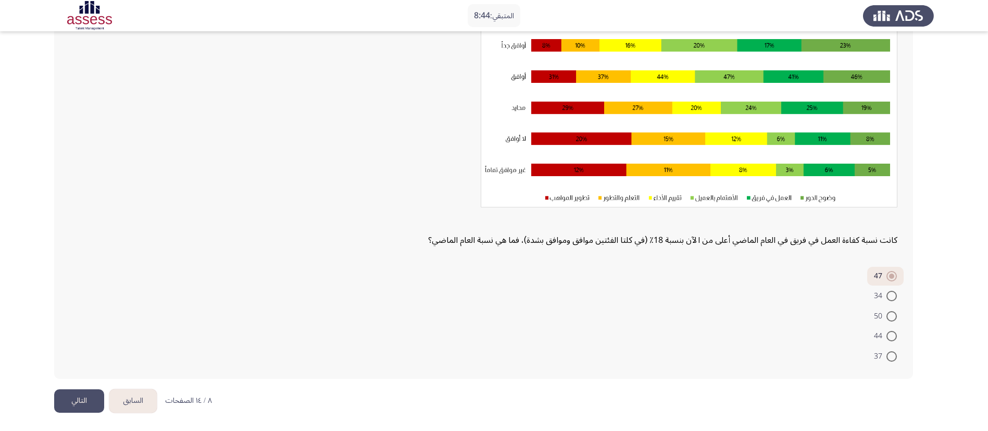
click at [666, 286] on form "47 34 50 44 37" at bounding box center [483, 316] width 827 height 99
click at [65, 286] on button "التالي" at bounding box center [79, 400] width 50 height 23
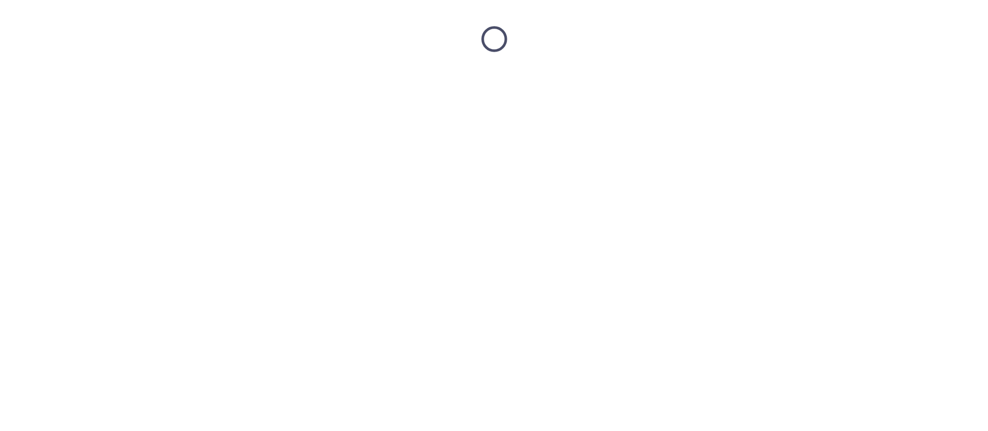
scroll to position [0, 0]
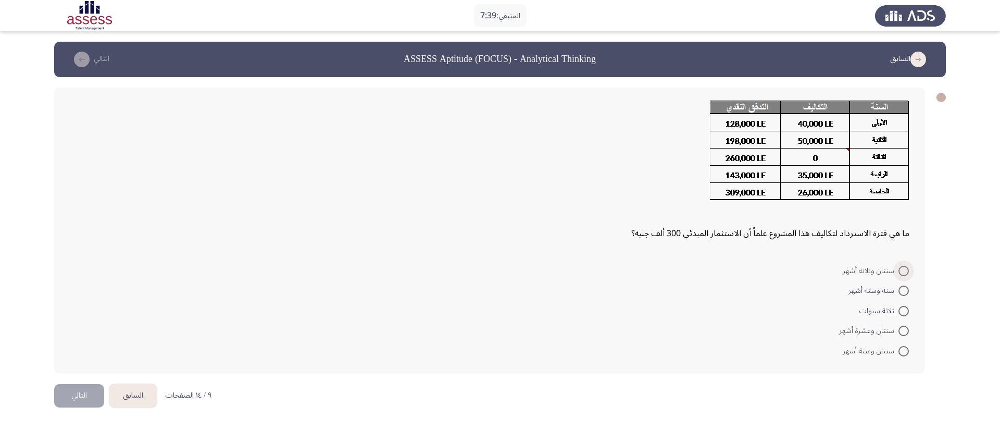
click at [666, 266] on span at bounding box center [903, 271] width 10 height 10
click at [666, 266] on input "سنتان وثلاثة أشهر" at bounding box center [903, 271] width 10 height 10
radio input "true"
click at [78, 286] on button "التالي" at bounding box center [79, 393] width 50 height 23
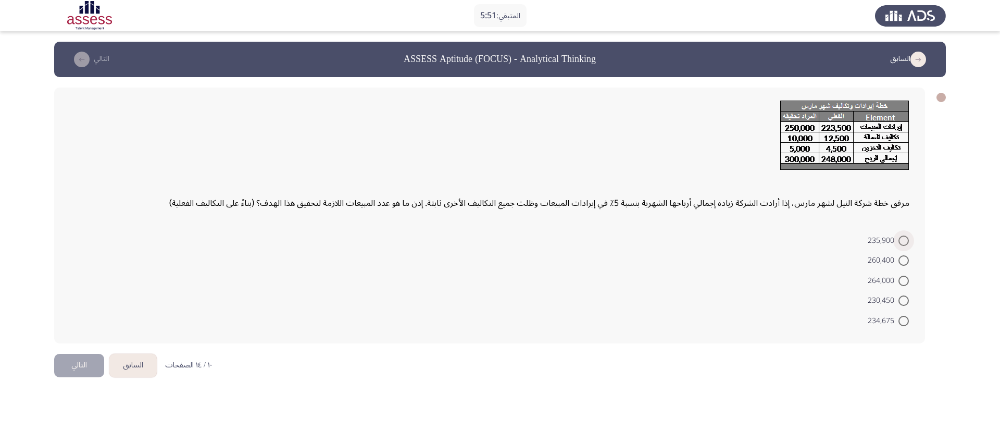
click at [666, 237] on span at bounding box center [903, 240] width 10 height 10
click at [666, 237] on input "235,900" at bounding box center [903, 240] width 10 height 10
radio input "true"
click at [89, 286] on button "التالي" at bounding box center [79, 363] width 50 height 23
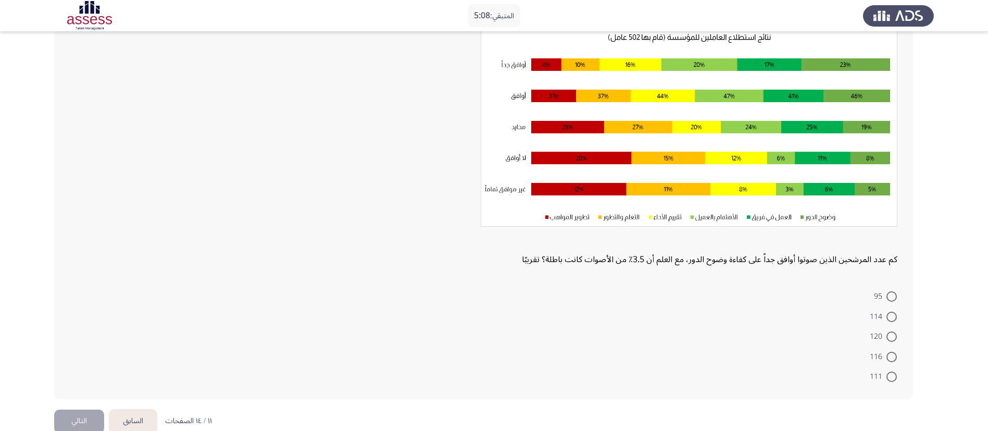
scroll to position [93, 0]
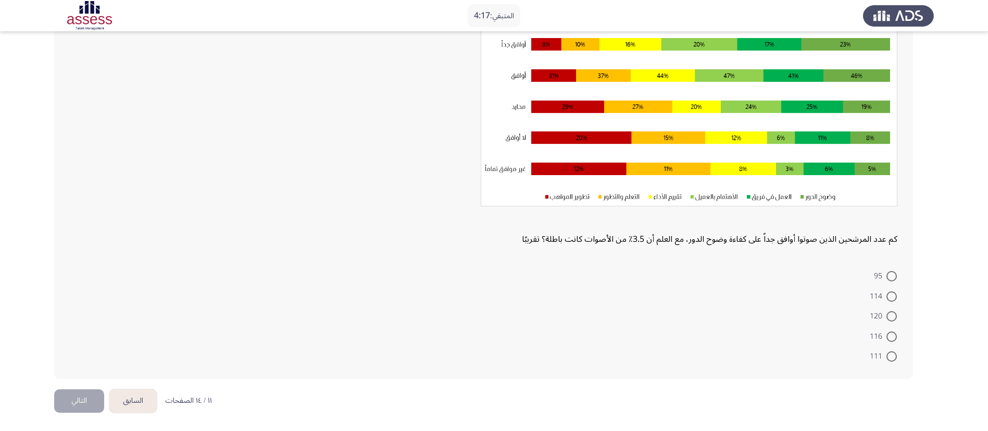
click at [666, 286] on span at bounding box center [891, 356] width 10 height 10
click at [666, 286] on input "111" at bounding box center [891, 356] width 10 height 10
radio input "true"
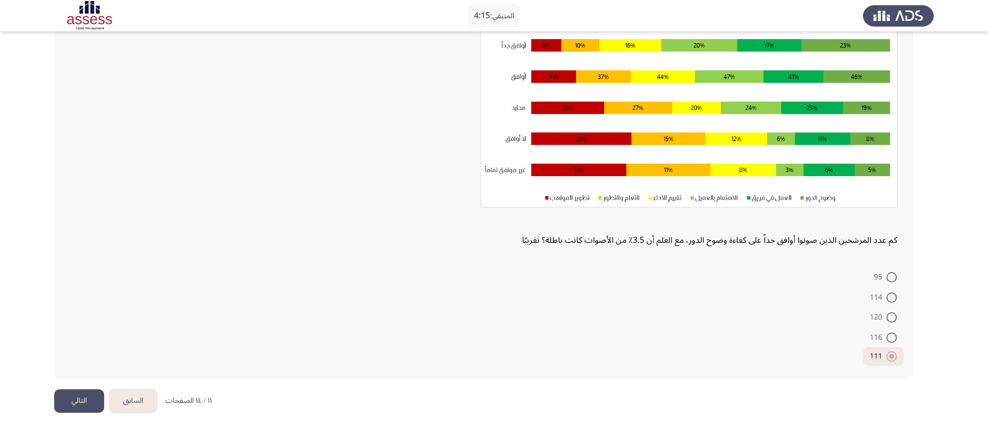
click at [73, 286] on button "التالي" at bounding box center [79, 400] width 50 height 23
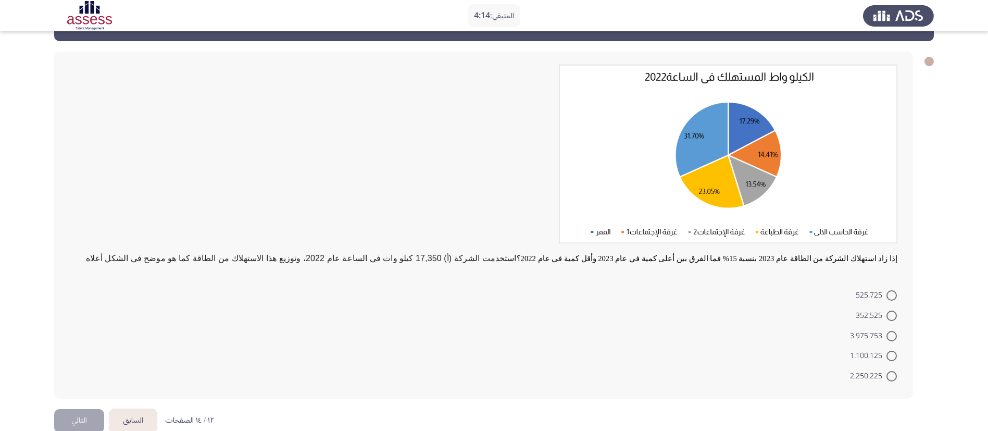
scroll to position [56, 0]
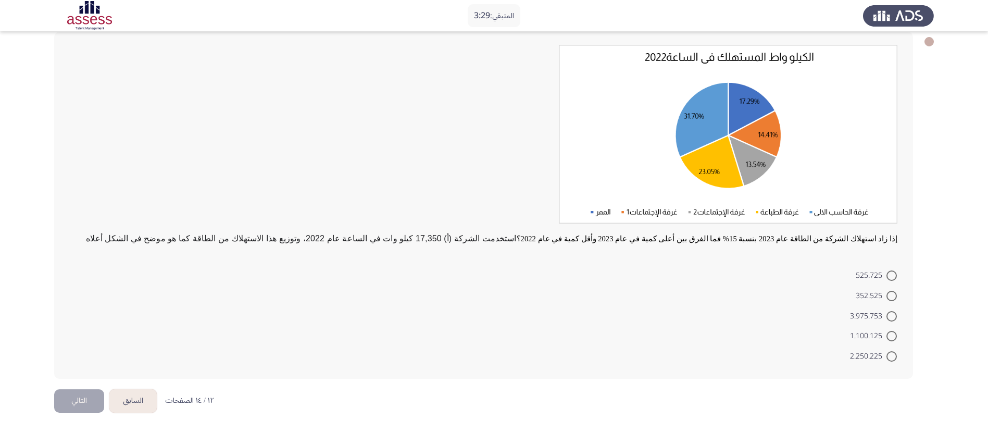
click at [666, 286] on span at bounding box center [891, 356] width 10 height 10
click at [666, 286] on input "2.250.225" at bounding box center [891, 356] width 10 height 10
radio input "true"
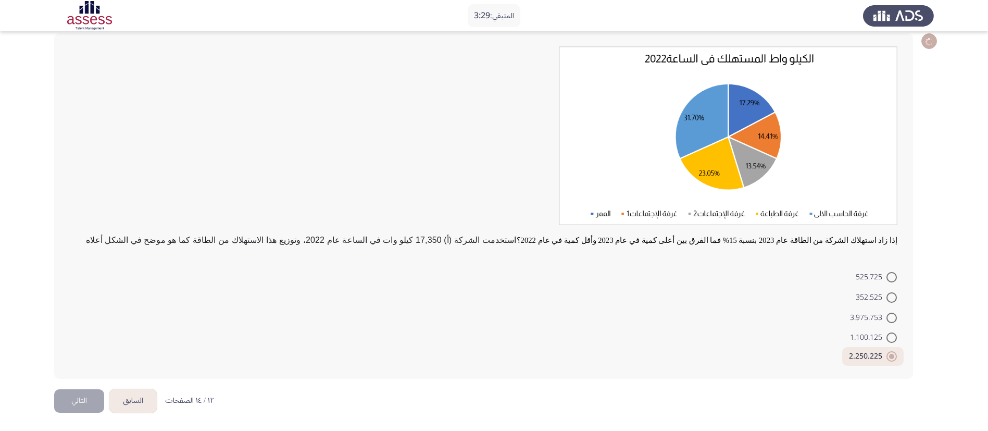
scroll to position [54, 0]
click at [91, 286] on button "التالي" at bounding box center [79, 400] width 50 height 23
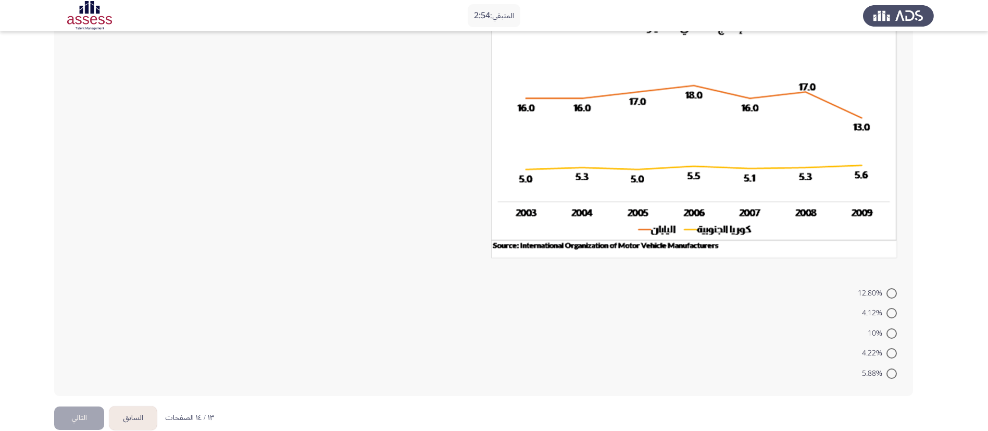
scroll to position [138, 0]
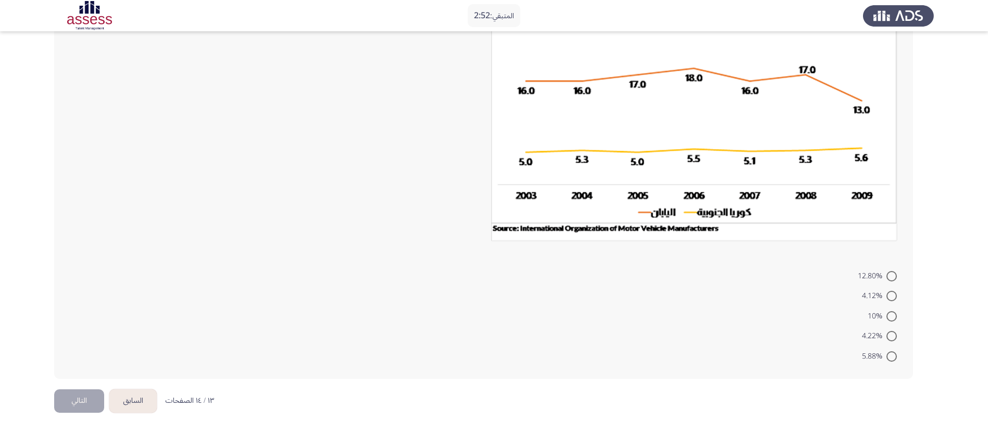
click at [666, 278] on span at bounding box center [891, 276] width 10 height 10
click at [666, 278] on input "12.80%" at bounding box center [891, 276] width 10 height 10
radio input "true"
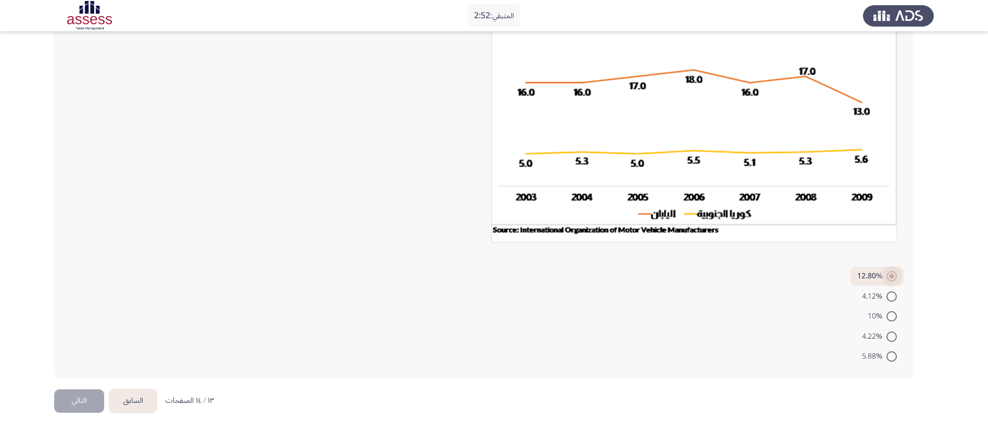
scroll to position [136, 0]
click at [70, 286] on button "التالي" at bounding box center [79, 400] width 50 height 23
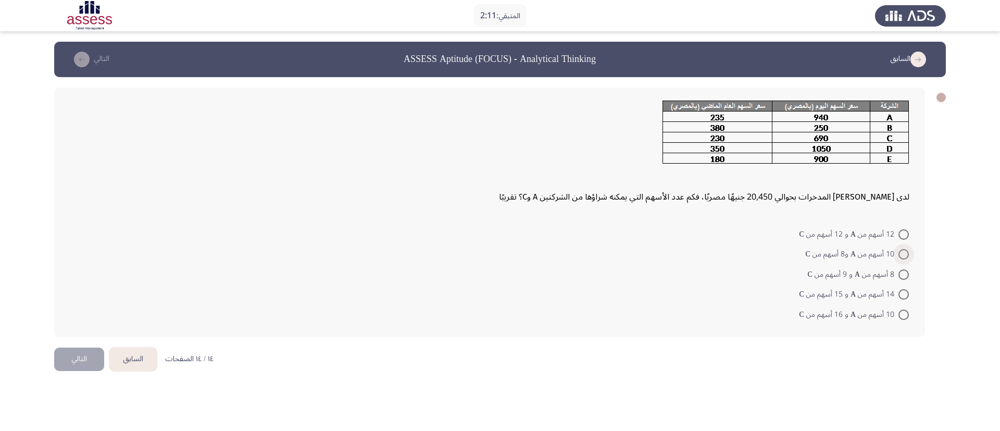
click at [666, 252] on span at bounding box center [903, 254] width 10 height 10
click at [666, 252] on input "10 أسهم من A و8 أسهم من C" at bounding box center [903, 254] width 10 height 10
radio input "true"
click at [666, 286] on span at bounding box center [903, 313] width 10 height 10
click at [666, 286] on input "10 أسهم من A و 16 أسهم من C" at bounding box center [903, 313] width 10 height 10
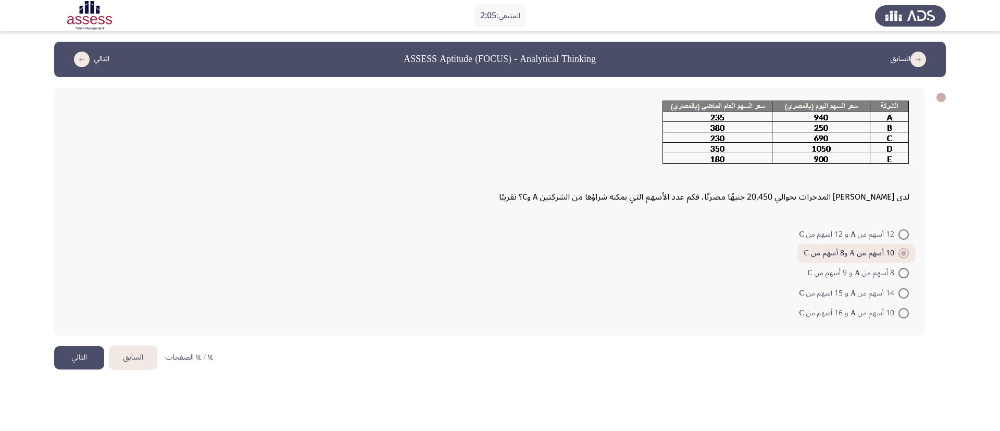
radio input "true"
click at [86, 286] on button "التالي" at bounding box center [79, 357] width 50 height 23
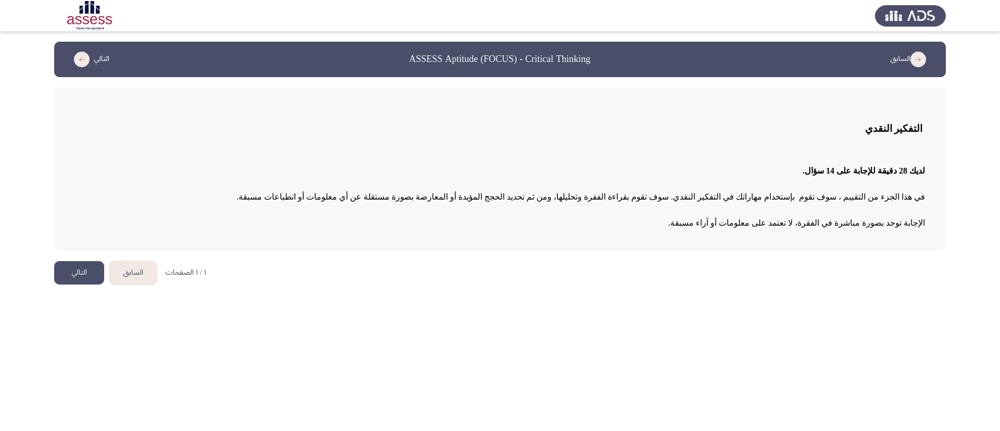
click at [74, 269] on button "التالي" at bounding box center [79, 272] width 50 height 23
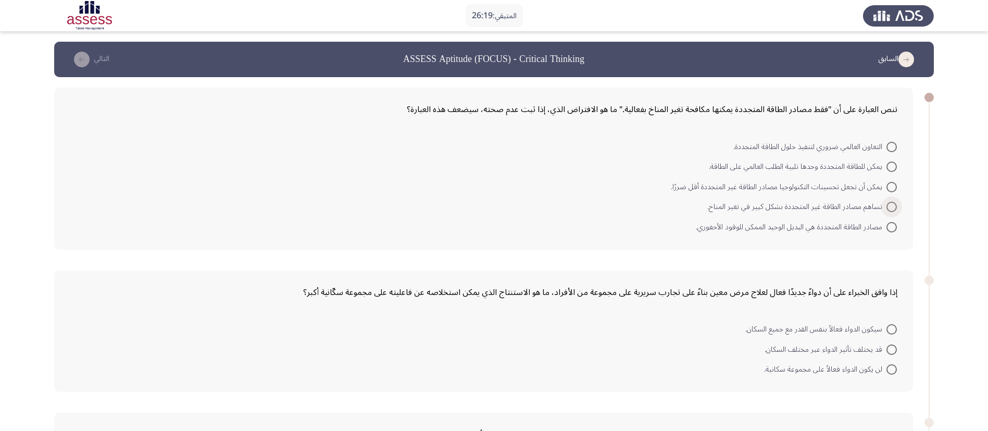
click at [666, 205] on span at bounding box center [891, 207] width 10 height 10
click at [666, 205] on input "تساهم مصادر الطاقة غير المتجددة بشكل كبير في تغير المناخ." at bounding box center [891, 207] width 10 height 10
radio input "true"
click at [666, 286] on span at bounding box center [891, 348] width 10 height 10
click at [666, 286] on input "قد يختلف تأثير الدواء عبر مختلف السكان." at bounding box center [891, 348] width 10 height 10
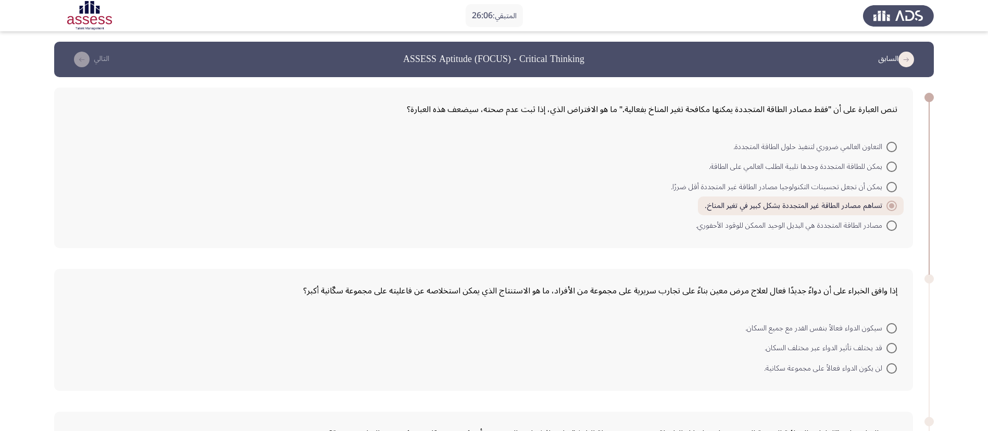
radio input "true"
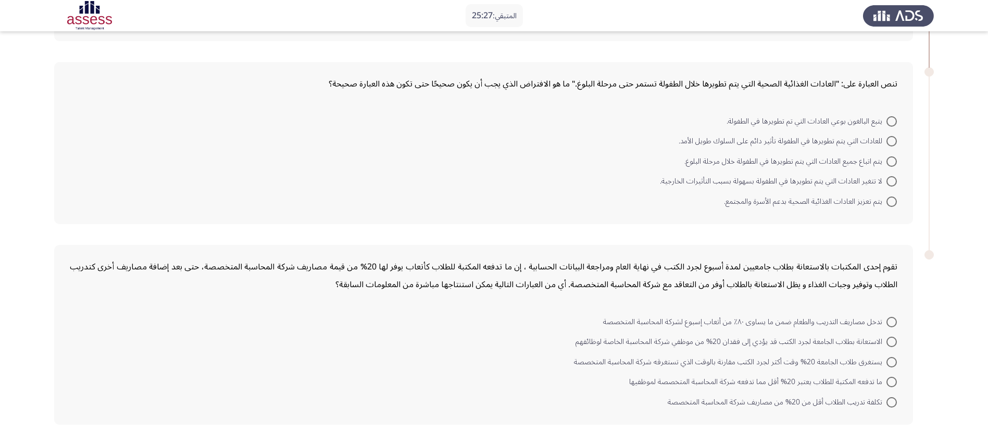
scroll to position [316, 0]
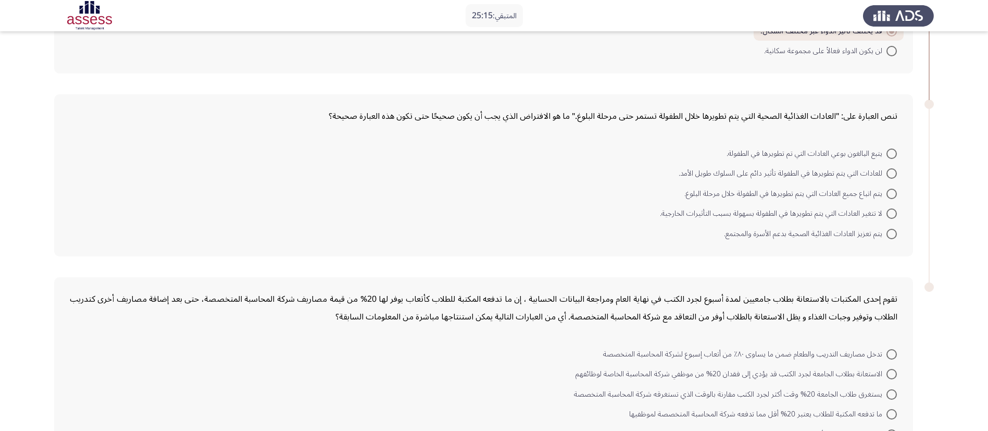
click at [666, 154] on span at bounding box center [891, 153] width 10 height 10
click at [666, 154] on input "يتبع البالغون بوعي العادات التي تم تطويرها في الطفولة." at bounding box center [891, 153] width 10 height 10
radio input "true"
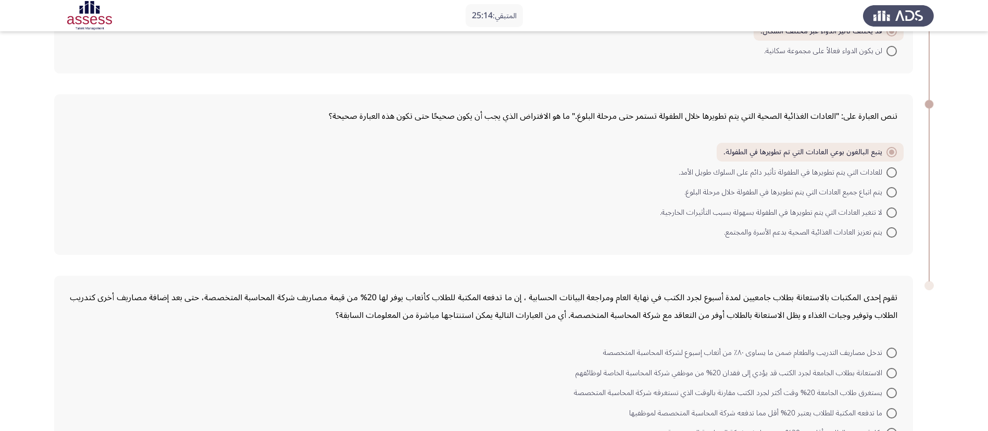
click at [666, 170] on span at bounding box center [891, 172] width 10 height 10
click at [666, 170] on input "للعادات التي يتم تطويرها في الطفولة تأثير دائم على السلوك طويل الأمد." at bounding box center [891, 172] width 10 height 10
radio input "true"
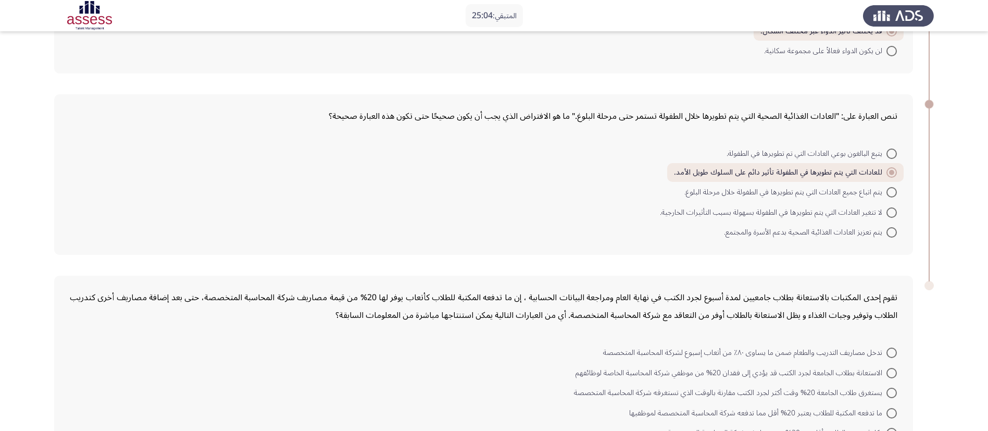
scroll to position [392, 0]
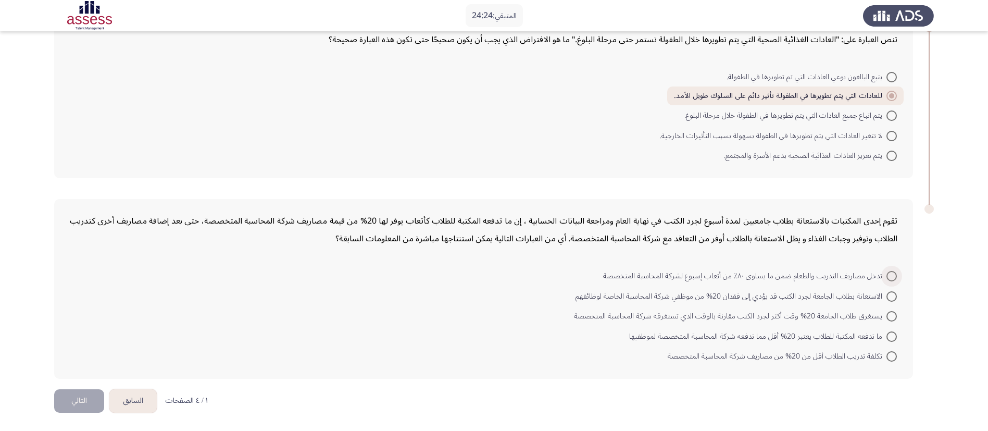
click at [666, 276] on span at bounding box center [891, 276] width 10 height 10
click at [666, 276] on input "تدخل مصاريف التدريب والطعام ضمن ما يساوى ٨٠٪ من أتعاب إسبوع لشركة المحاسبة المت…" at bounding box center [891, 276] width 10 height 10
radio input "true"
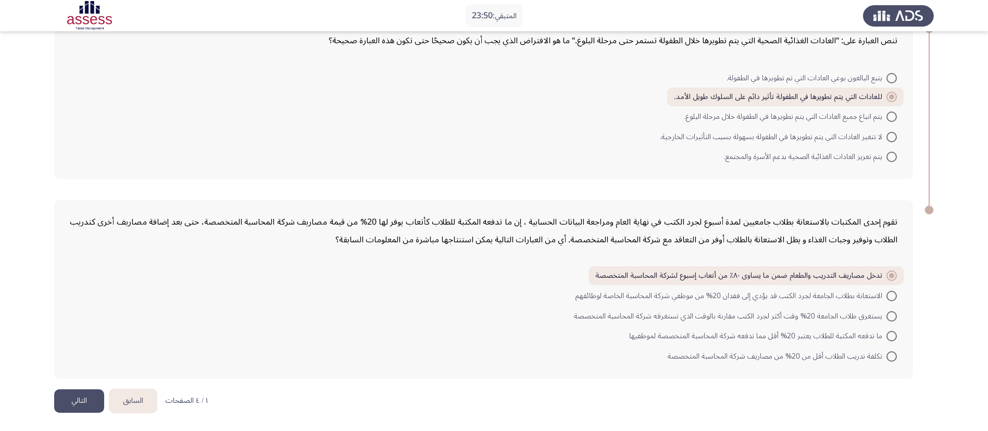
click at [80, 286] on button "التالي" at bounding box center [79, 400] width 50 height 23
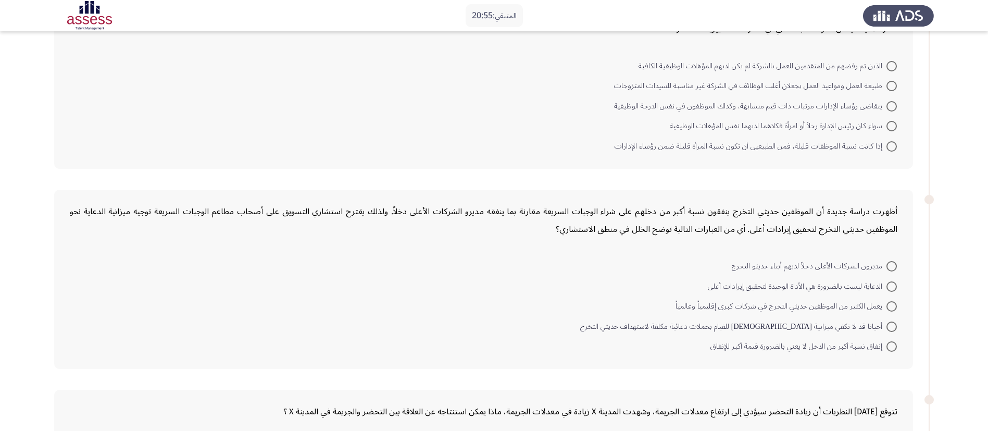
scroll to position [121, 0]
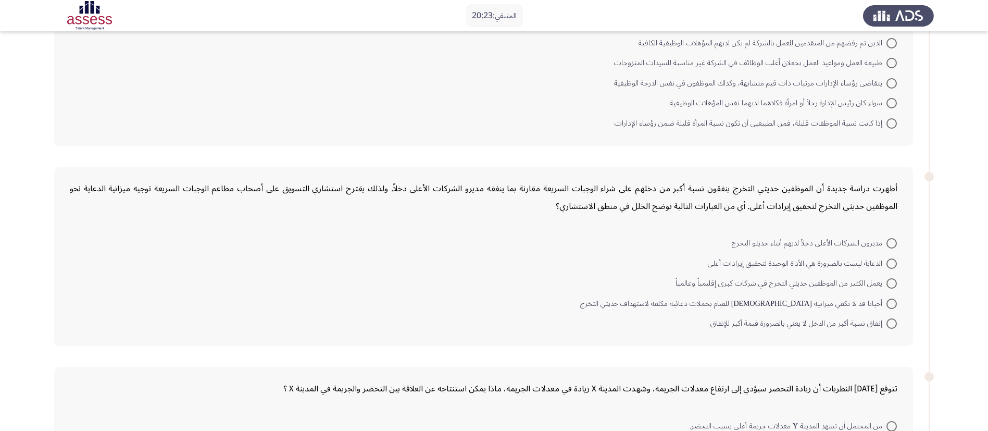
click at [666, 286] on span at bounding box center [891, 323] width 10 height 10
click at [666, 286] on input "إنفاق نسبة أكبر من الدخل لا يعني بالضرورة قيمة أكبر للإنفاق" at bounding box center [891, 323] width 10 height 10
radio input "true"
click at [666, 124] on span at bounding box center [891, 123] width 10 height 10
click at [666, 124] on input "إذا كانت نسبة الموظفات قليلة، فمن الطبيعيى أن تكون نسبة المرأة قليلة ضمن رؤساء …" at bounding box center [891, 123] width 10 height 10
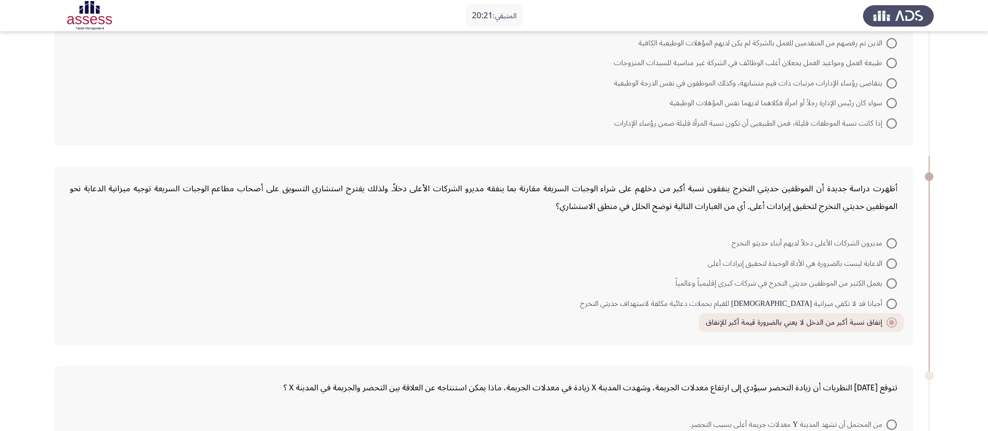
radio input "true"
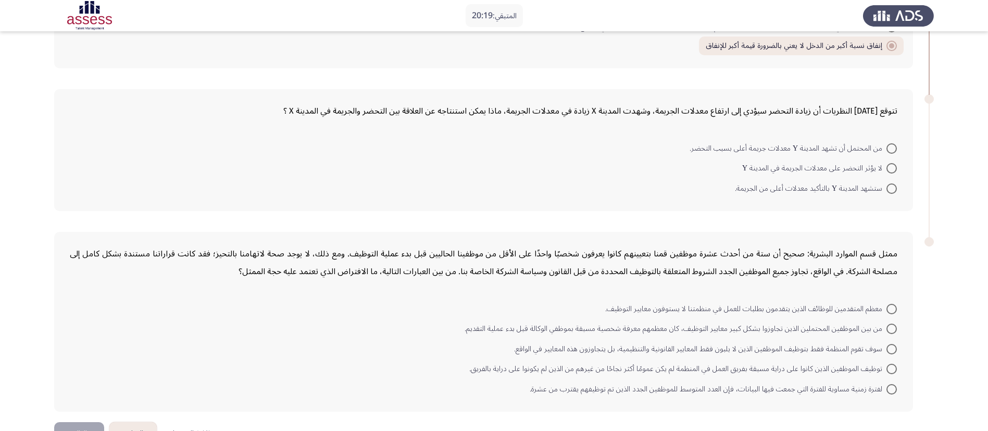
scroll to position [429, 0]
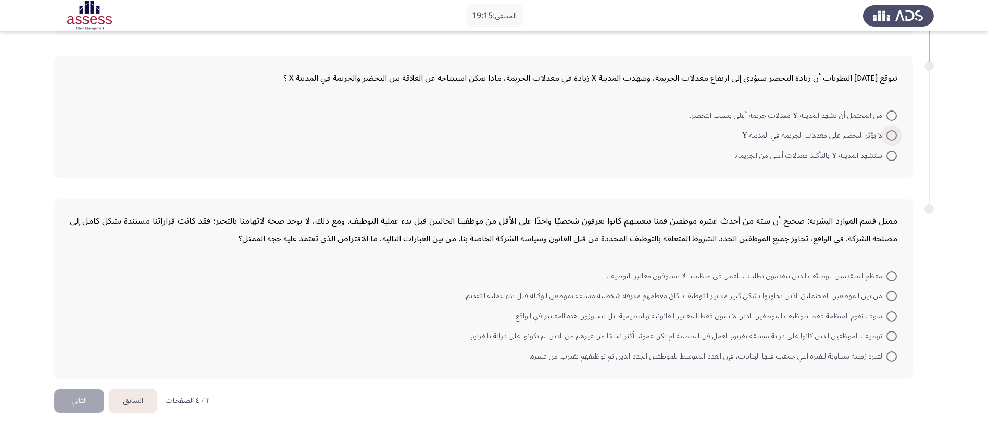
click at [666, 137] on span at bounding box center [891, 135] width 10 height 10
click at [666, 137] on input "لا يؤثر التحضر على معدلات الجريمة في المدينة Y" at bounding box center [891, 135] width 10 height 10
radio input "true"
click at [666, 286] on span at bounding box center [891, 316] width 10 height 10
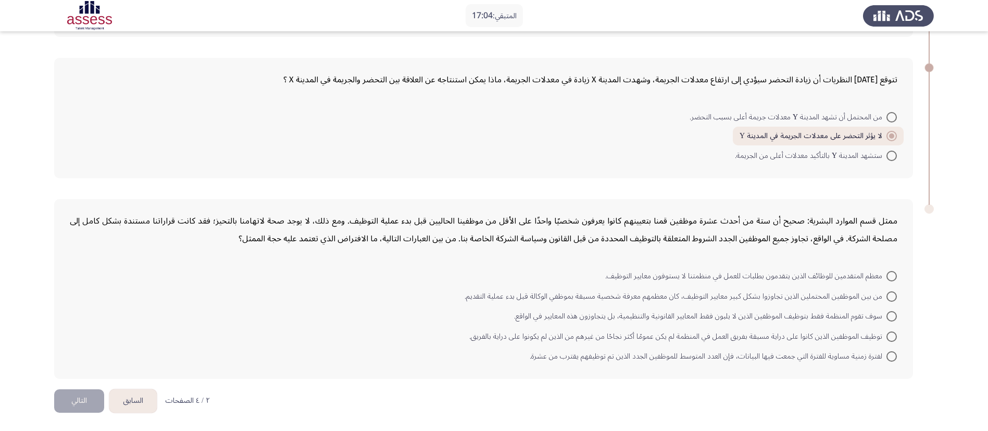
click at [666, 286] on input "سوف تقوم المنظمة فقط بتوظيف الموظفين الذين لا يلبون فقط المعايير القانونية والت…" at bounding box center [891, 316] width 10 height 10
radio input "true"
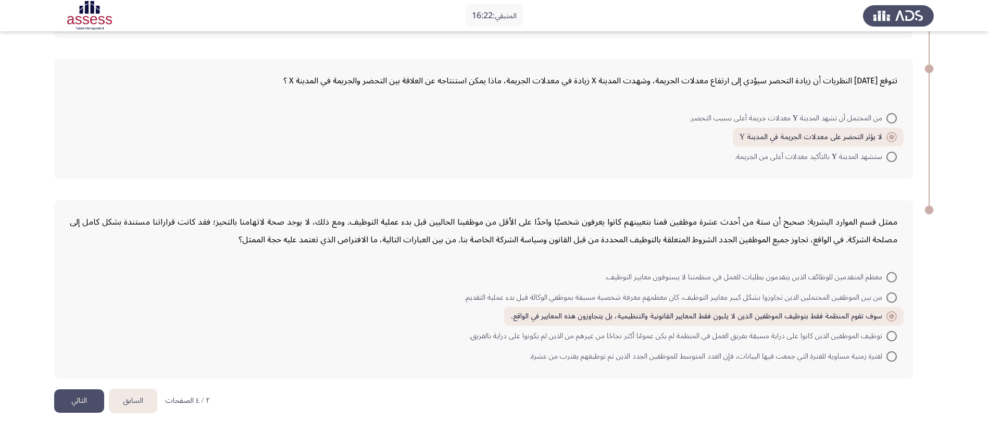
click at [91, 286] on button "التالي" at bounding box center [79, 400] width 50 height 23
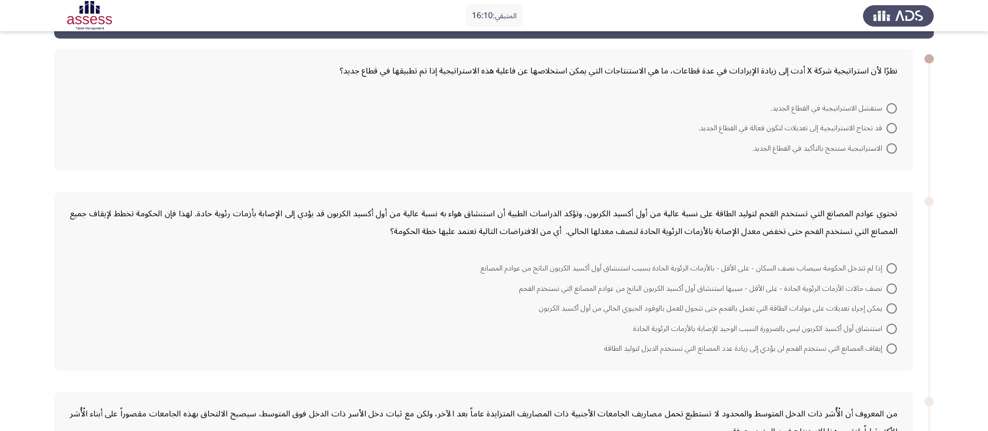
scroll to position [47, 0]
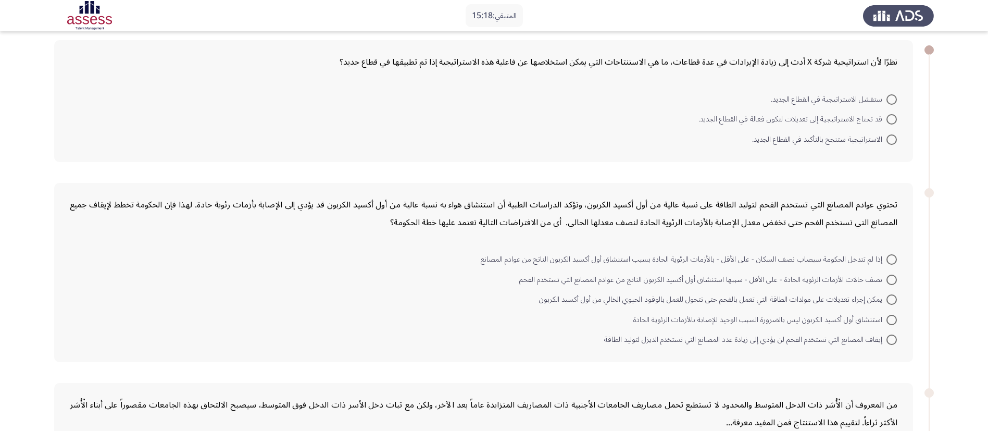
drag, startPoint x: 892, startPoint y: 114, endPoint x: 896, endPoint y: 109, distance: 6.4
click at [666, 115] on span at bounding box center [891, 119] width 10 height 10
click at [666, 115] on input "قد تحتاج الاستراتيجية إلى تعديلات لتكون فعالة في القطاع الجديد." at bounding box center [891, 119] width 10 height 10
radio input "true"
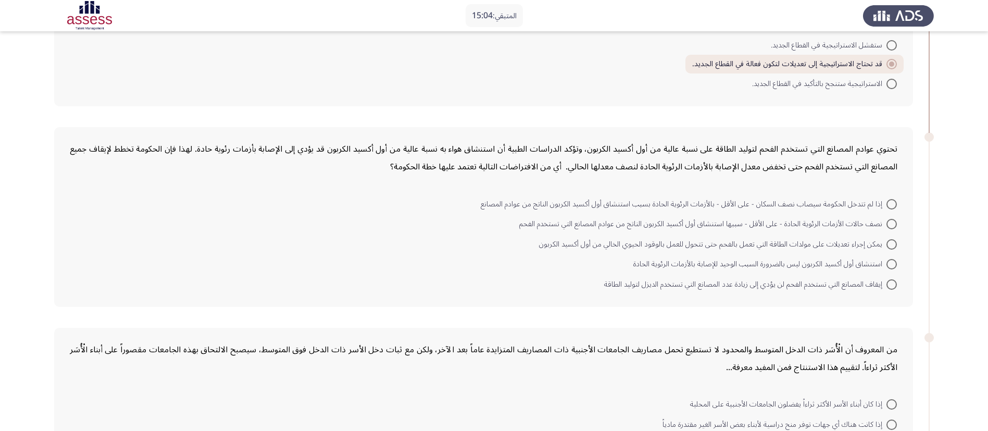
scroll to position [125, 0]
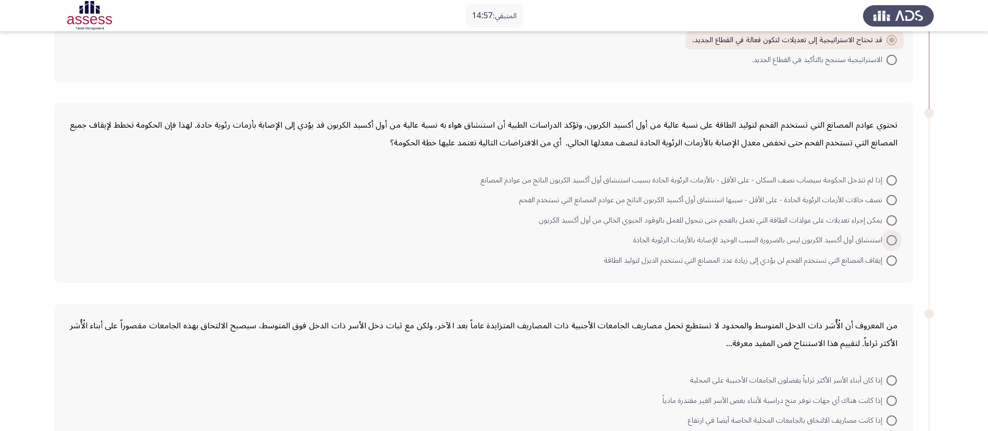
click at [666, 243] on span at bounding box center [891, 240] width 10 height 10
click at [666, 243] on input "استنشاق أول أكسيد الكربون ليس بالضرورة السبب الوحيد للإصابة بالأزمات الرئوية ال…" at bounding box center [891, 240] width 10 height 10
radio input "true"
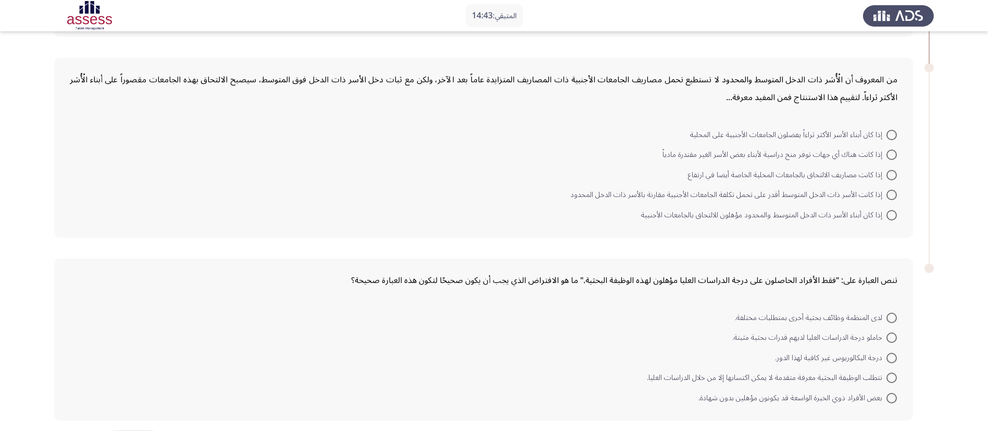
scroll to position [372, 0]
click at [666, 211] on span at bounding box center [891, 213] width 10 height 10
click at [666, 211] on input "إذا كان أبناء الأسر ذات الدخل المتوسط والمحدود مؤهلون للالتحاق بالجامعات الأجنب…" at bounding box center [891, 213] width 10 height 10
radio input "true"
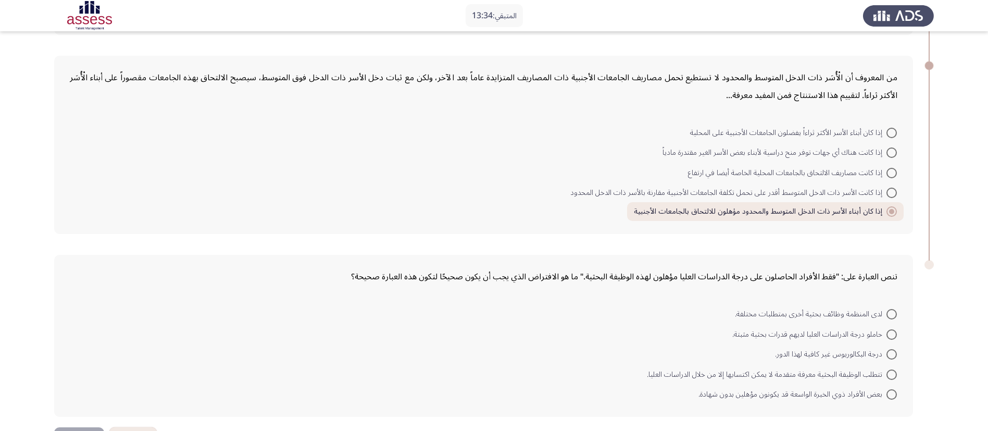
click at [666, 147] on span "إذا كانت هناك أي جهات توفر منح دراسية لأبناء بعض الأسر الغير مقتدرة مادياً" at bounding box center [774, 152] width 224 height 12
click at [666, 147] on input "إذا كانت هناك أي جهات توفر منح دراسية لأبناء بعض الأسر الغير مقتدرة مادياً" at bounding box center [891, 152] width 10 height 10
radio input "true"
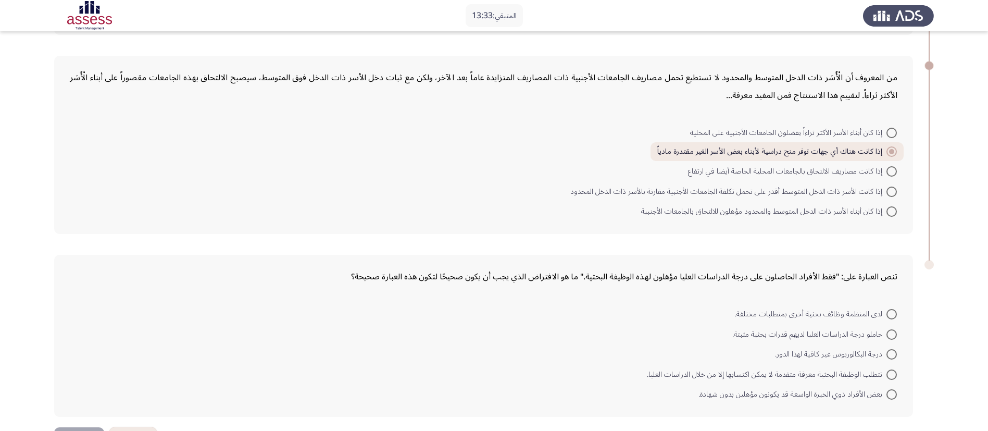
click at [666, 212] on span at bounding box center [891, 211] width 10 height 10
click at [666, 212] on input "إذا كان أبناء الأسر ذات الدخل المتوسط والمحدود مؤهلون للالتحاق بالجامعات الأجنب…" at bounding box center [891, 211] width 10 height 10
radio input "true"
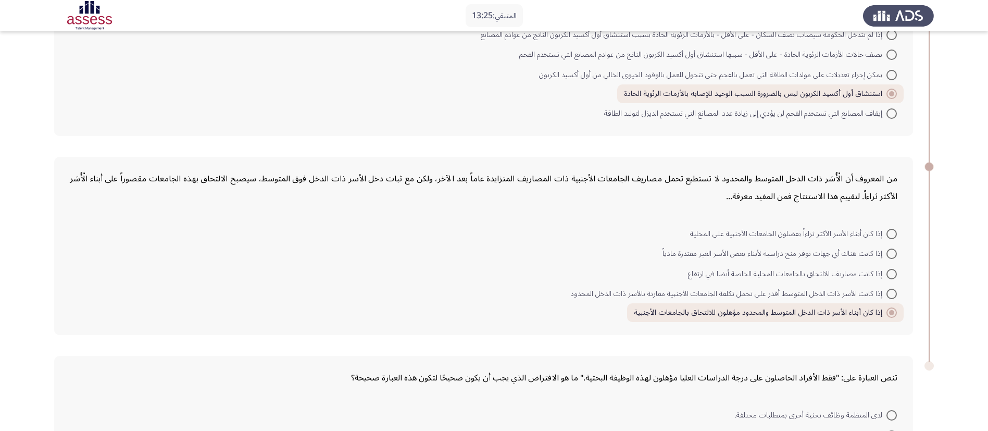
scroll to position [410, 0]
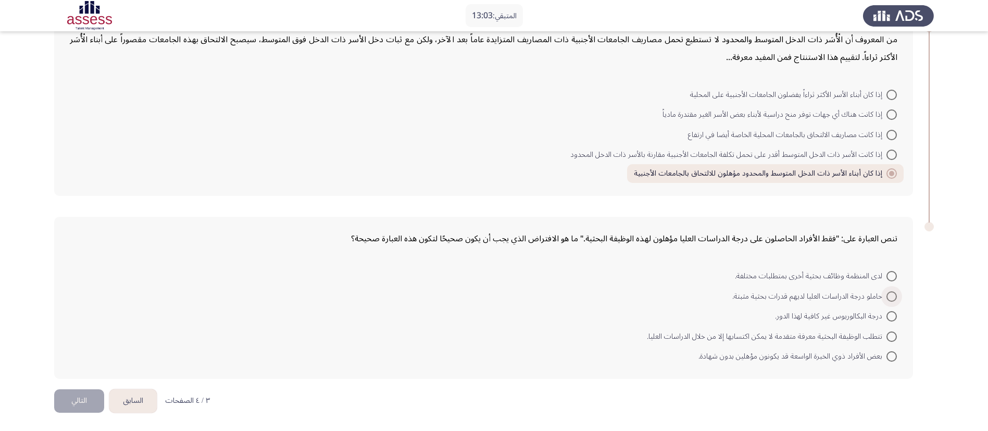
click at [666, 286] on span at bounding box center [891, 296] width 10 height 10
click at [666, 286] on input "حاملو درجة الدراسات العليا لديهم قدرات بحثية مثبتة." at bounding box center [891, 296] width 10 height 10
radio input "true"
click at [86, 286] on button "التالي" at bounding box center [79, 400] width 50 height 23
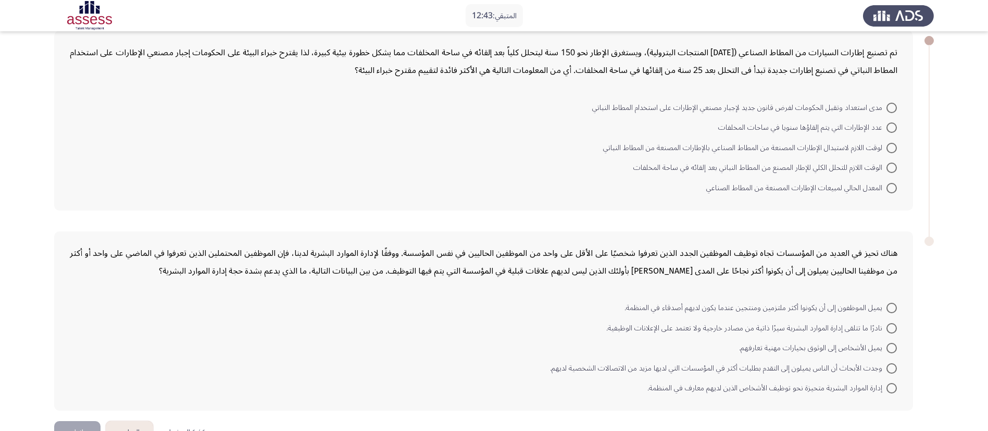
scroll to position [52, 0]
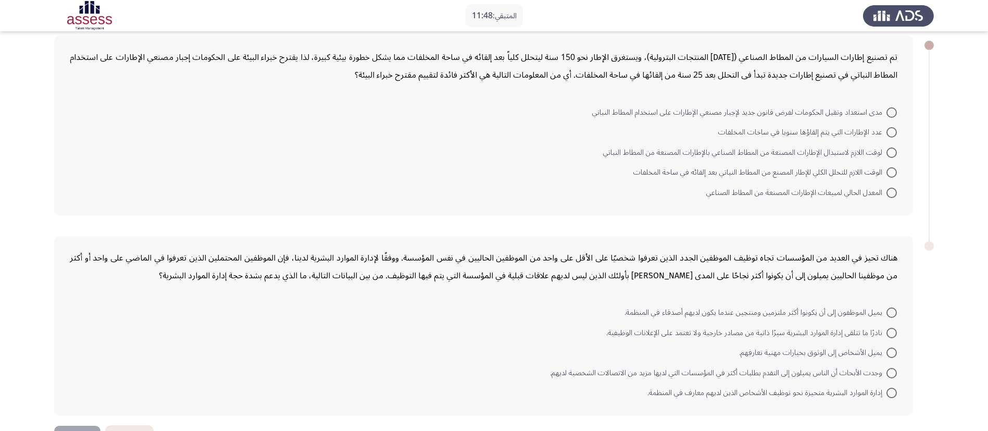
click at [666, 172] on span at bounding box center [891, 172] width 10 height 10
click at [666, 172] on input "الوقت اللازم للتحلل الكلي للإطار المصنع من المطاط النباتي بعد إلقائه في ساحة ال…" at bounding box center [891, 172] width 10 height 10
radio input "true"
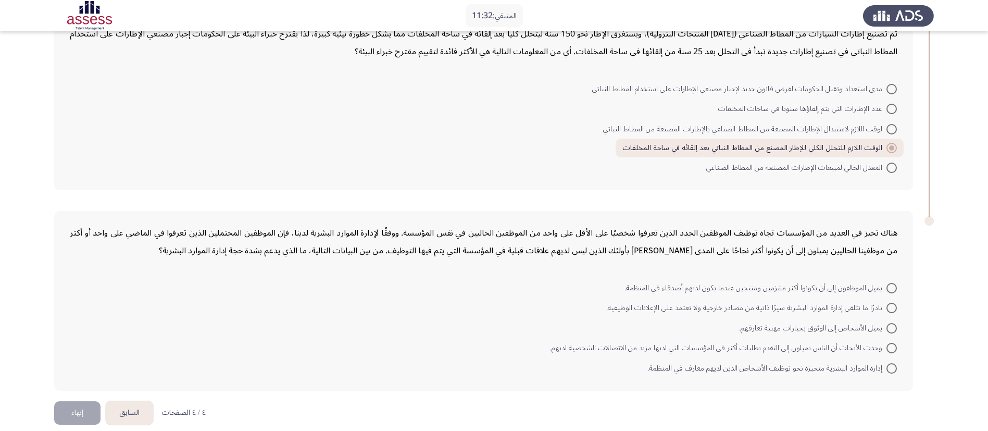
scroll to position [87, 0]
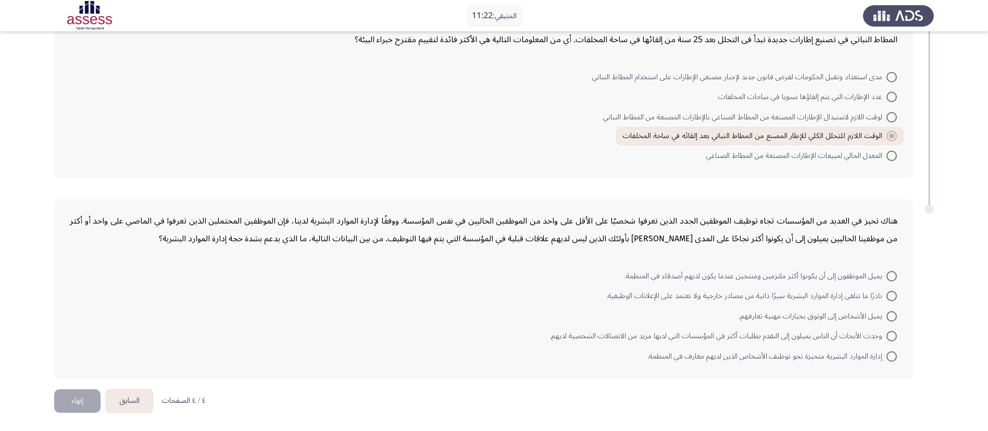
click at [666, 269] on mat-radio-button "يميل الموظفون إلى أن يكونوا أكثر ملتزمين ومنتجين عندما يكون لديهم أصدقاء في الم…" at bounding box center [761, 275] width 286 height 20
click at [666, 259] on div "هناك تحيز في العديد من المؤسسات تجاه توظيف الموظفين الجدد الذين تعرفوا شخصيًا ع…" at bounding box center [483, 289] width 859 height 180
click at [666, 276] on span at bounding box center [891, 276] width 10 height 10
click at [666, 276] on input "يميل الموظفون إلى أن يكونوا أكثر ملتزمين ومنتجين عندما يكون لديهم أصدقاء في الم…" at bounding box center [891, 276] width 10 height 10
radio input "true"
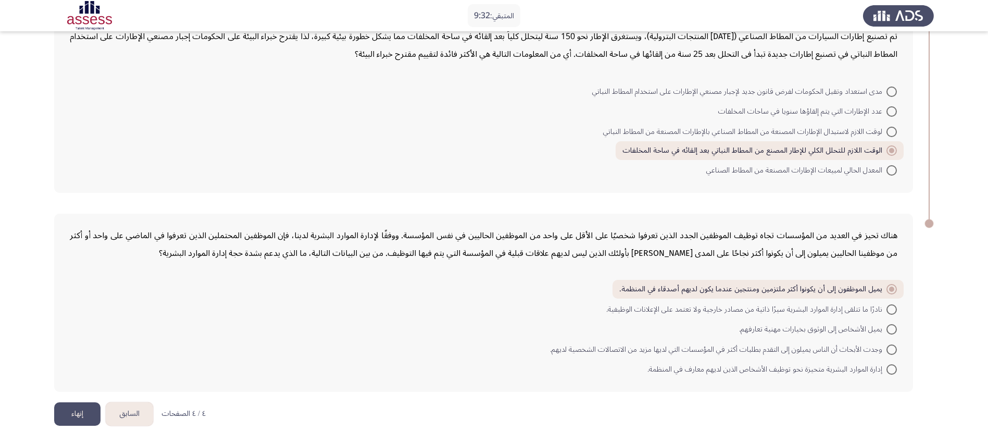
scroll to position [86, 0]
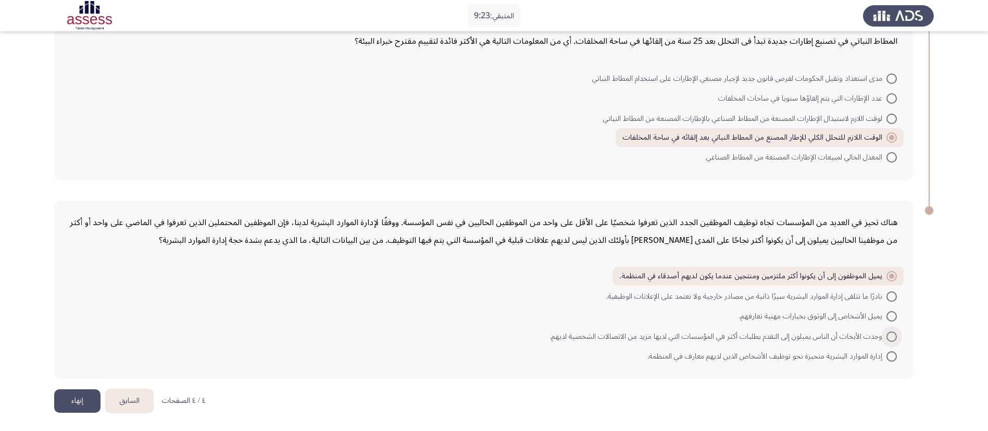
click at [666, 286] on span at bounding box center [891, 336] width 10 height 10
click at [666, 286] on input "وجدت الأبحاث أن الناس يميلون إلى التقدم بطلبات أكثر في المؤسسات التي لديها مزيد…" at bounding box center [891, 336] width 10 height 10
radio input "true"
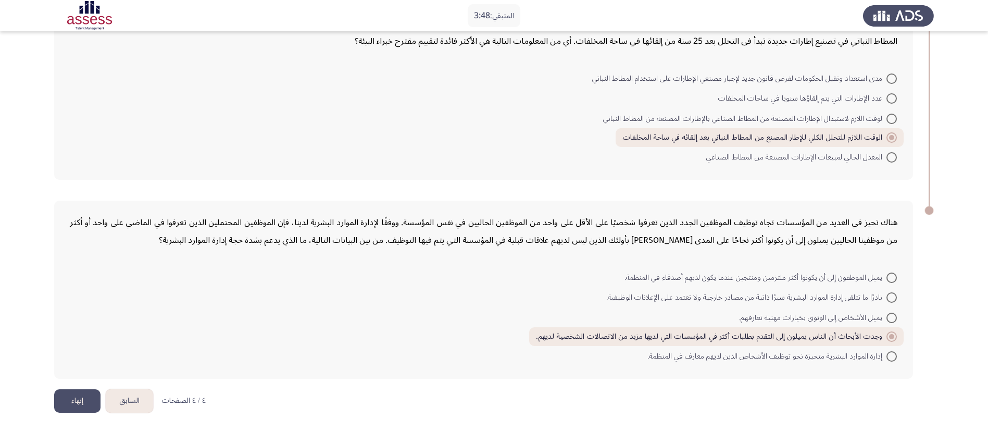
click at [68, 286] on button "إنهاء" at bounding box center [77, 400] width 46 height 23
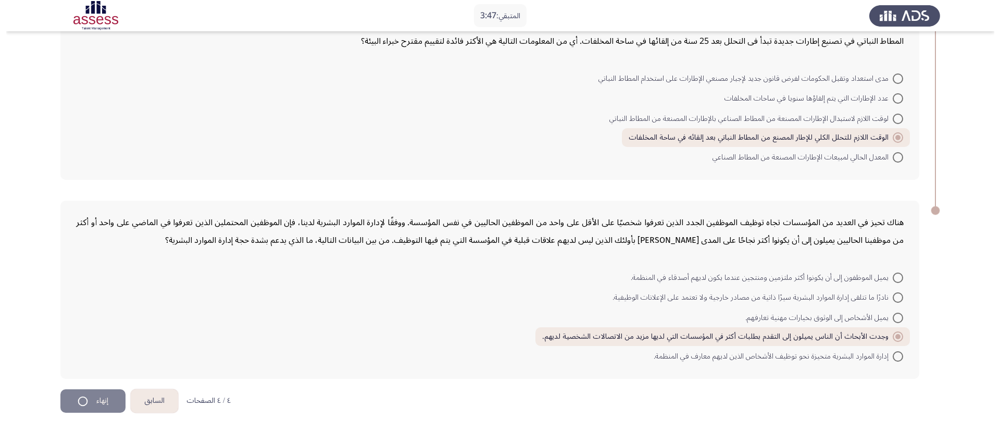
scroll to position [0, 0]
